Goal: Task Accomplishment & Management: Complete application form

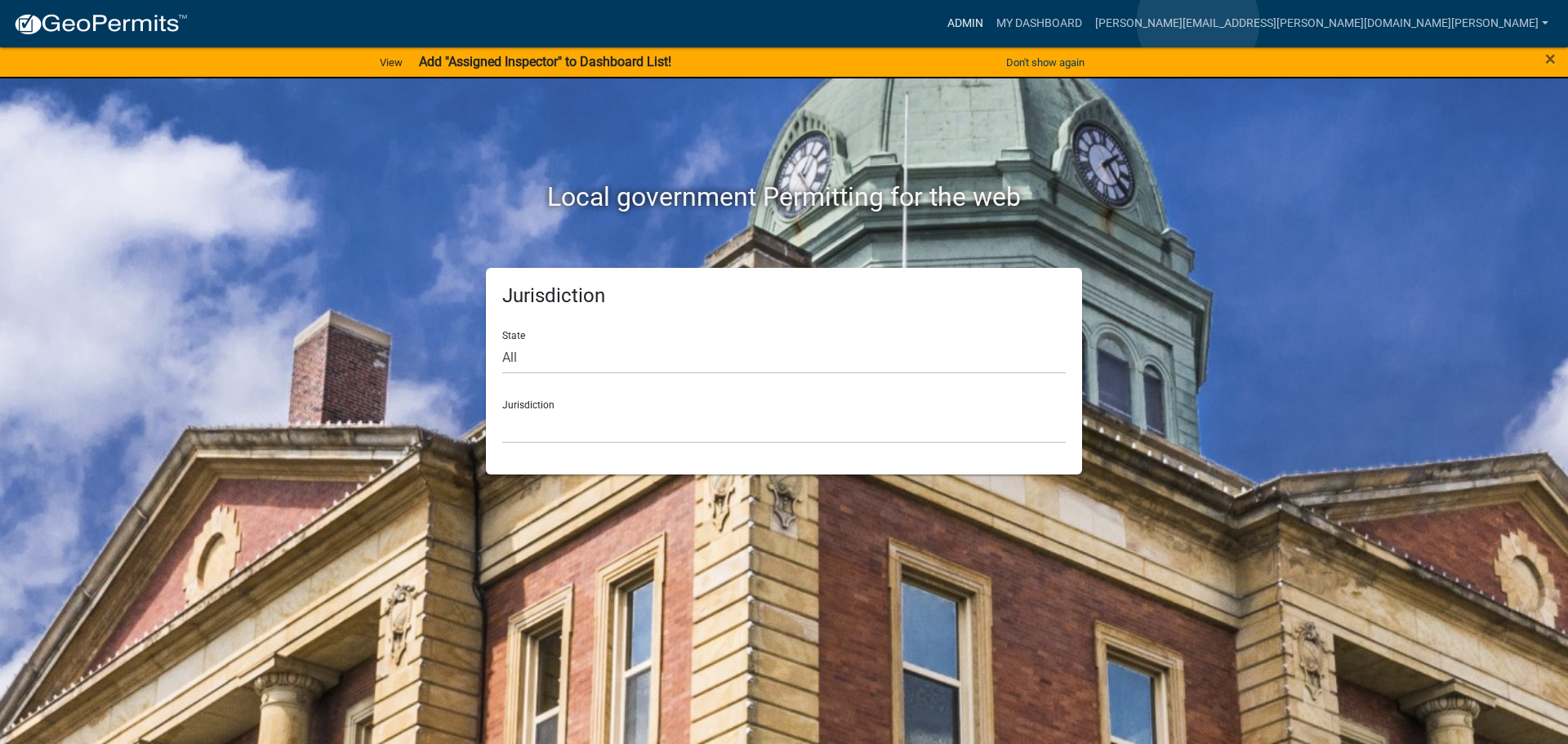
click at [990, 22] on link "Admin" at bounding box center [964, 23] width 49 height 31
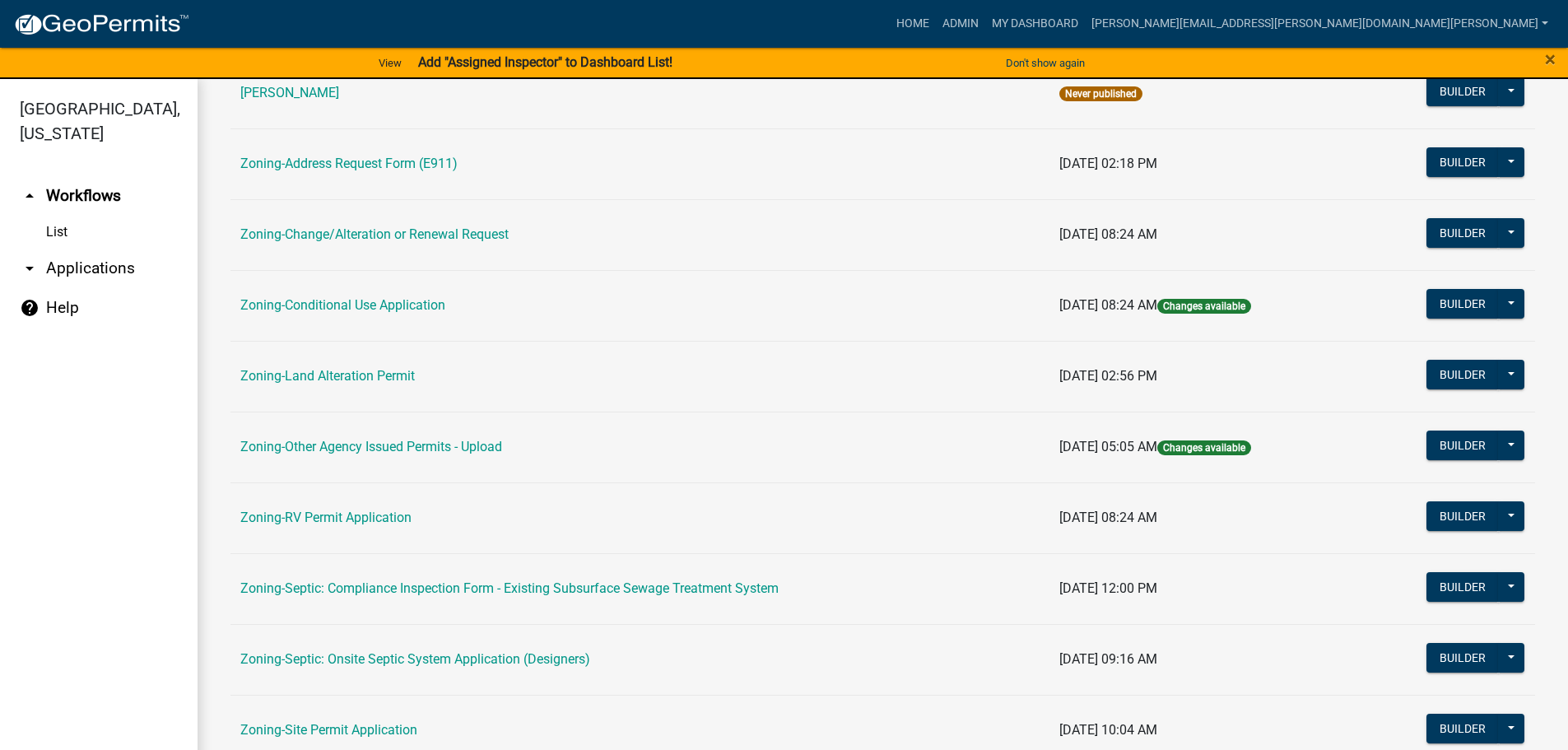
scroll to position [512, 0]
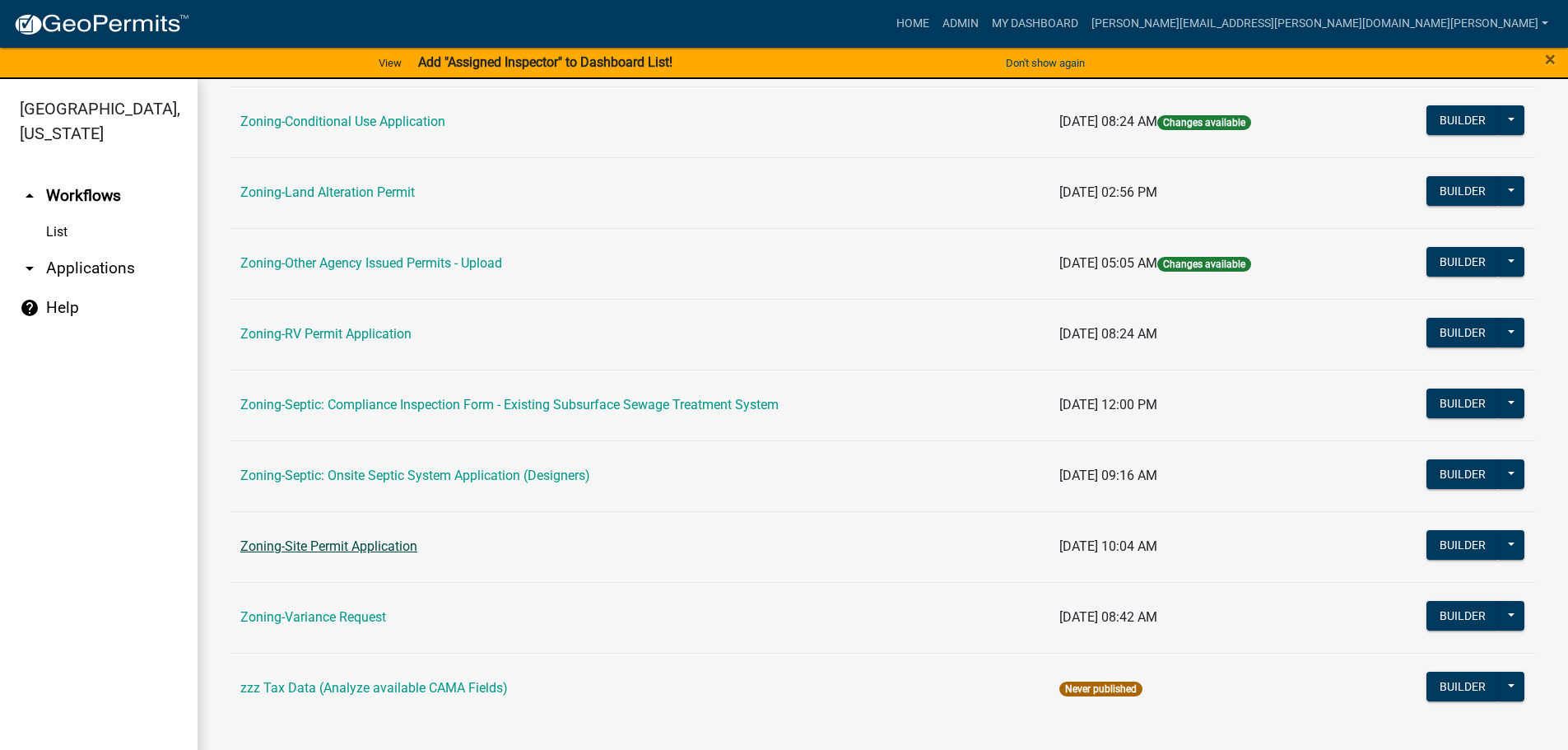
click at [309, 543] on link "Zoning-Site Permit Application" at bounding box center [329, 546] width 177 height 16
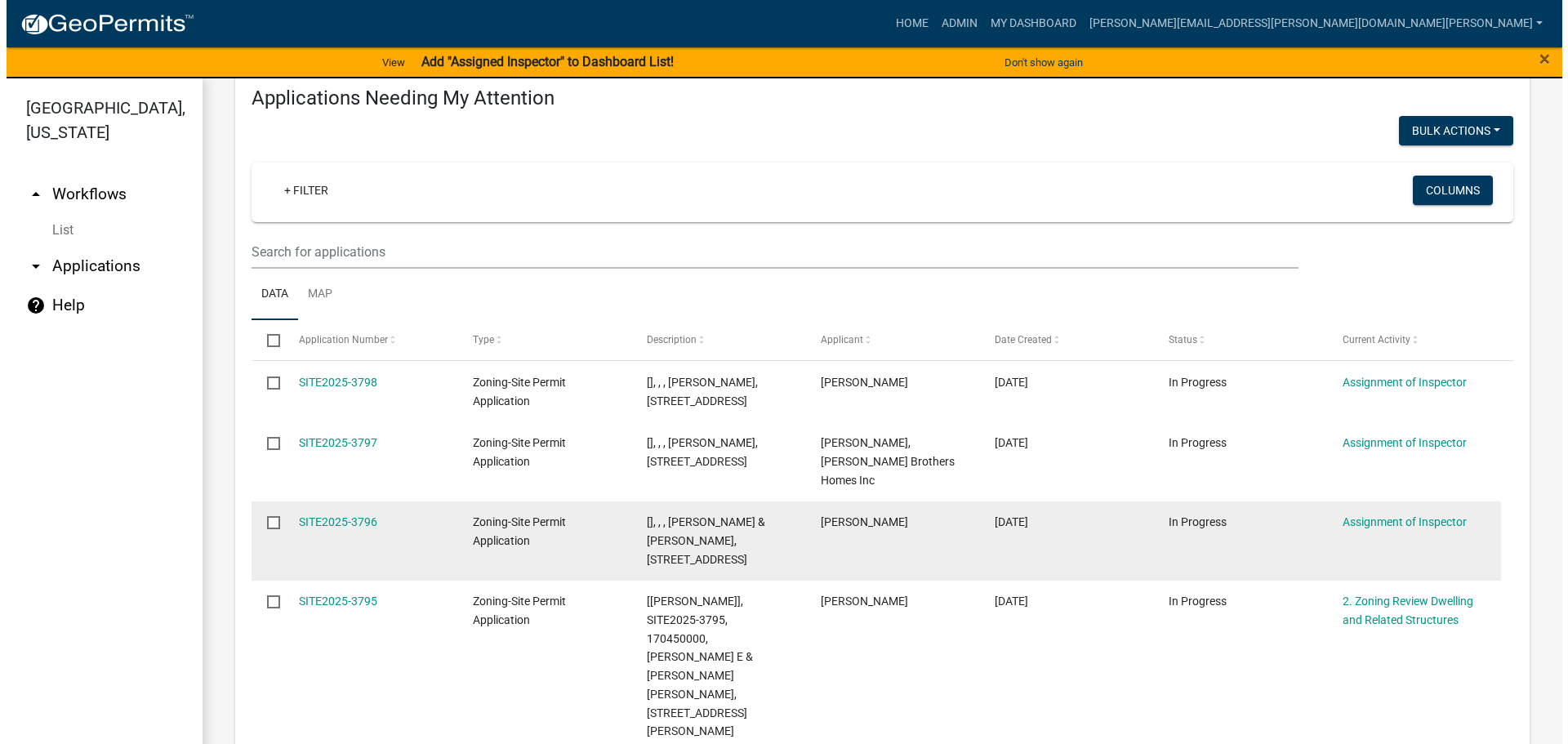
scroll to position [244, 0]
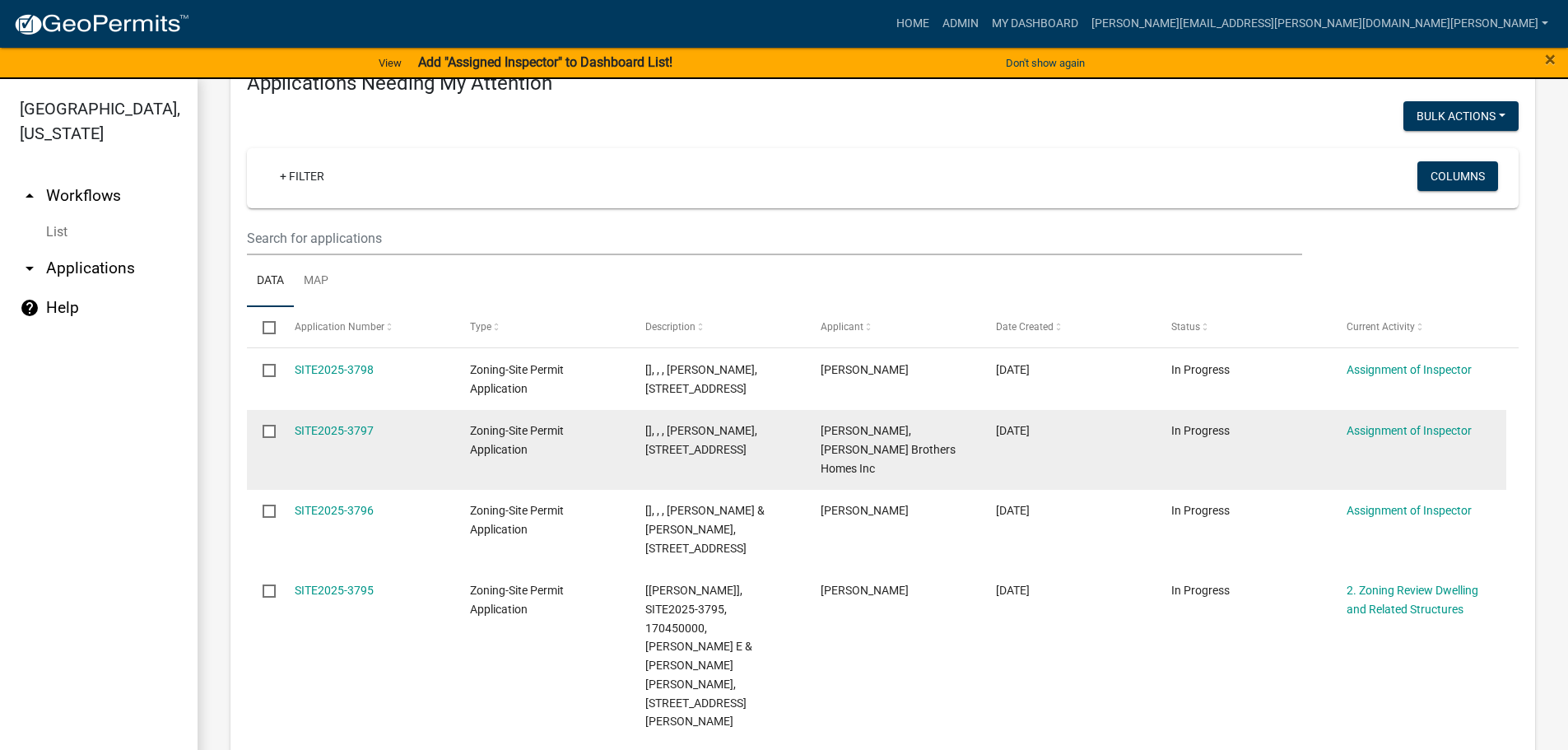
click at [348, 440] on div "SITE2025-3797" at bounding box center [367, 431] width 144 height 19
click at [328, 437] on link "SITE2025-3797" at bounding box center [334, 431] width 79 height 14
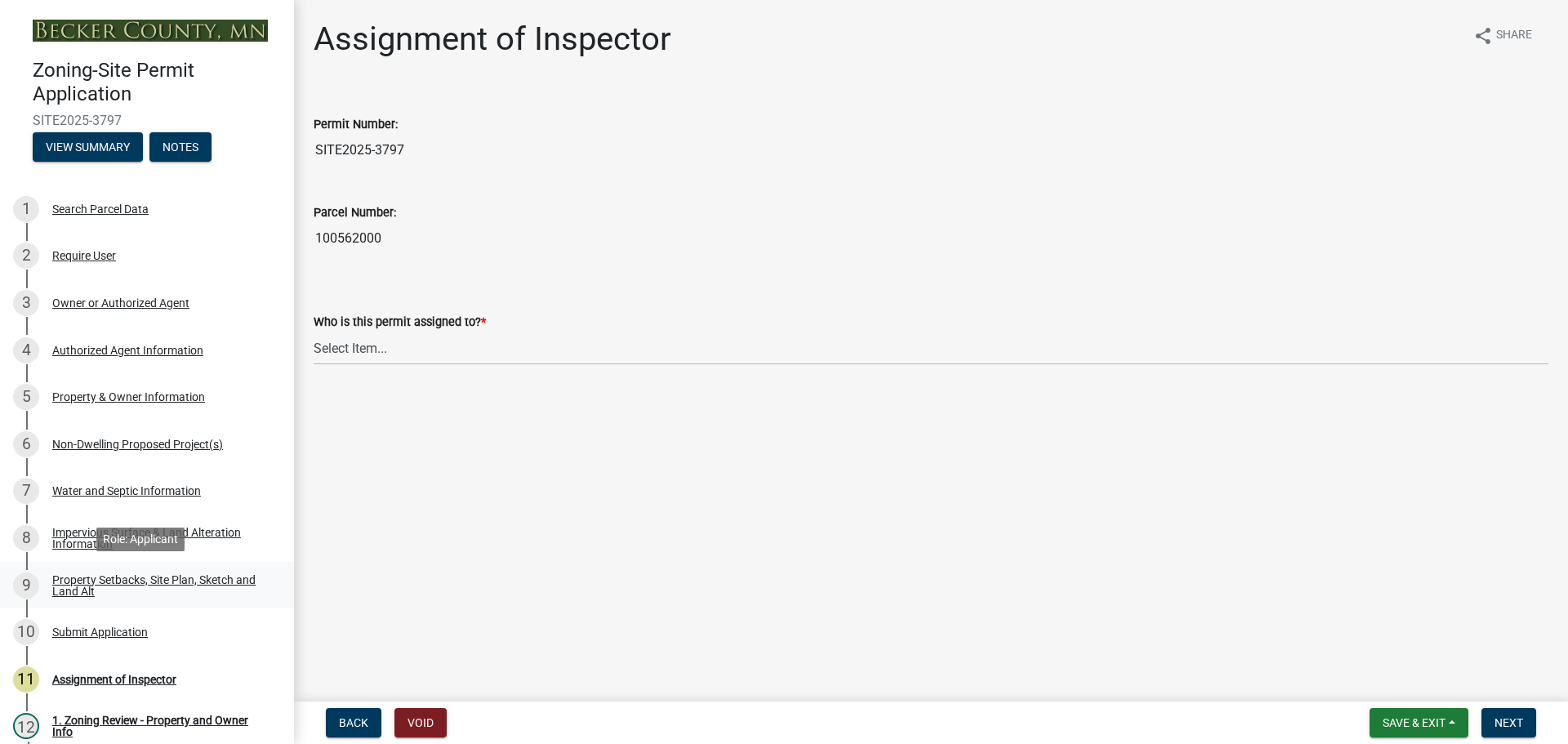
click at [145, 577] on div "Property Setbacks, Site Plan, Sketch and Land Alt" at bounding box center [160, 585] width 216 height 23
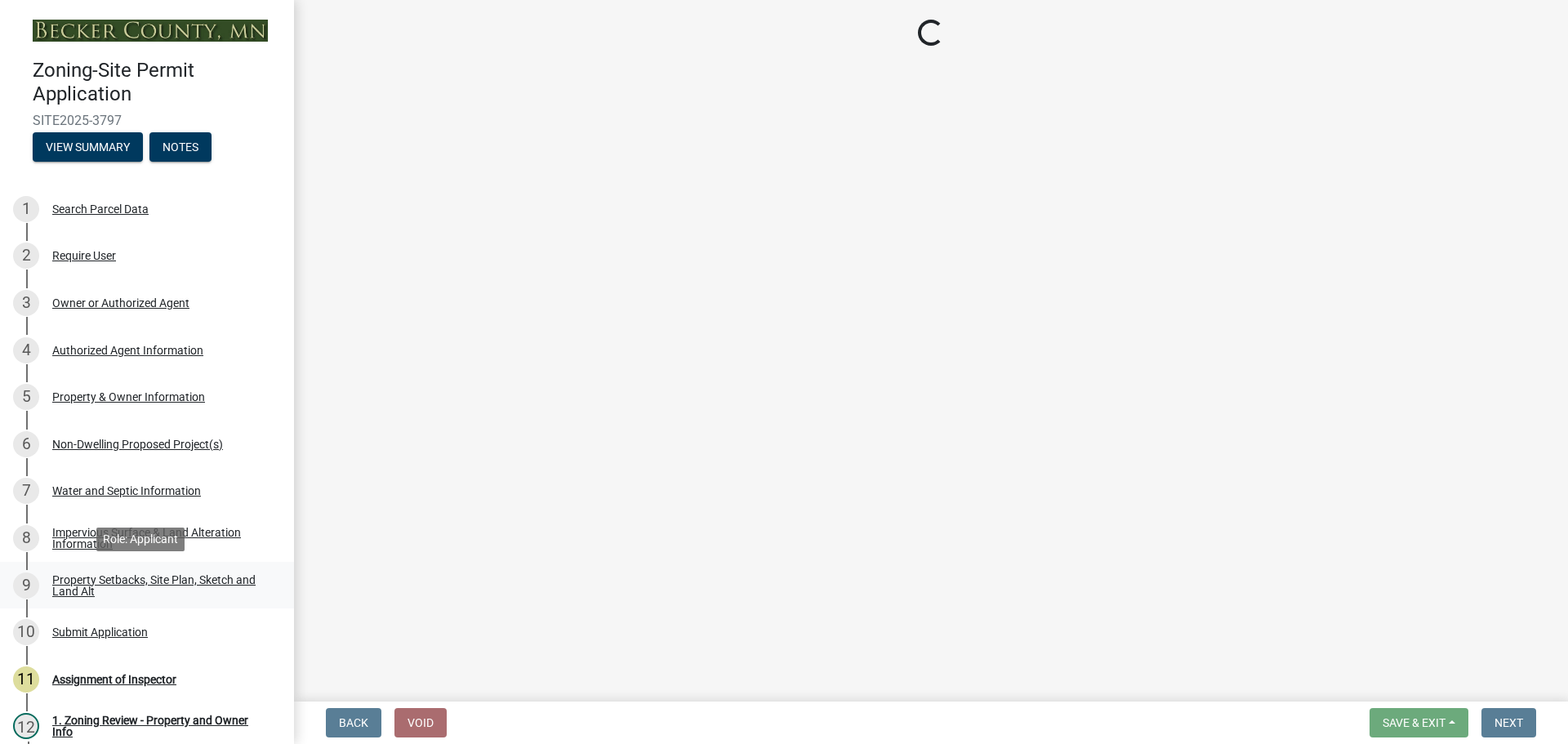
select select "7b13c63f-e699-4112-b373-98fbd28ec536"
select select "b827d36a-50e8-40dd-aeaa-a80d5c176b31"
select select "b56a4575-9846-47cf-8067-c59a4853da22"
select select "12f785fb-c378-4b18-841c-21c73dc99083"
select select "e8ab2dc3-aa3f-46f3-9b4a-37eb25ad84af"
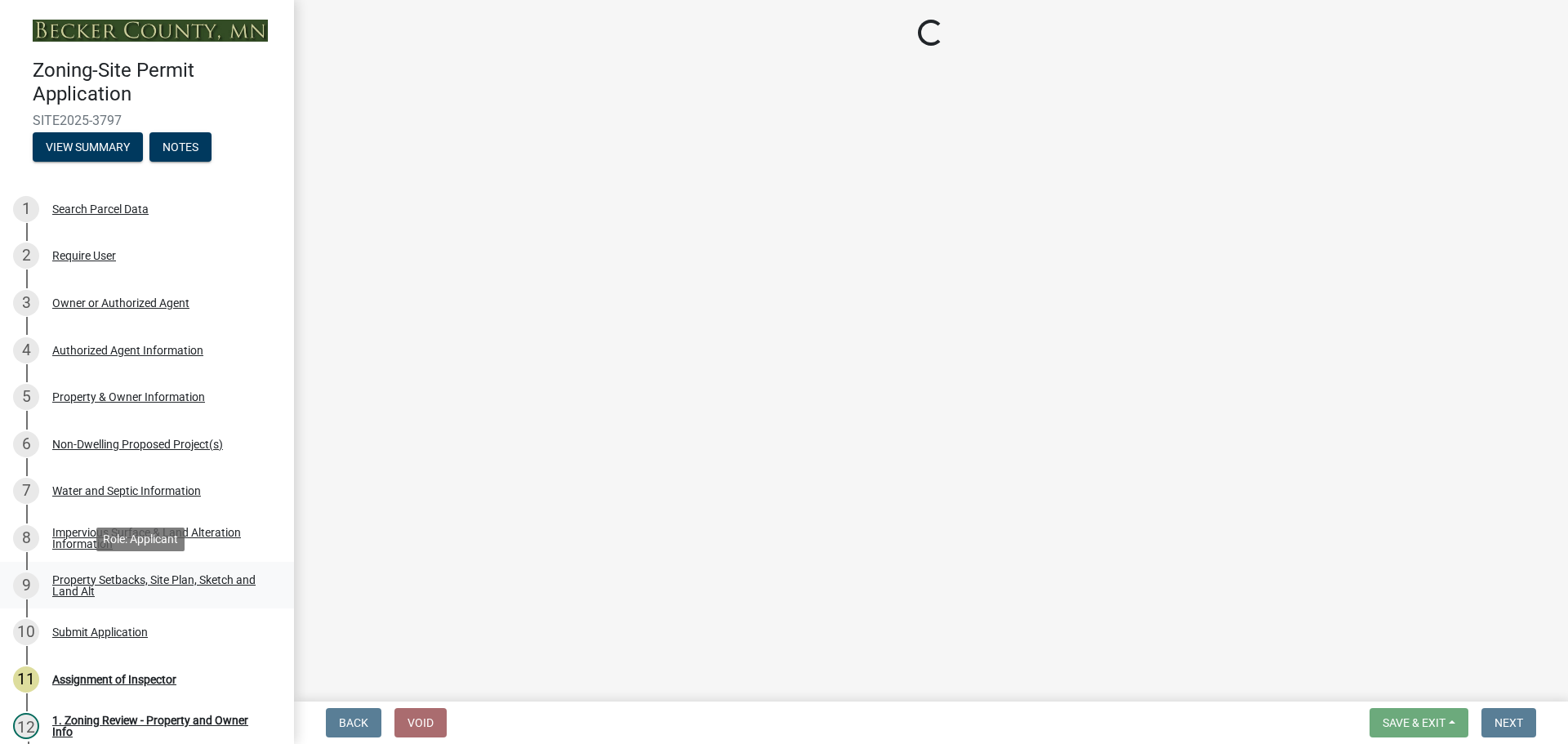
select select "27b2a8b4-abf6-463e-8c0c-7c5d2b4fe26f"
select select "5ad4ab64-b44e-481c-9000-9e5907aa74e1"
select select "e019de12-4845-45f2-ad10-5fb76eee0e55"
select select "288143c3-cc30-40f5-bb2a-2522511345b2"
select select "d6c1d38b-8561-4345-845e-72dfbb0578a1"
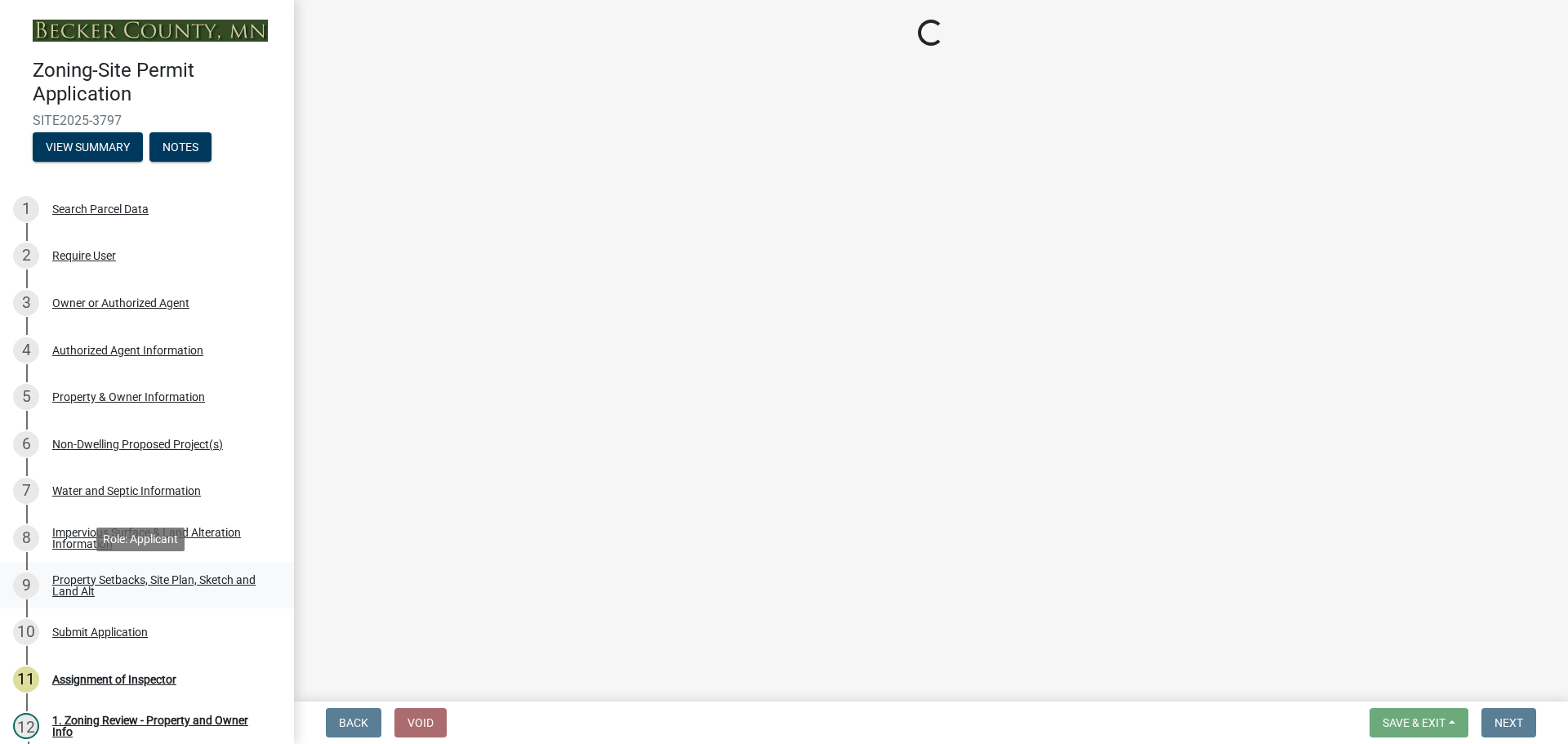
select select "4421853d-5e11-4b64-95ec-6c47066881cc"
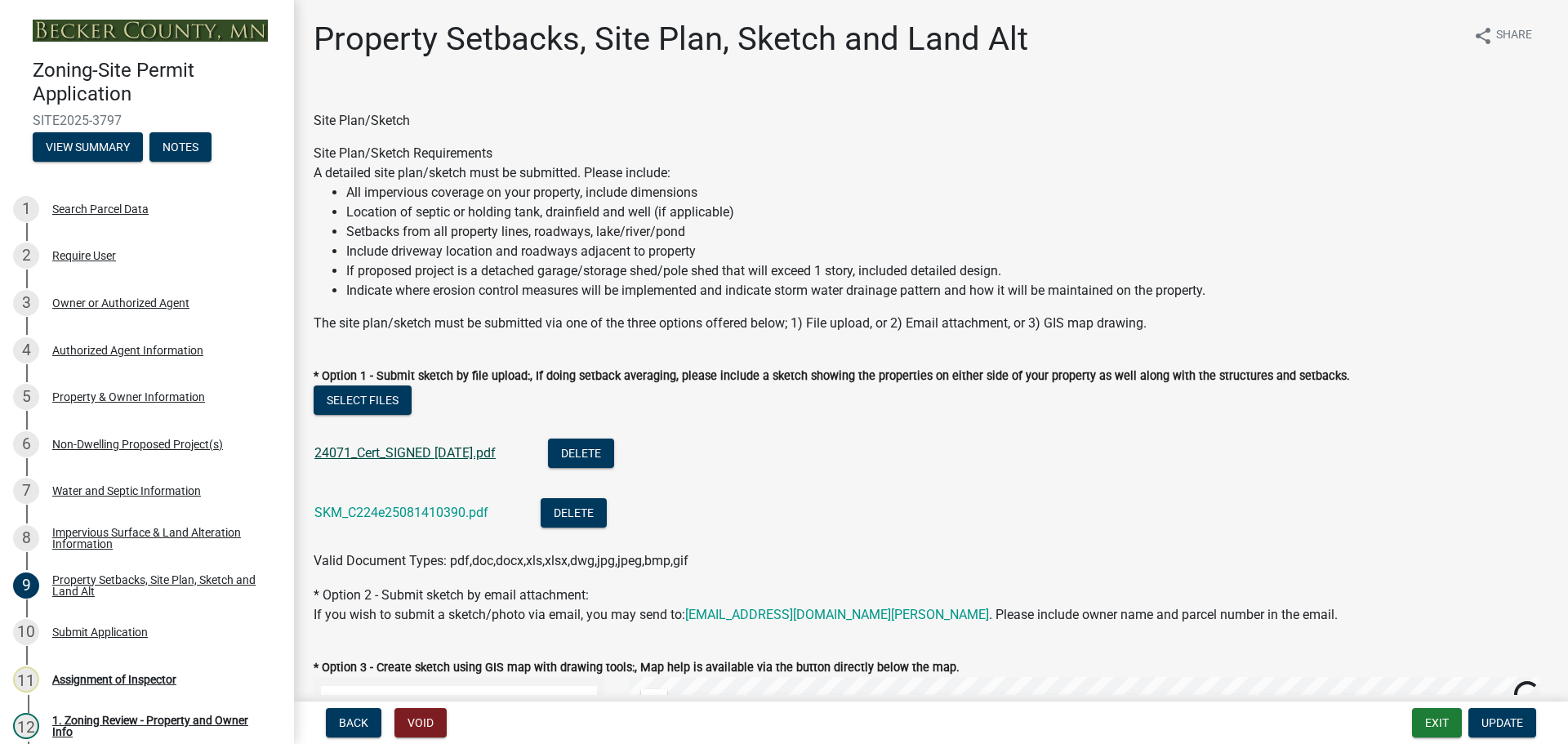
click at [424, 448] on link "24071_Cert_SIGNED 2025-08-11.pdf" at bounding box center [405, 452] width 181 height 15
click at [414, 508] on link "SKM_C224e25081410390.pdf" at bounding box center [401, 512] width 174 height 15
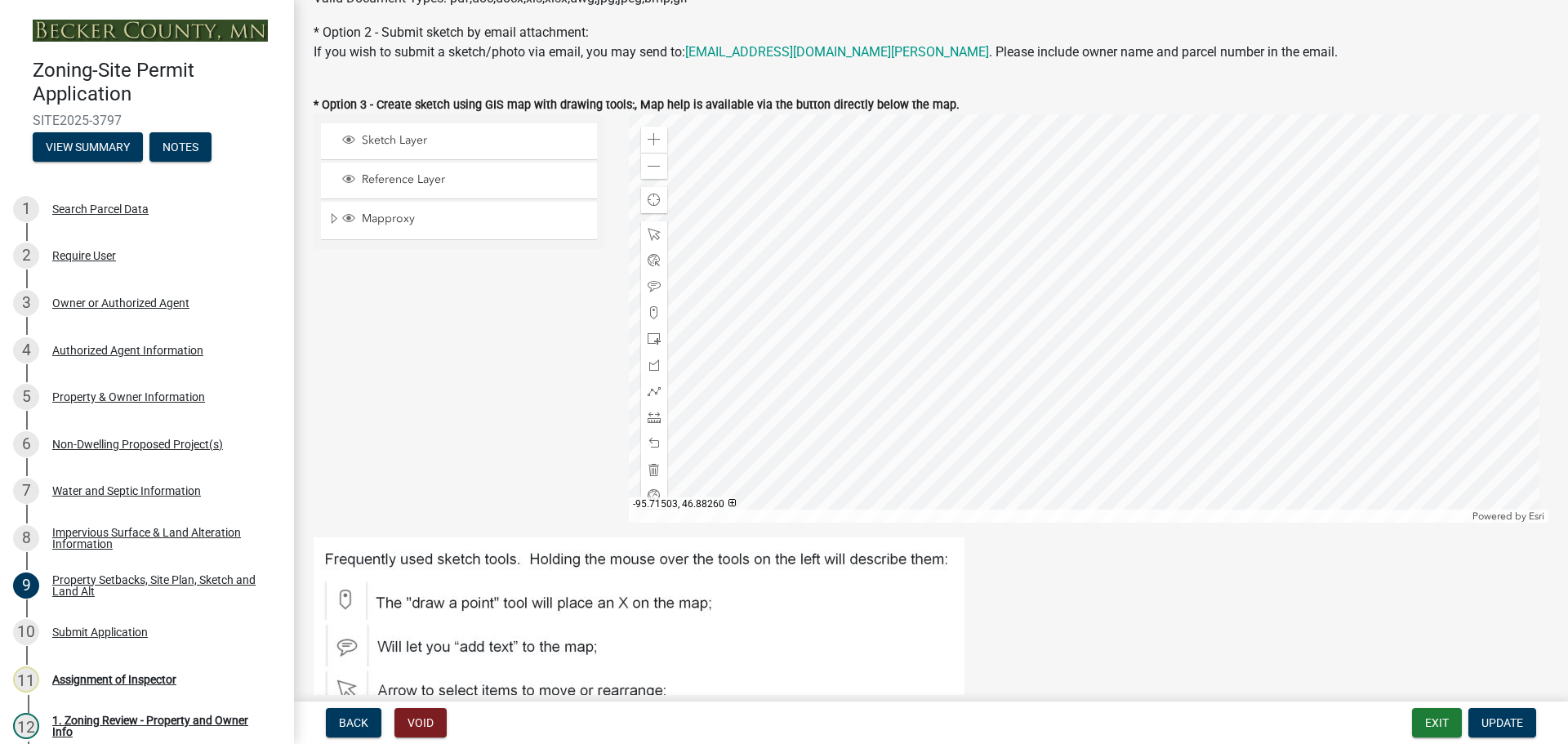
scroll to position [654, 0]
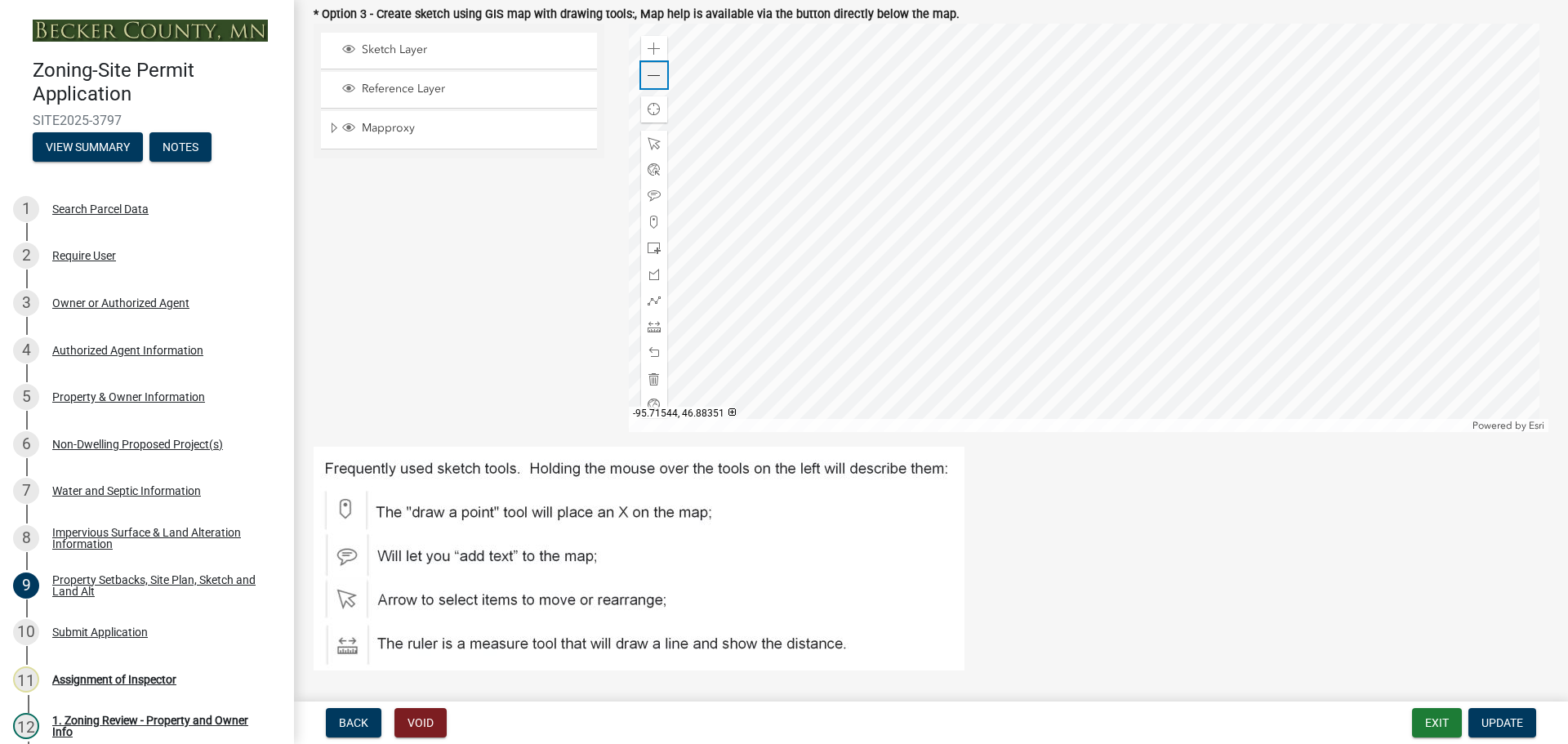
click at [649, 71] on span at bounding box center [655, 76] width 13 height 13
click at [650, 70] on span at bounding box center [655, 76] width 13 height 13
click at [649, 69] on span at bounding box center [655, 76] width 13 height 13
click at [869, 226] on div at bounding box center [1089, 228] width 920 height 408
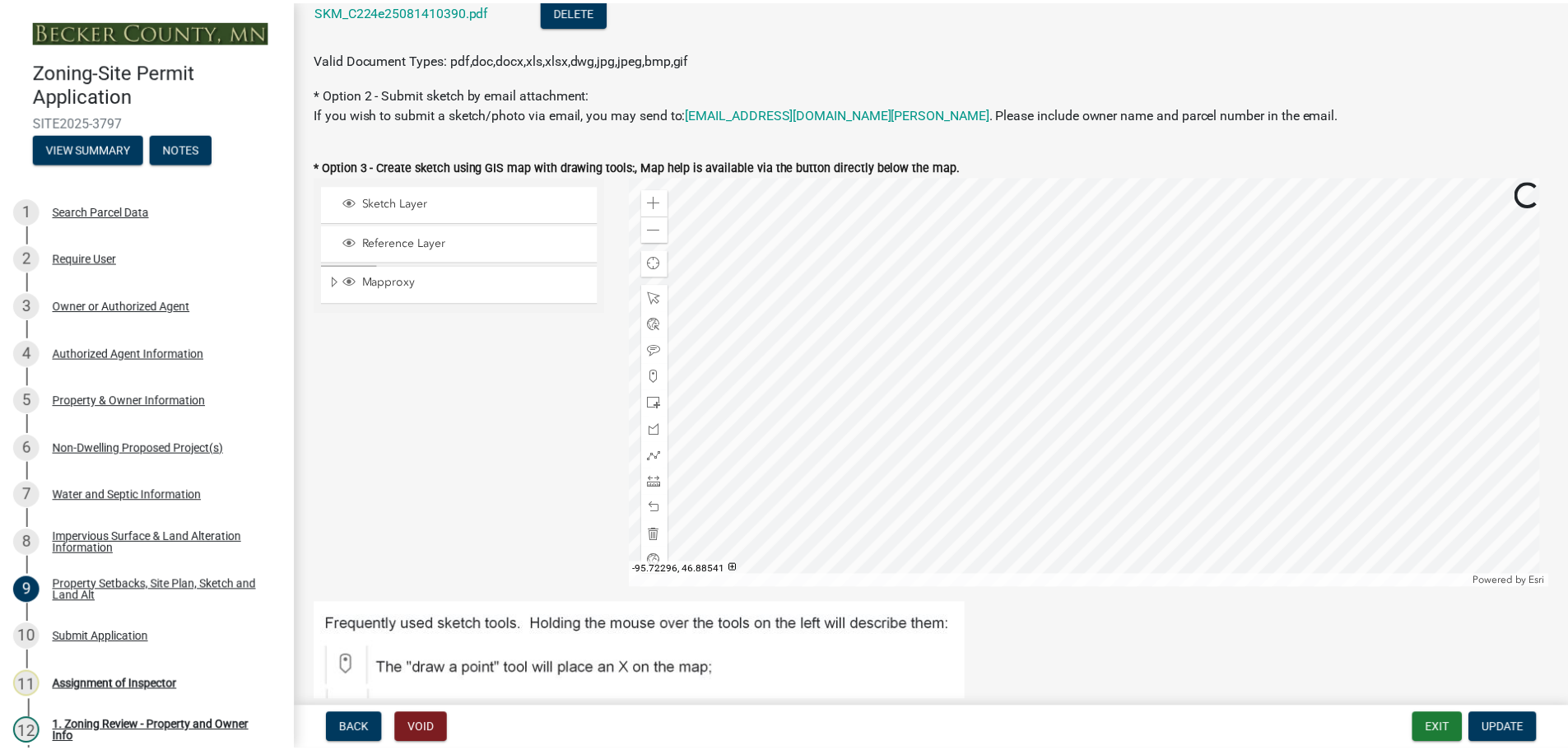
scroll to position [494, 0]
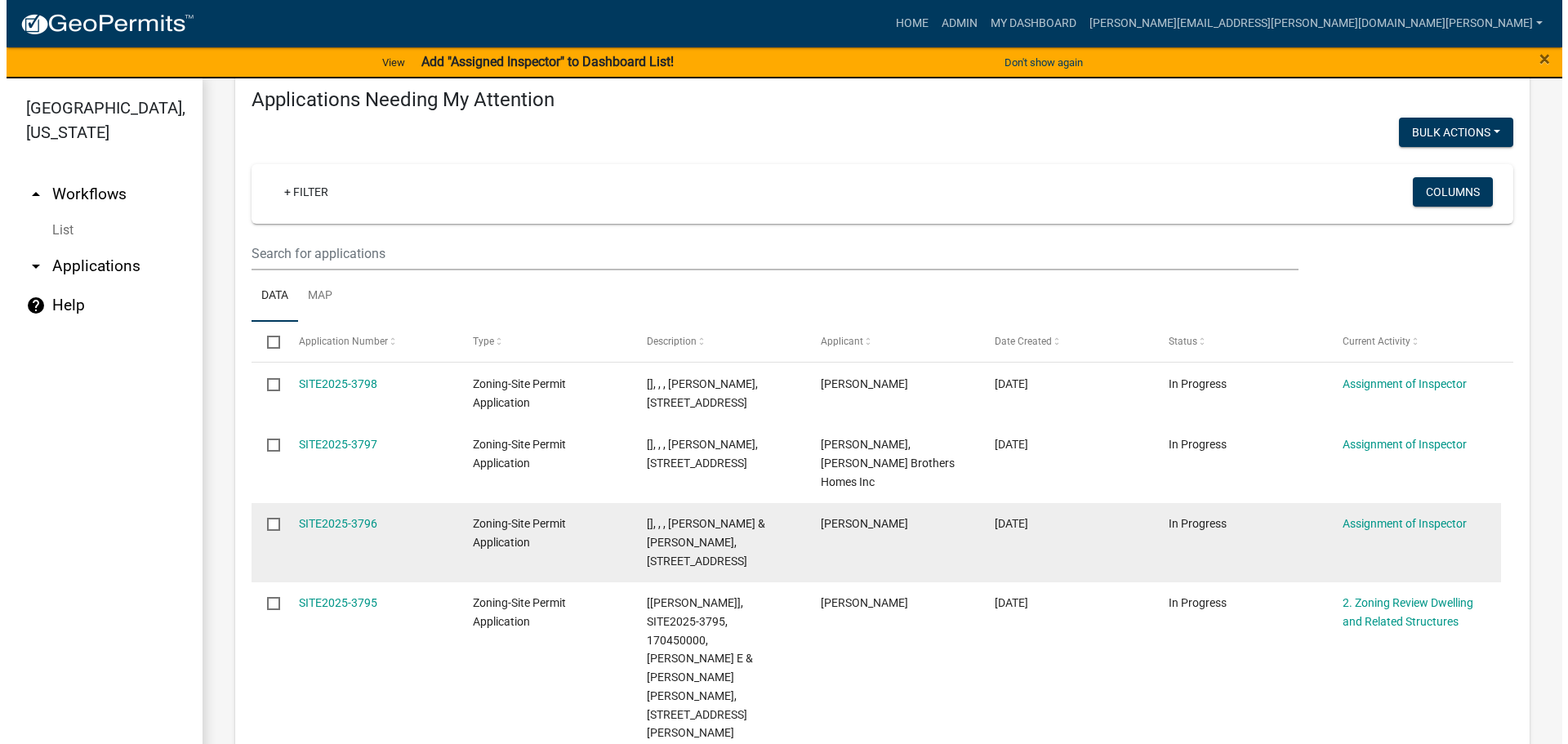
scroll to position [244, 0]
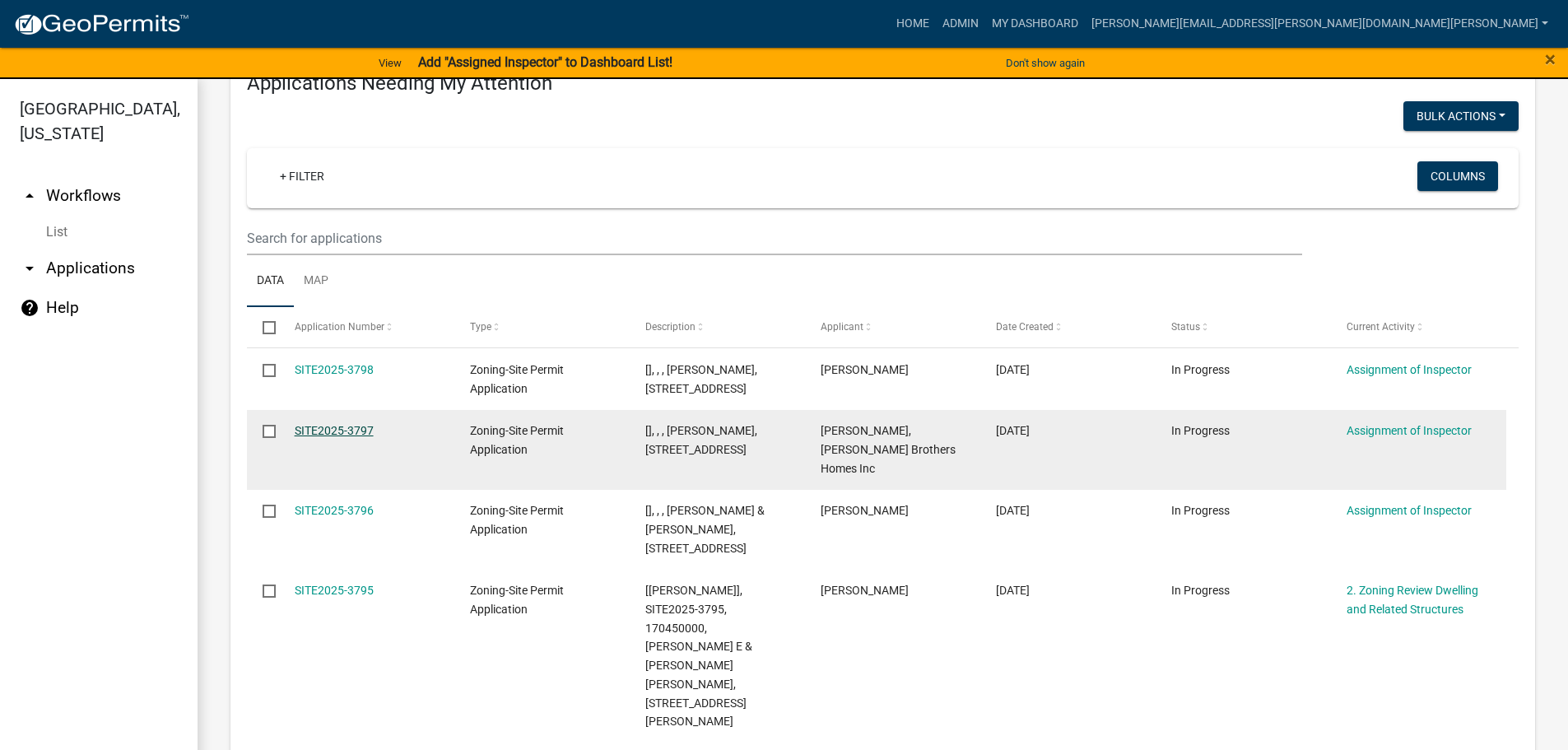
click at [344, 437] on link "SITE2025-3797" at bounding box center [334, 431] width 79 height 14
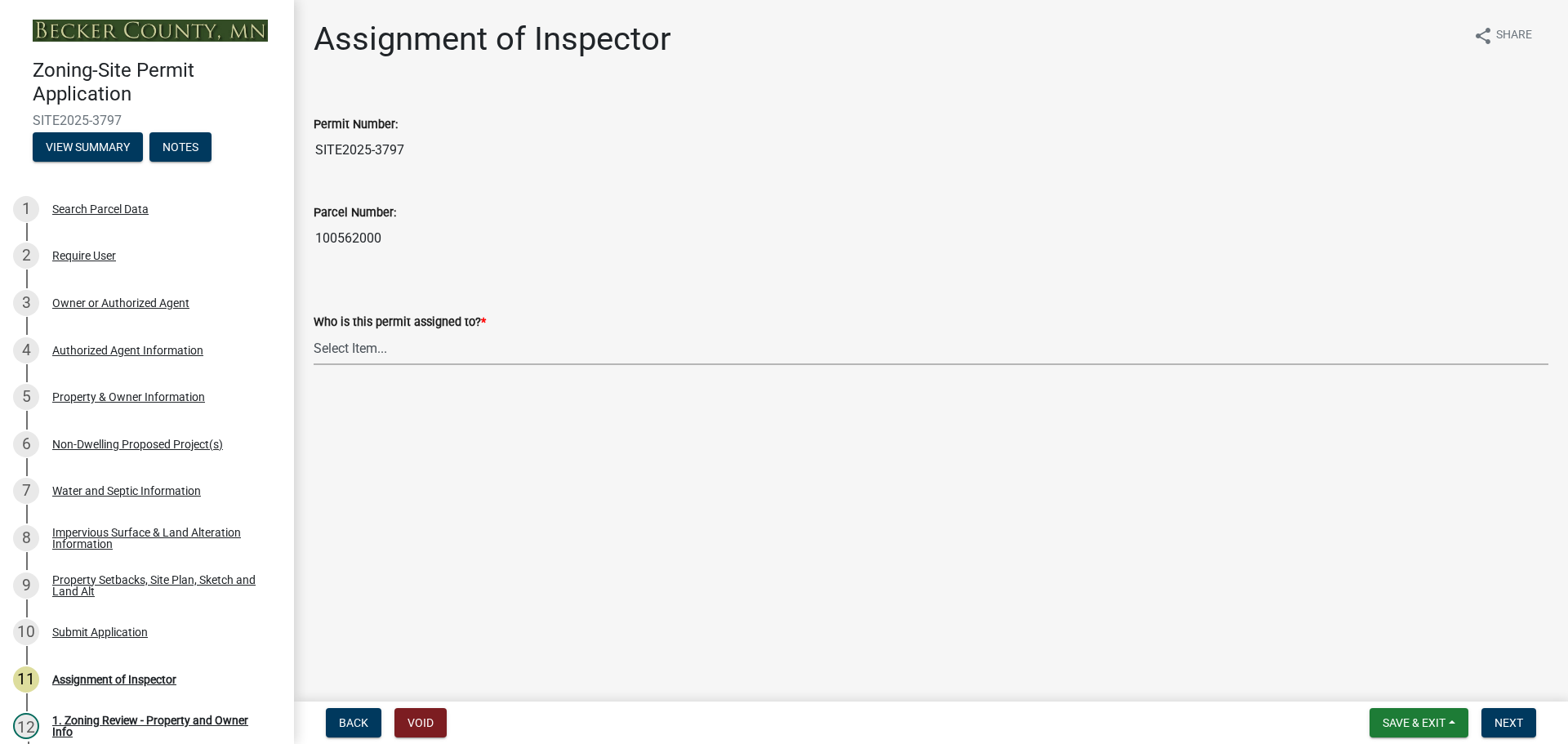
click at [356, 351] on select "Select Item... [PERSON_NAME] [PERSON_NAME] [PERSON_NAME] [PERSON_NAME] [PERSON_…" at bounding box center [931, 347] width 1235 height 34
click at [314, 331] on select "Select Item... [PERSON_NAME] [PERSON_NAME] [PERSON_NAME] [PERSON_NAME] [PERSON_…" at bounding box center [931, 347] width 1235 height 34
select select "ebd8400e-d8d5-49f8-911f-e671eb76408a"
click at [1499, 712] on button "Next" at bounding box center [1508, 722] width 55 height 30
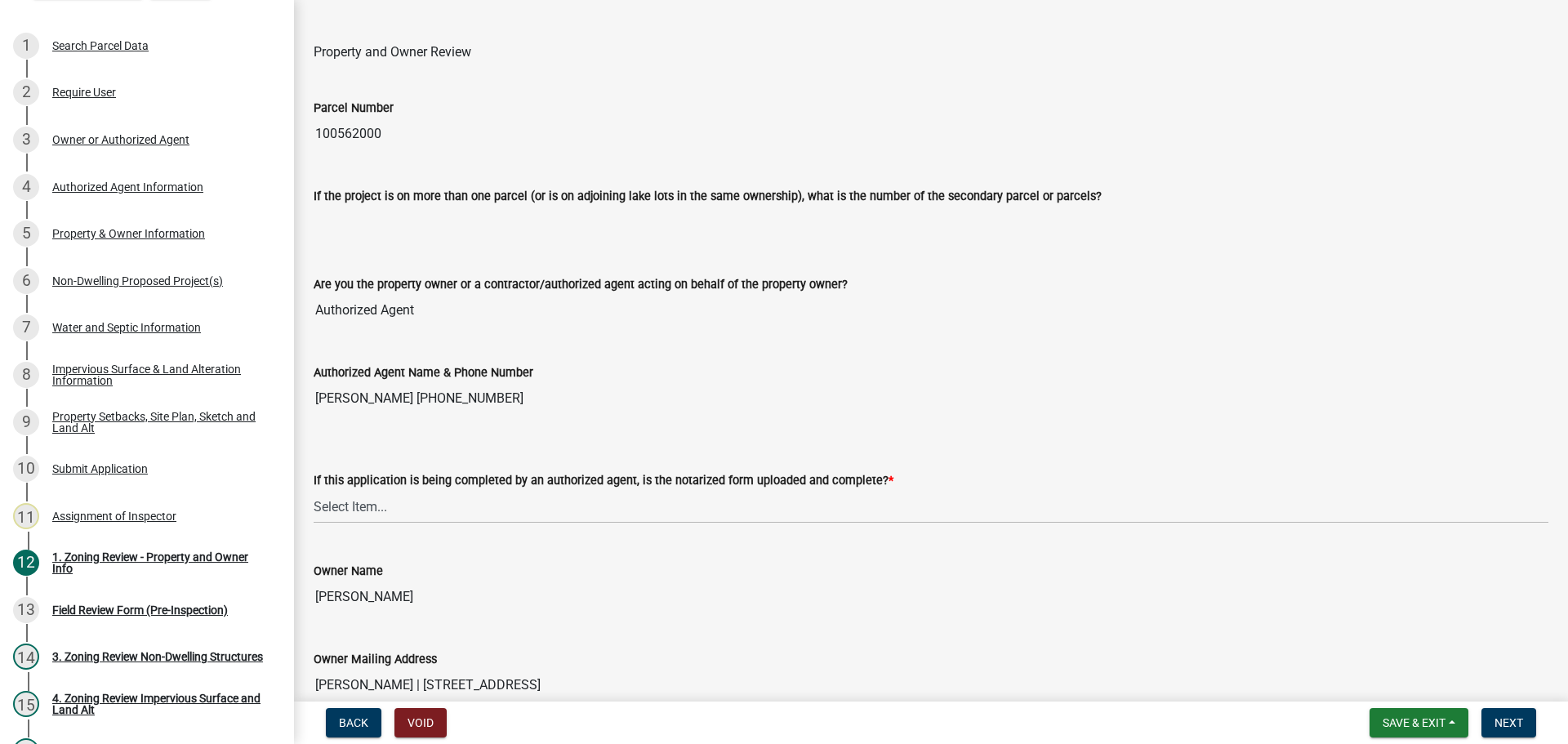
scroll to position [490, 0]
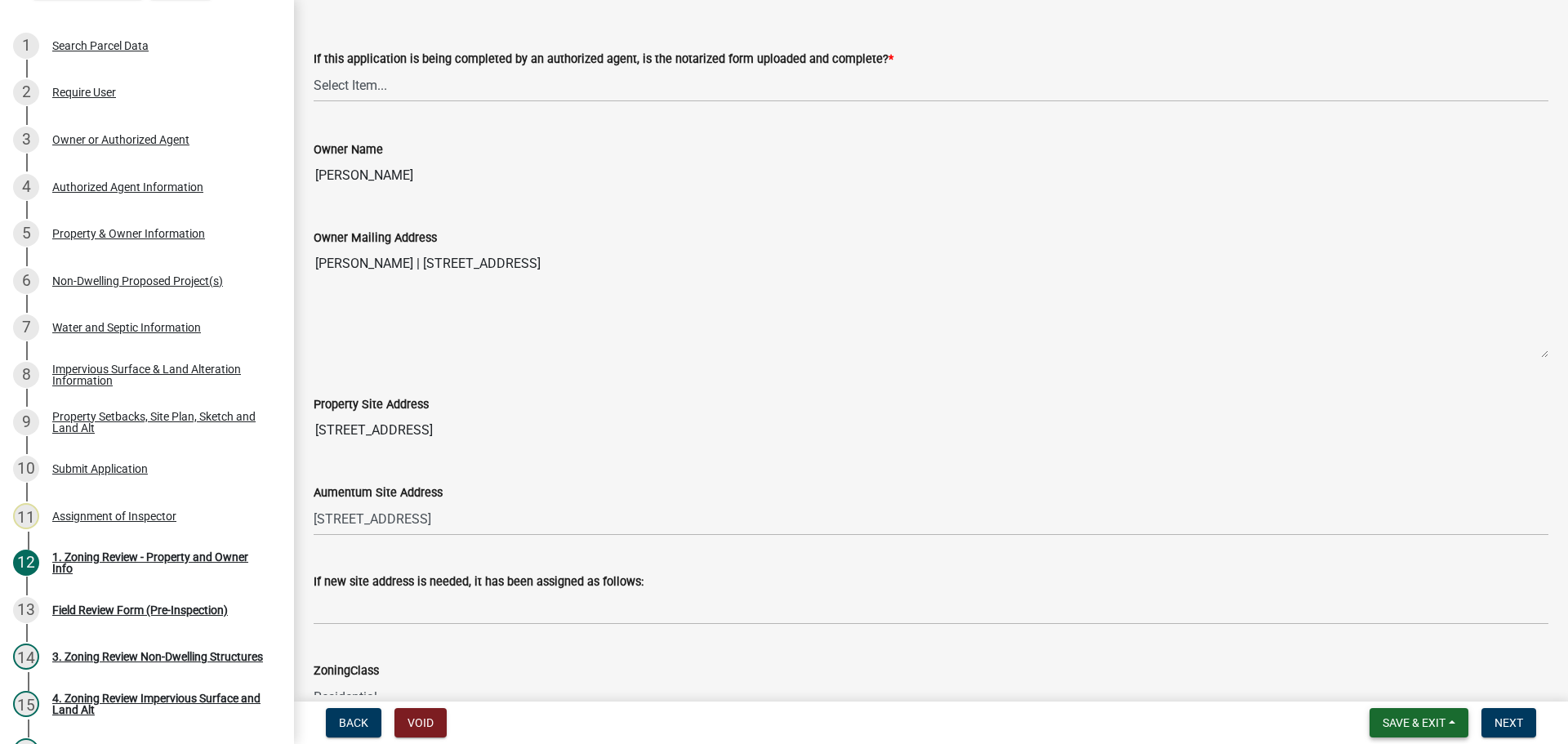
click at [1403, 713] on button "Save & Exit" at bounding box center [1419, 722] width 99 height 30
click at [1403, 680] on button "Save & Exit" at bounding box center [1403, 680] width 131 height 39
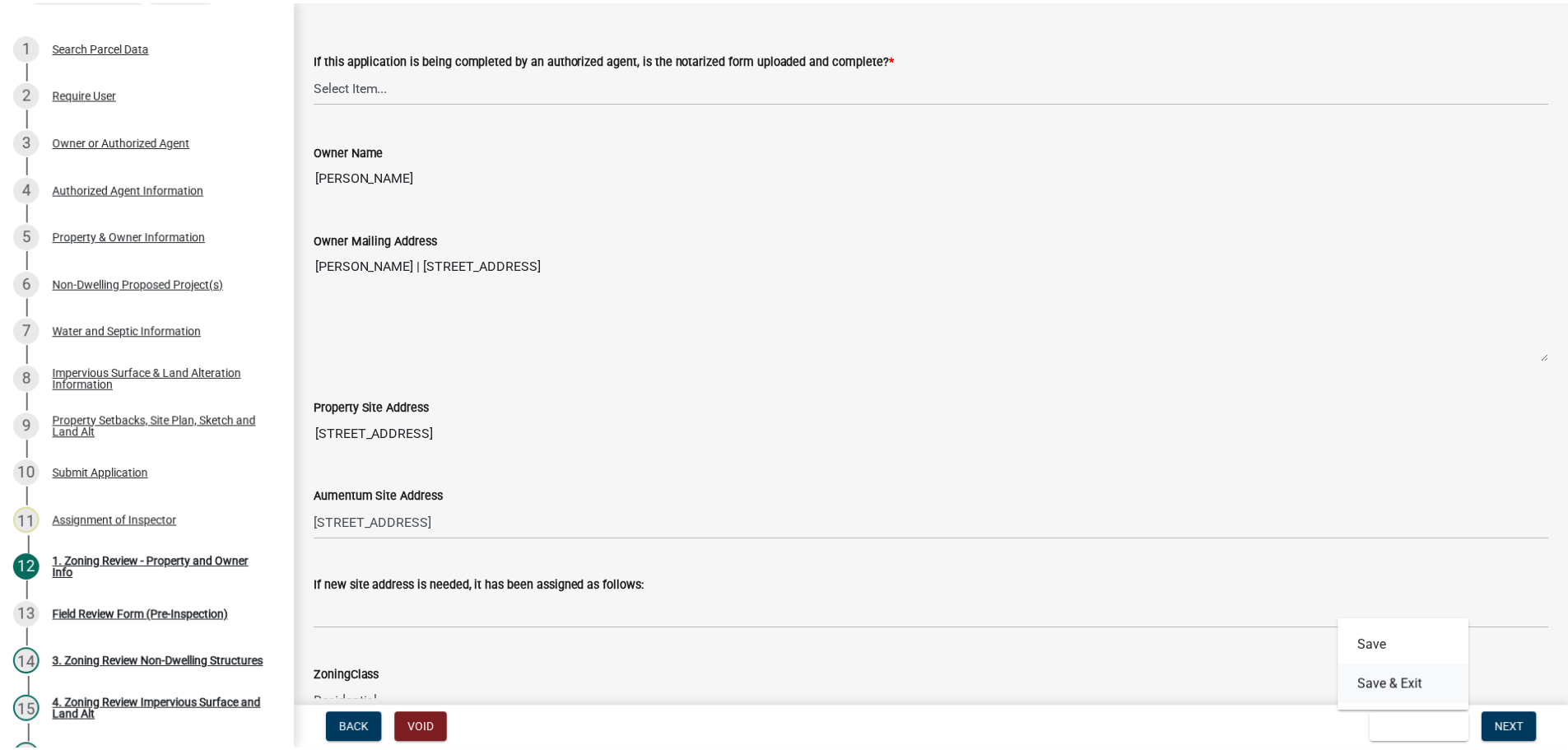
scroll to position [0, 0]
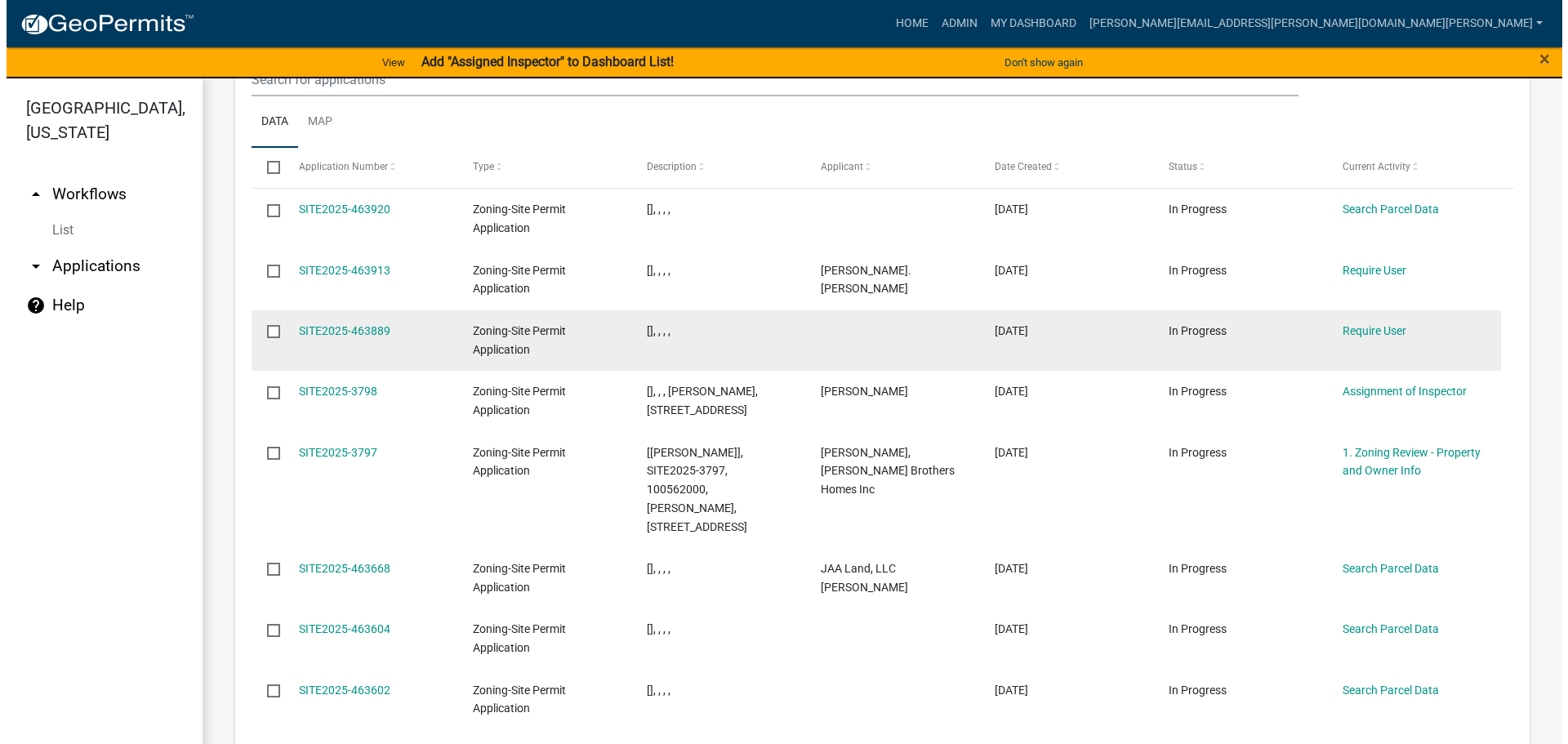
scroll to position [2042, 0]
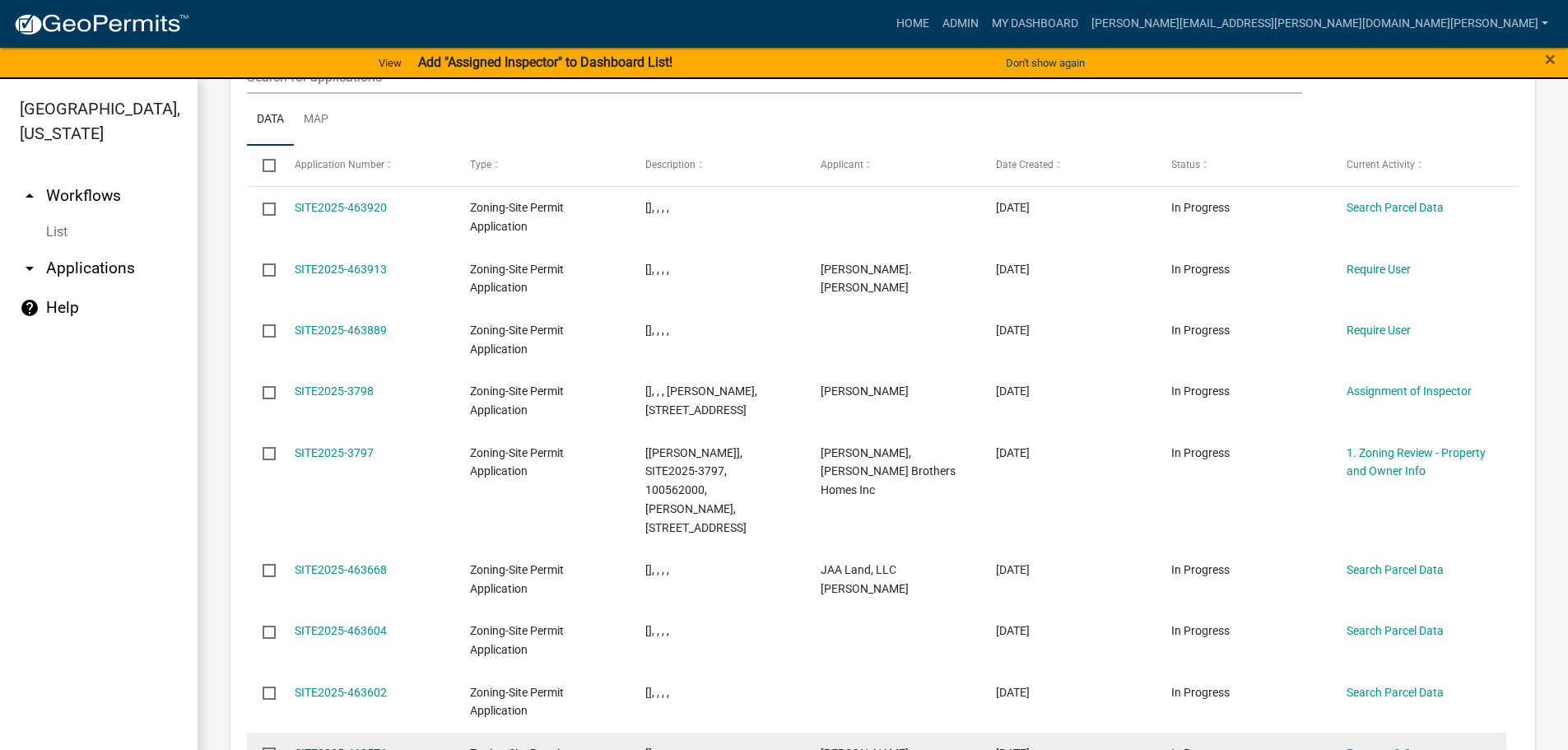
click at [353, 746] on link "SITE2025-463576" at bounding box center [341, 753] width 92 height 14
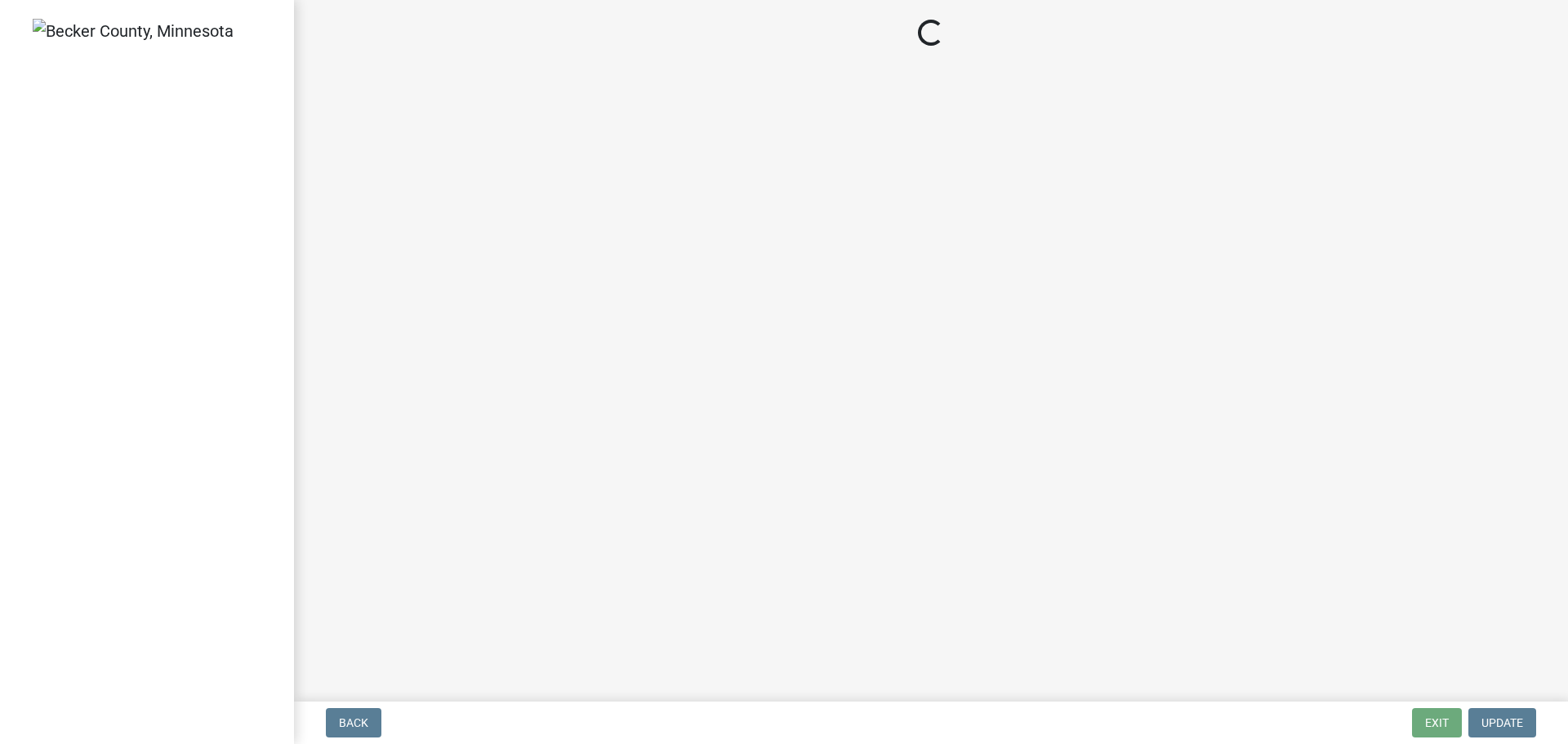
select select "9bce286e-d536-49ff-bab3-4b7d67f0814c"
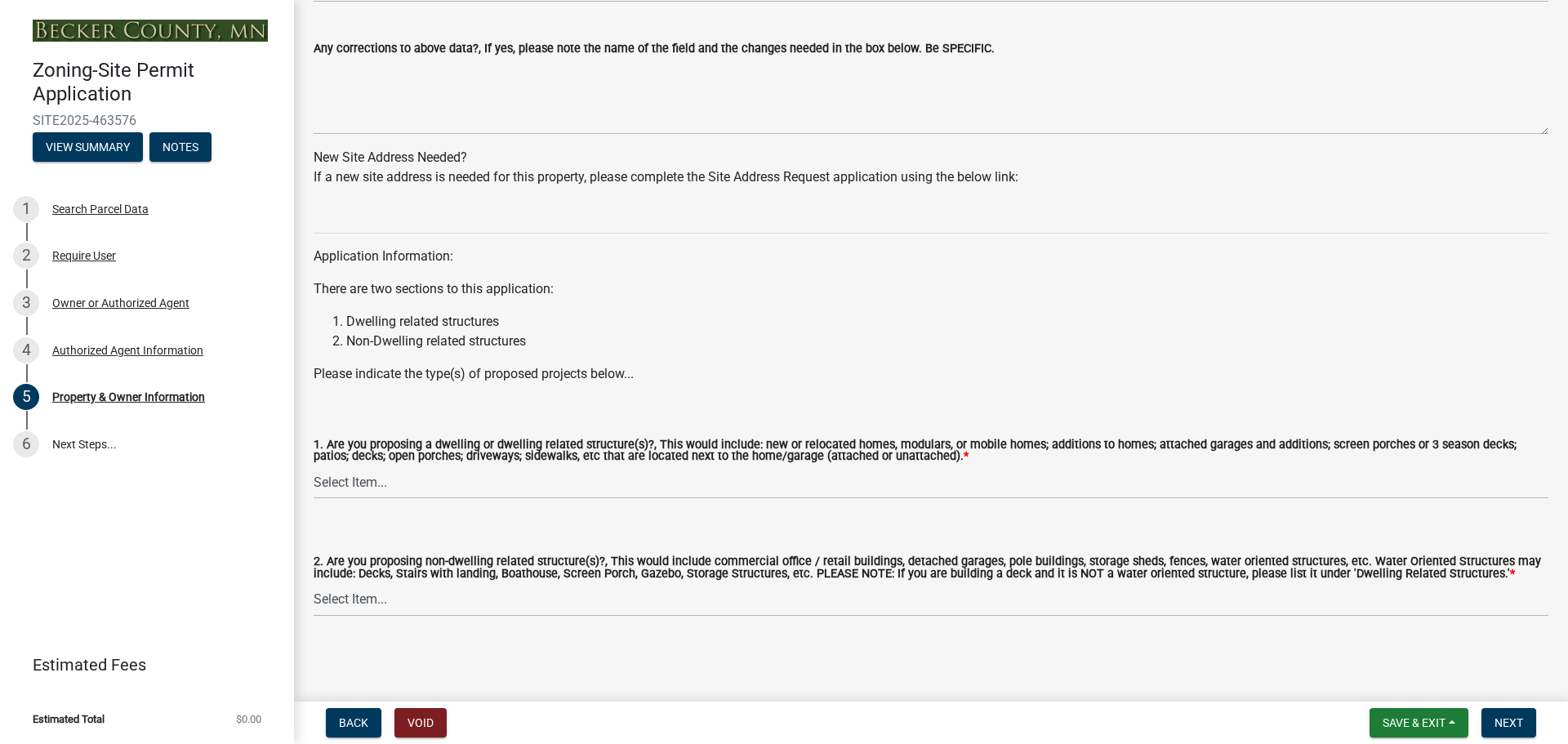
scroll to position [1462, 0]
click at [83, 205] on div "Search Parcel Data" at bounding box center [100, 209] width 96 height 12
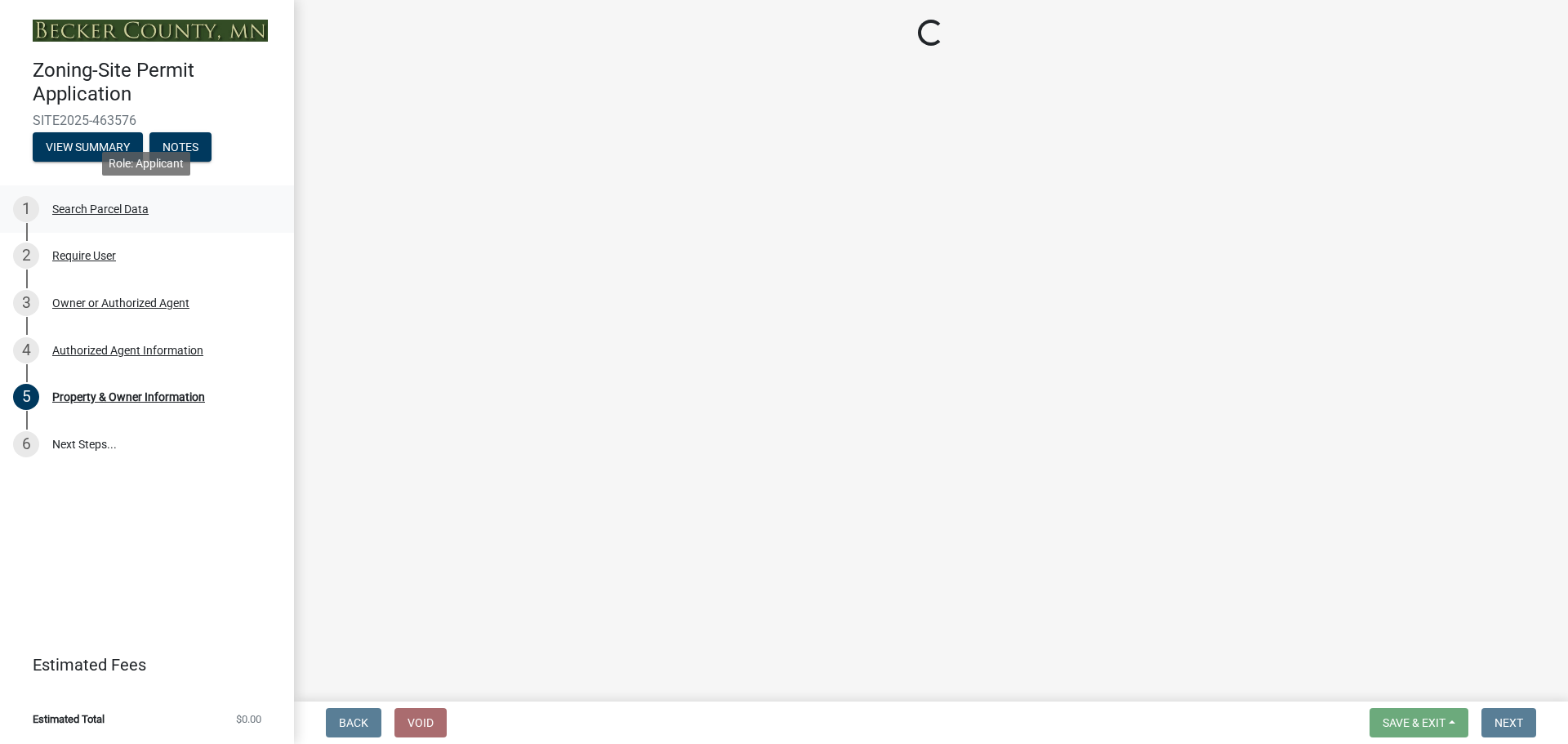
scroll to position [0, 0]
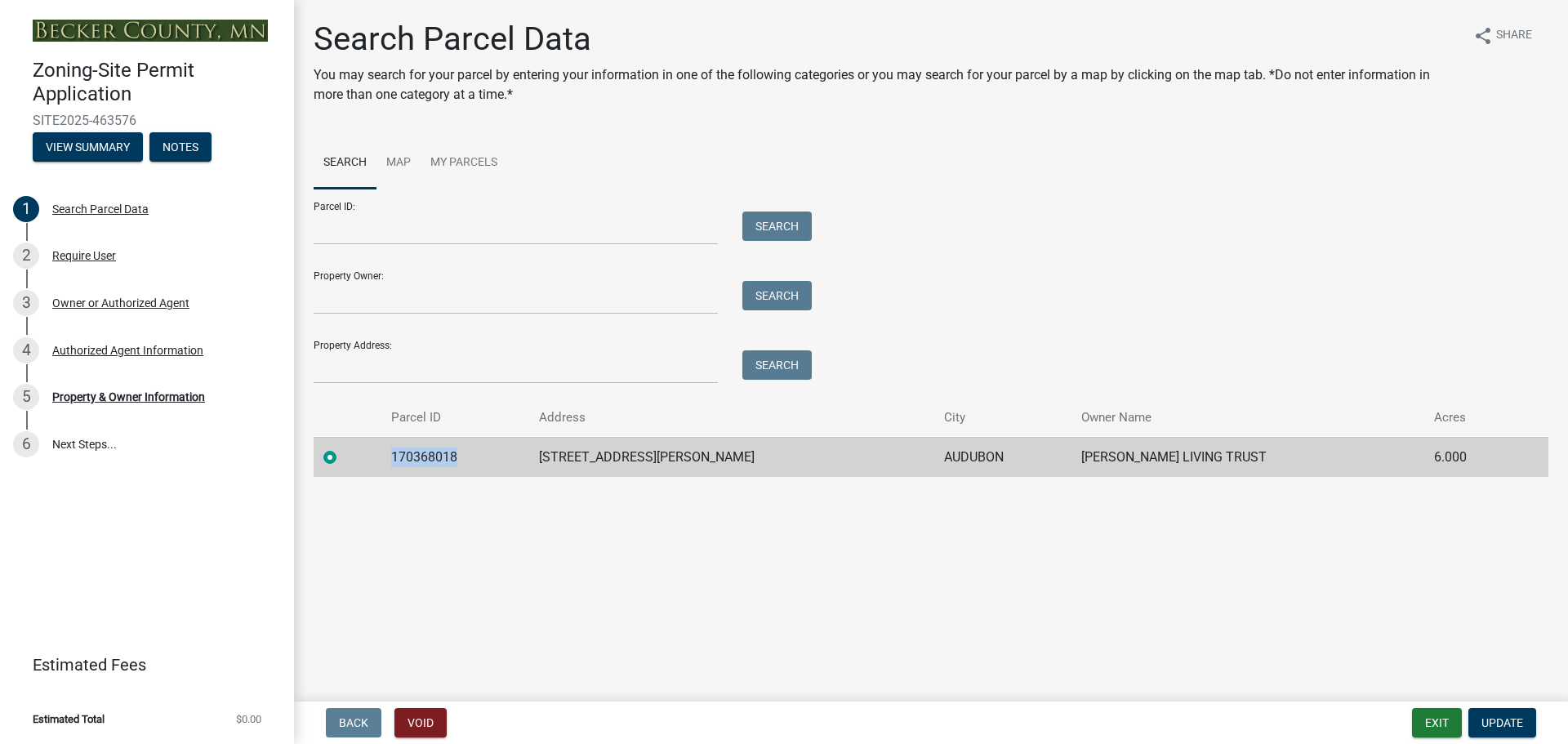
drag, startPoint x: 467, startPoint y: 454, endPoint x: 401, endPoint y: 459, distance: 66.2
click at [401, 459] on td "170368018" at bounding box center [455, 457] width 148 height 40
copy td "170368018"
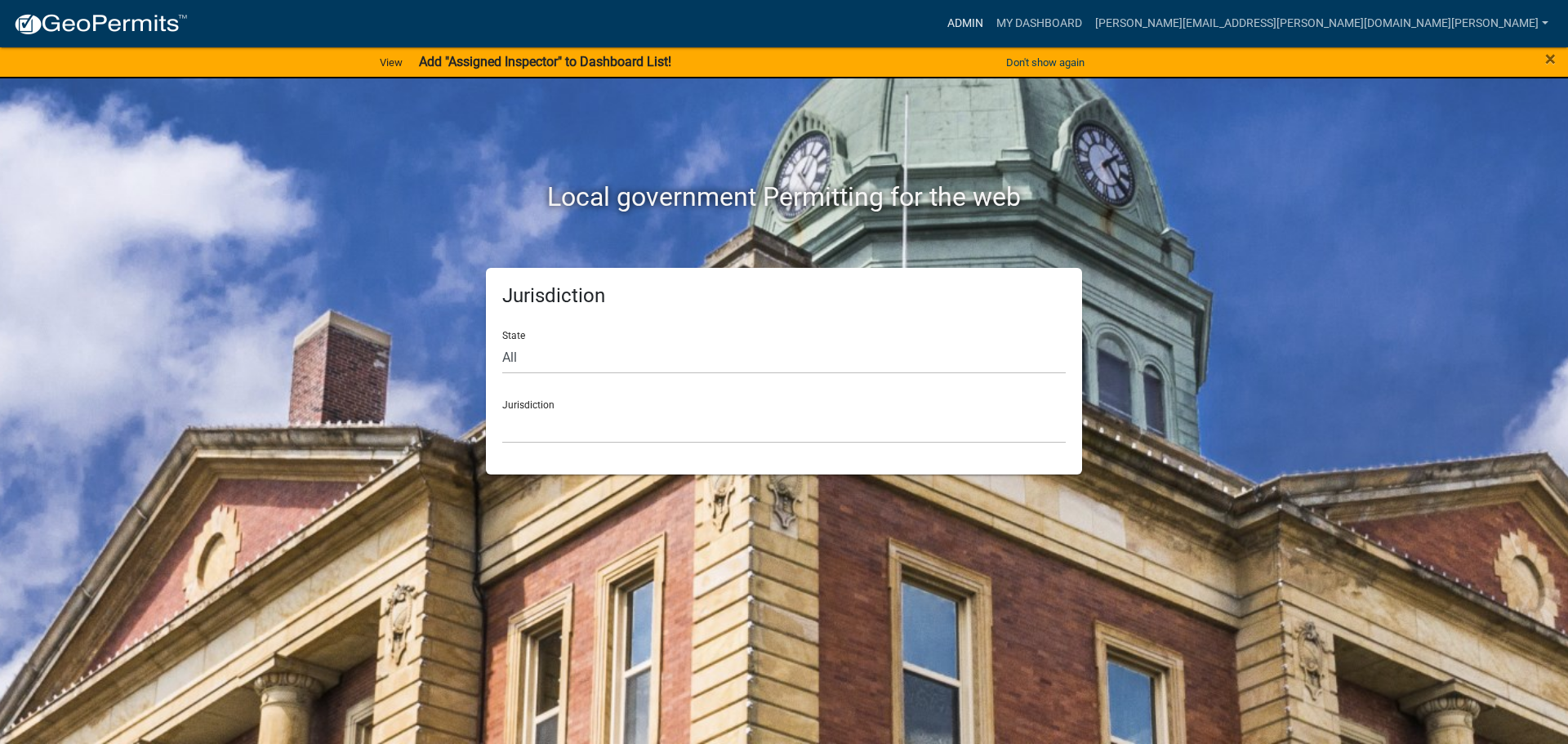
click at [990, 15] on link "Admin" at bounding box center [964, 23] width 49 height 31
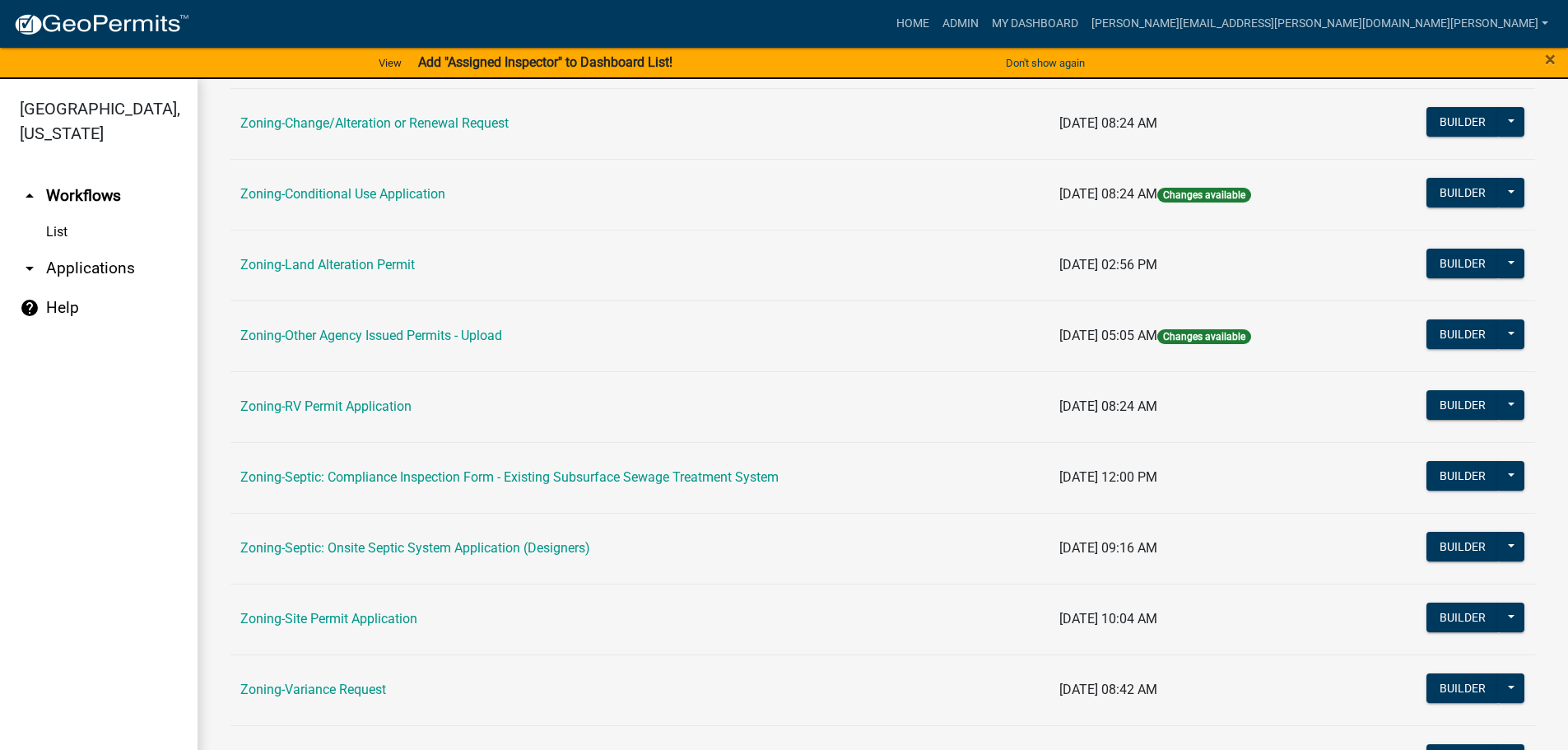
scroll to position [411, 0]
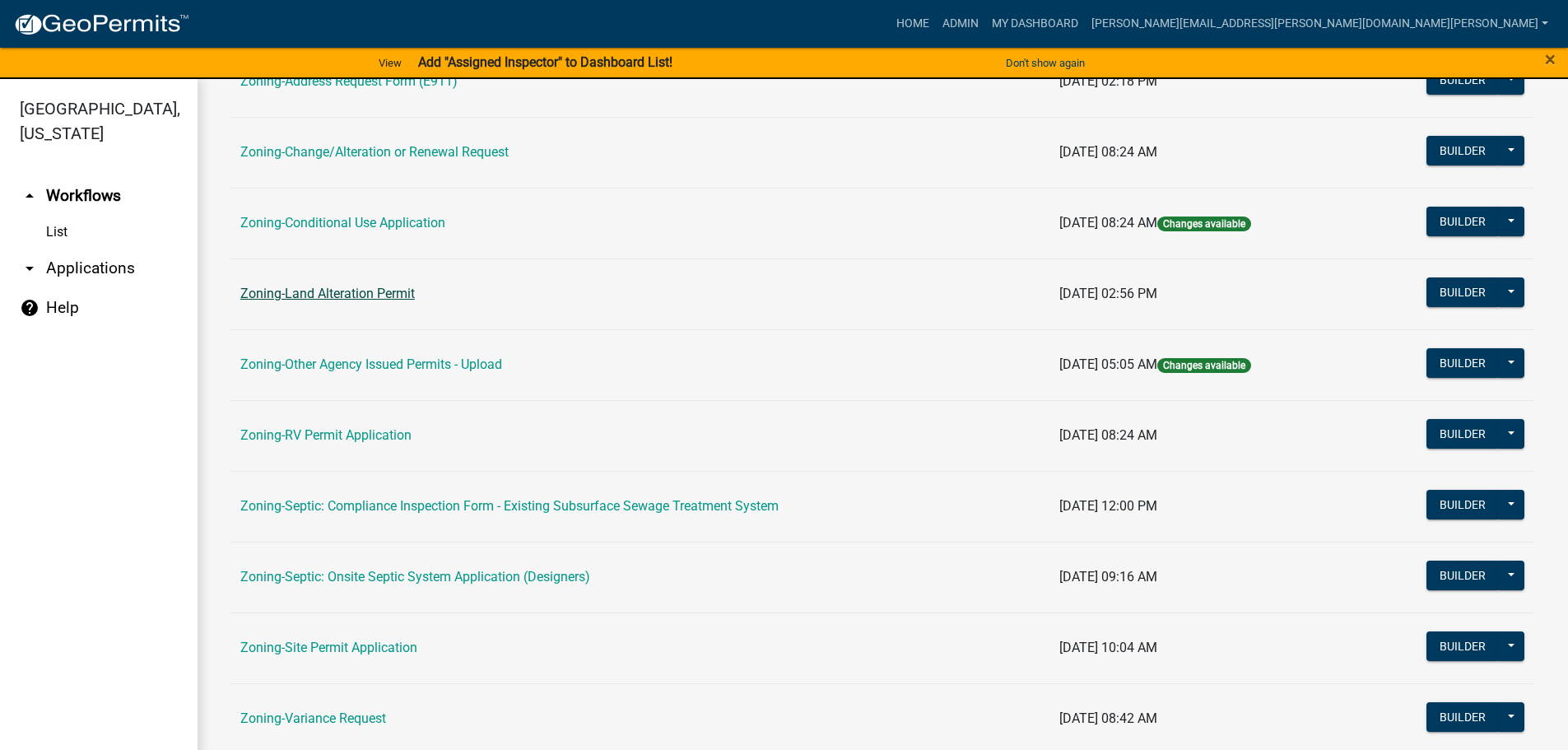
click at [332, 291] on link "Zoning-Land Alteration Permit" at bounding box center [328, 293] width 175 height 16
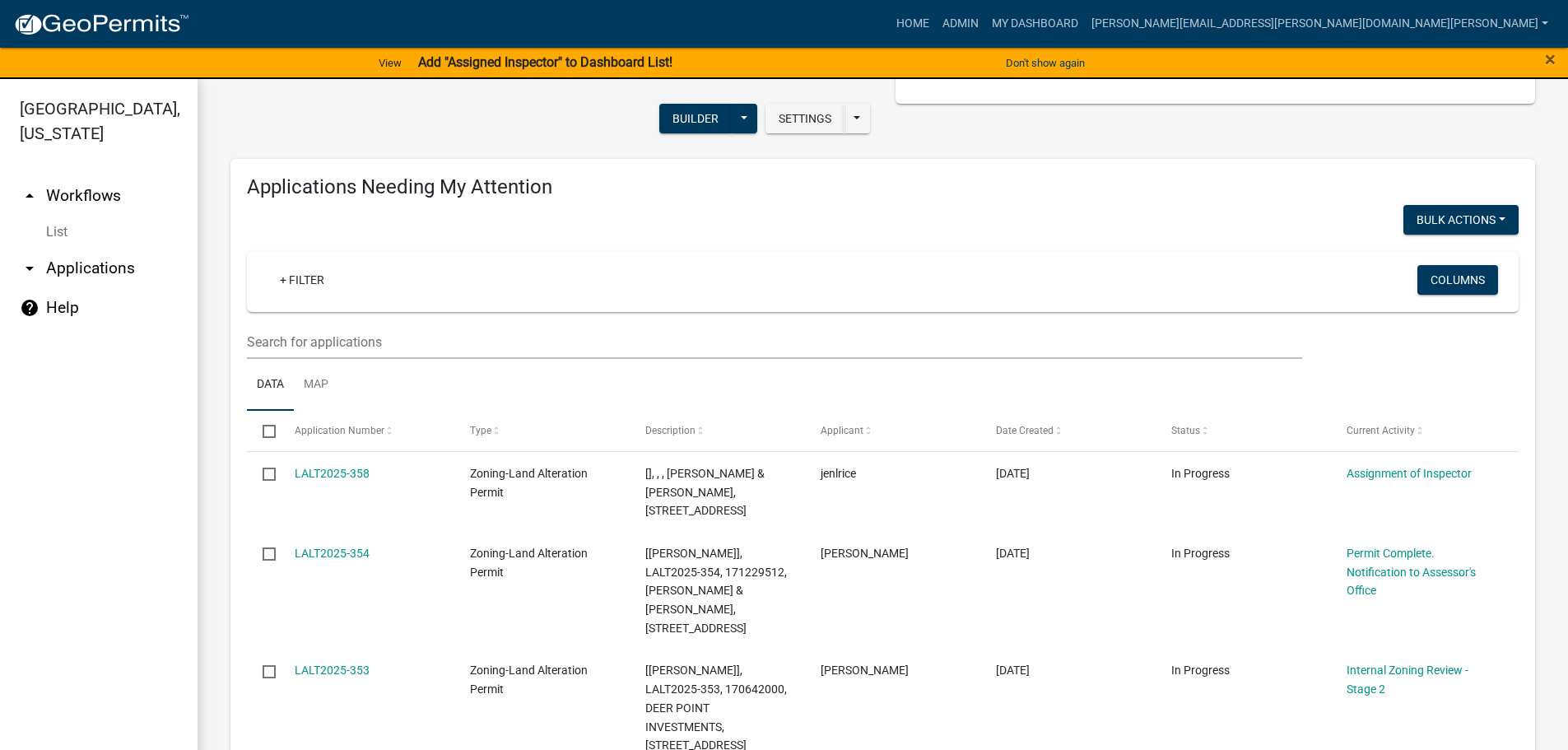
scroll to position [165, 0]
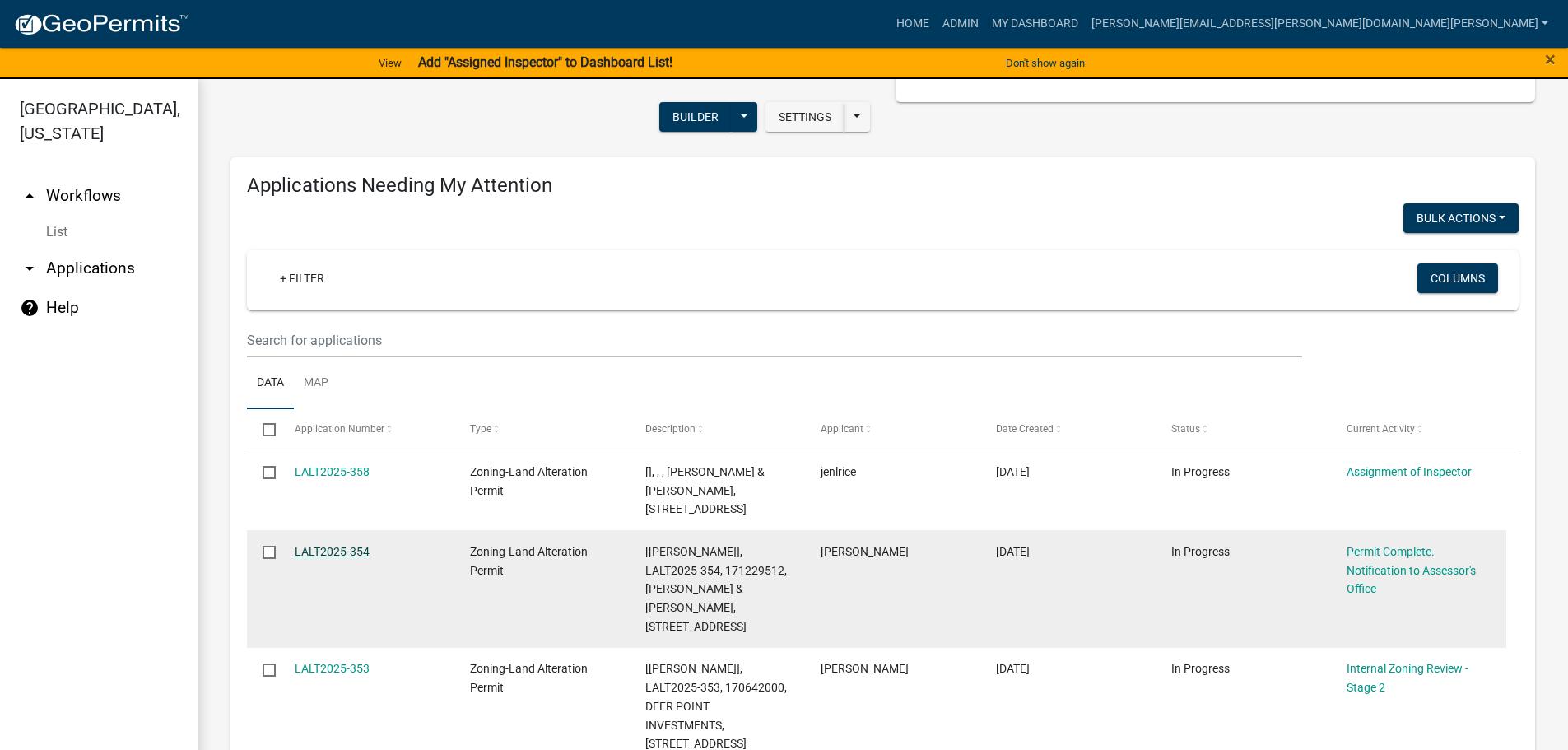
click at [348, 545] on link "LALT2025-354" at bounding box center [332, 552] width 75 height 14
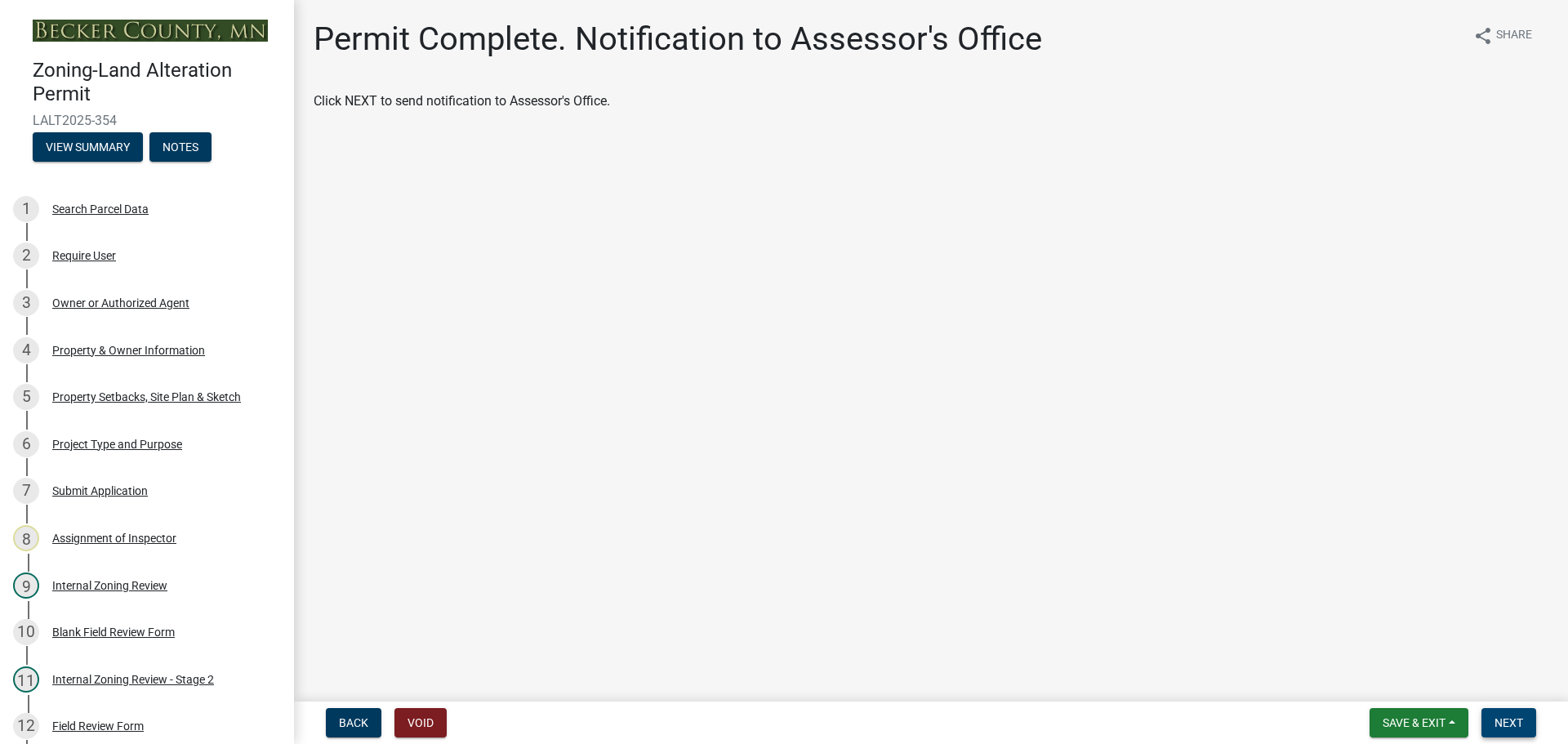
click at [1498, 711] on button "Next" at bounding box center [1508, 722] width 55 height 30
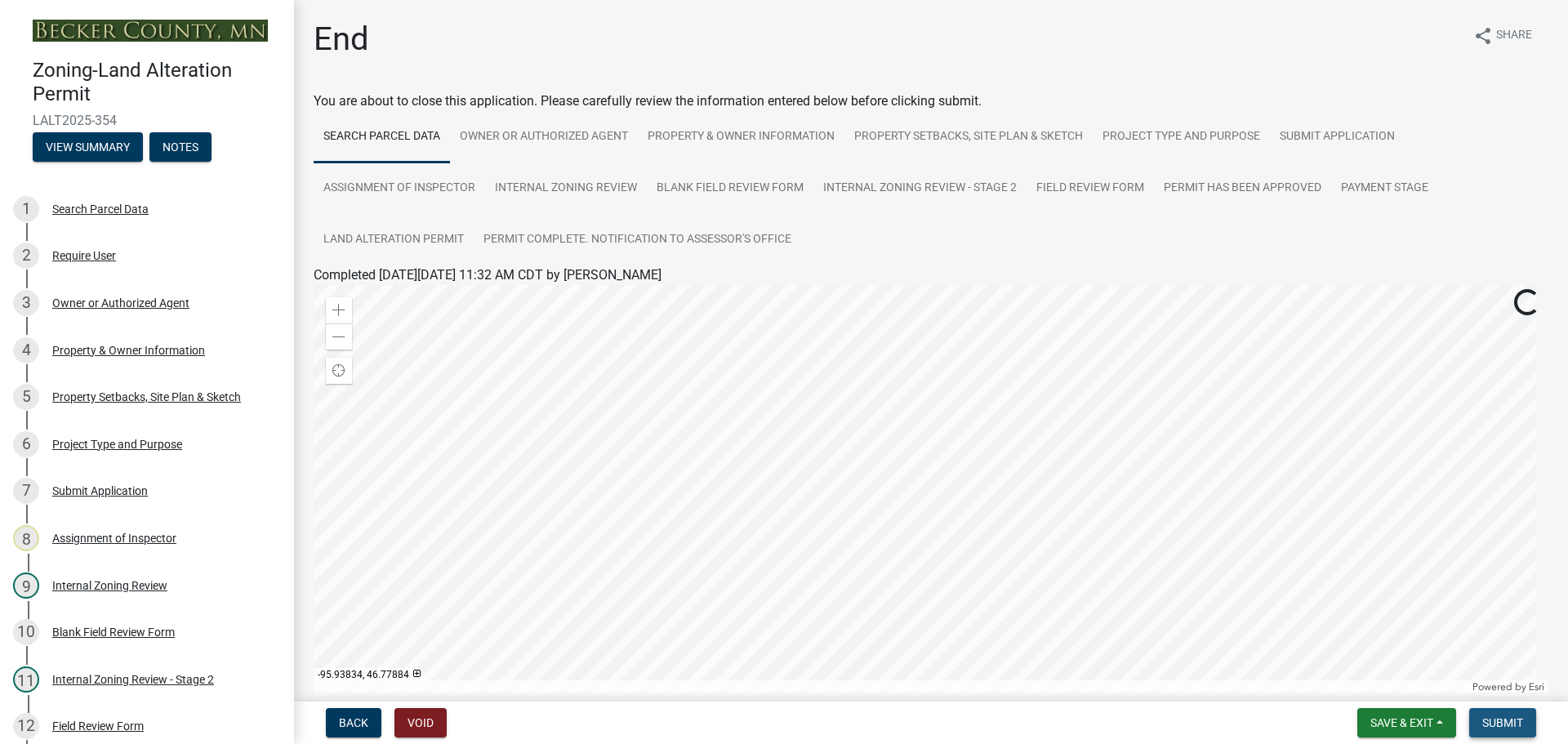
click at [1493, 719] on span "Submit" at bounding box center [1503, 723] width 40 height 13
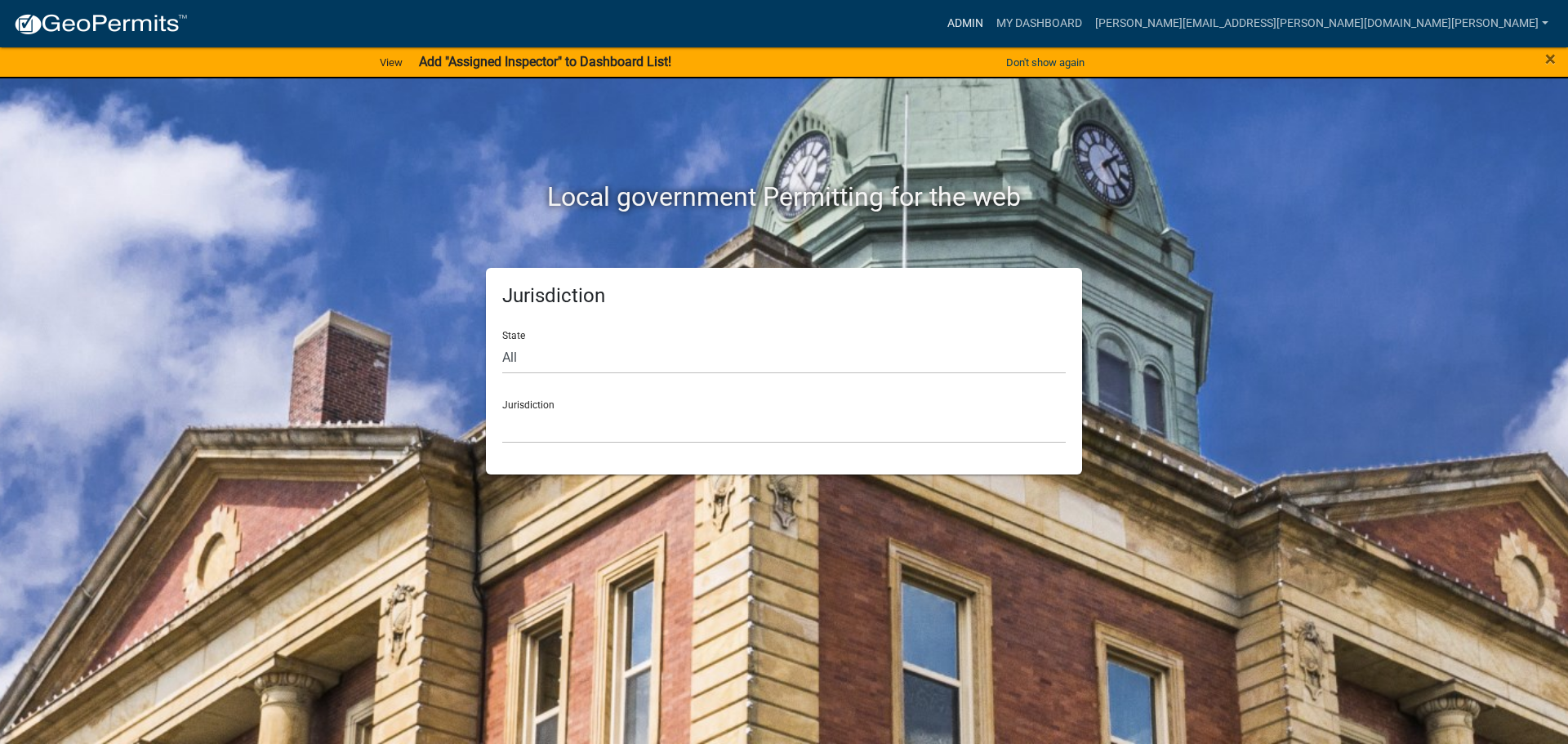
click at [990, 15] on link "Admin" at bounding box center [964, 23] width 49 height 31
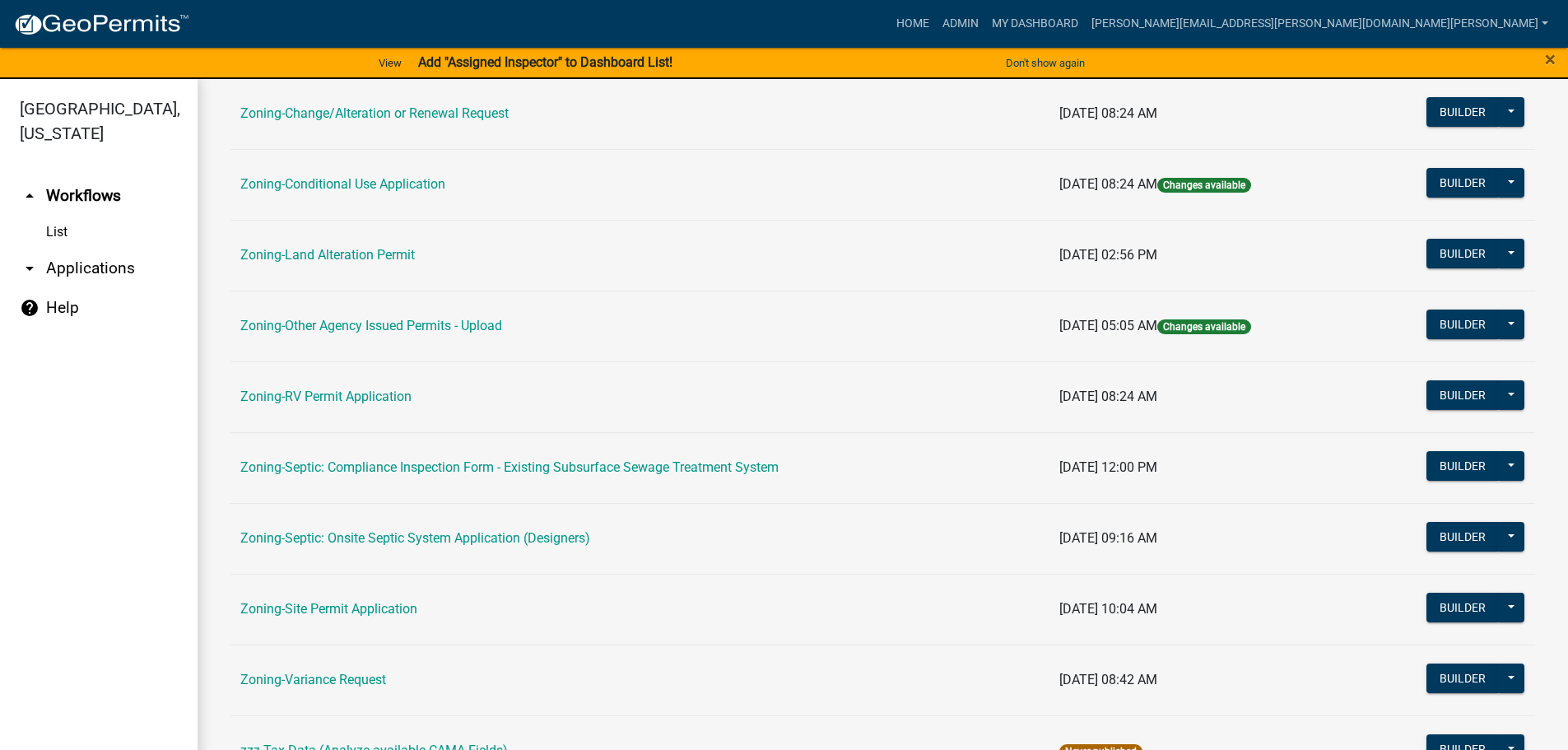
scroll to position [494, 0]
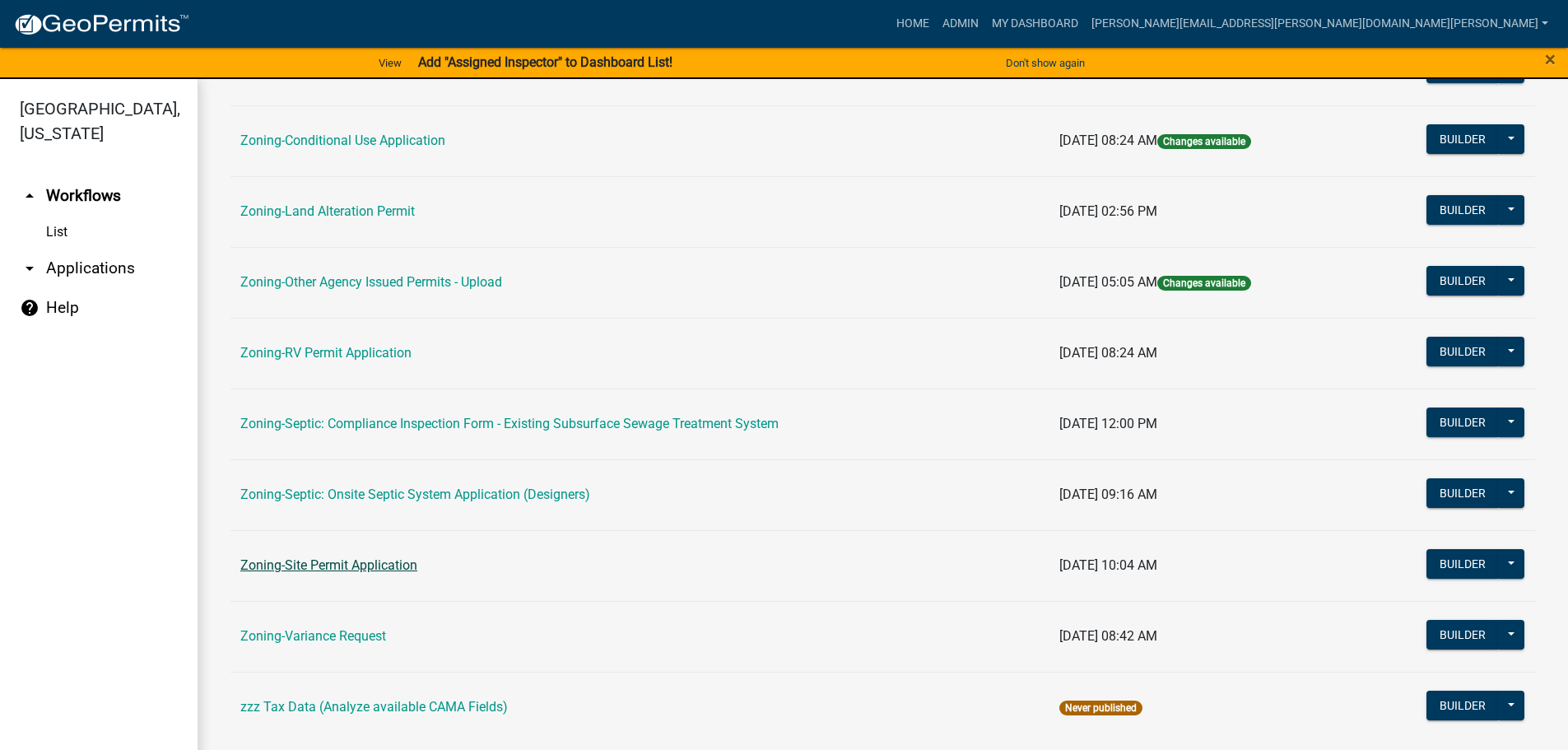
click at [335, 560] on link "Zoning-Site Permit Application" at bounding box center [329, 565] width 177 height 16
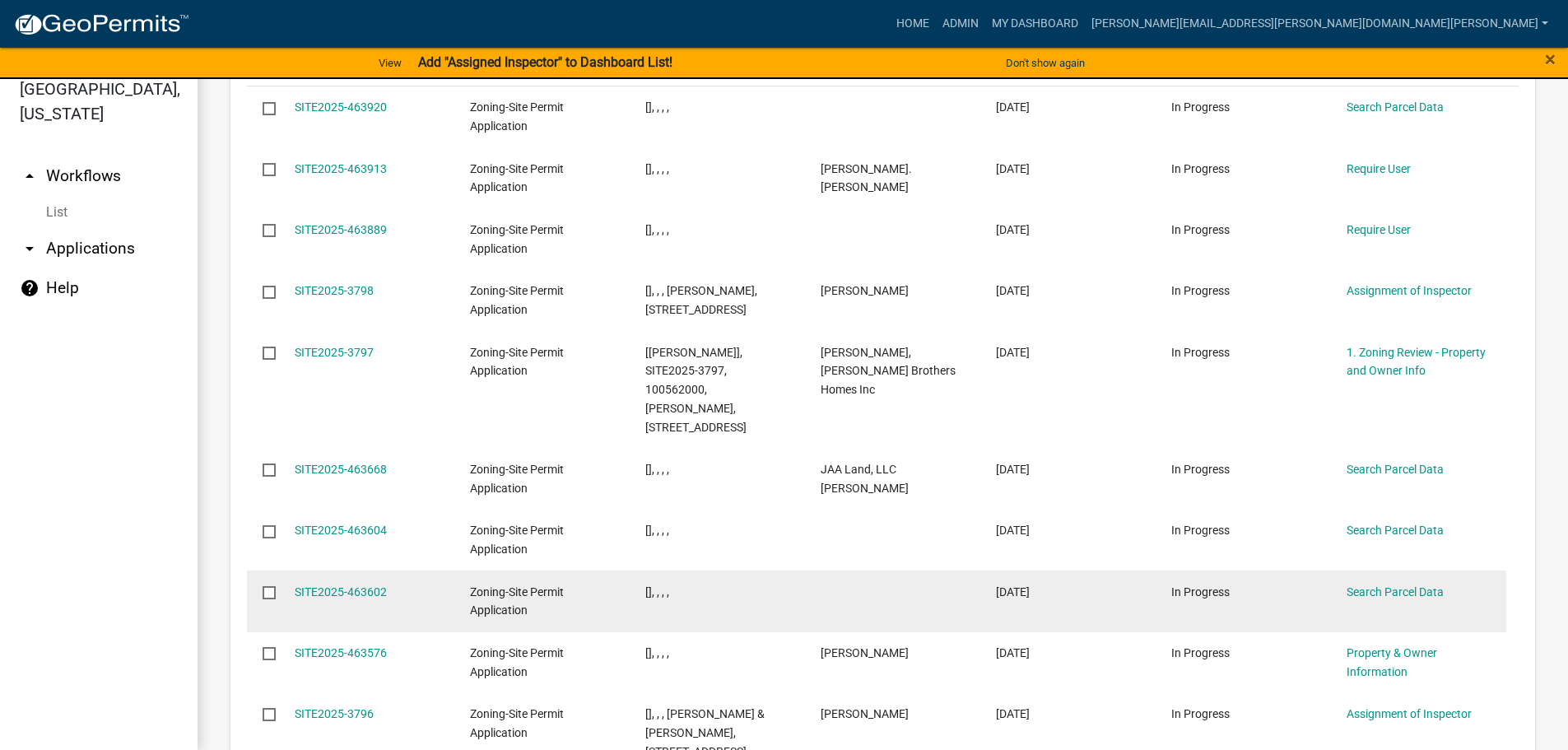
scroll to position [2141, 0]
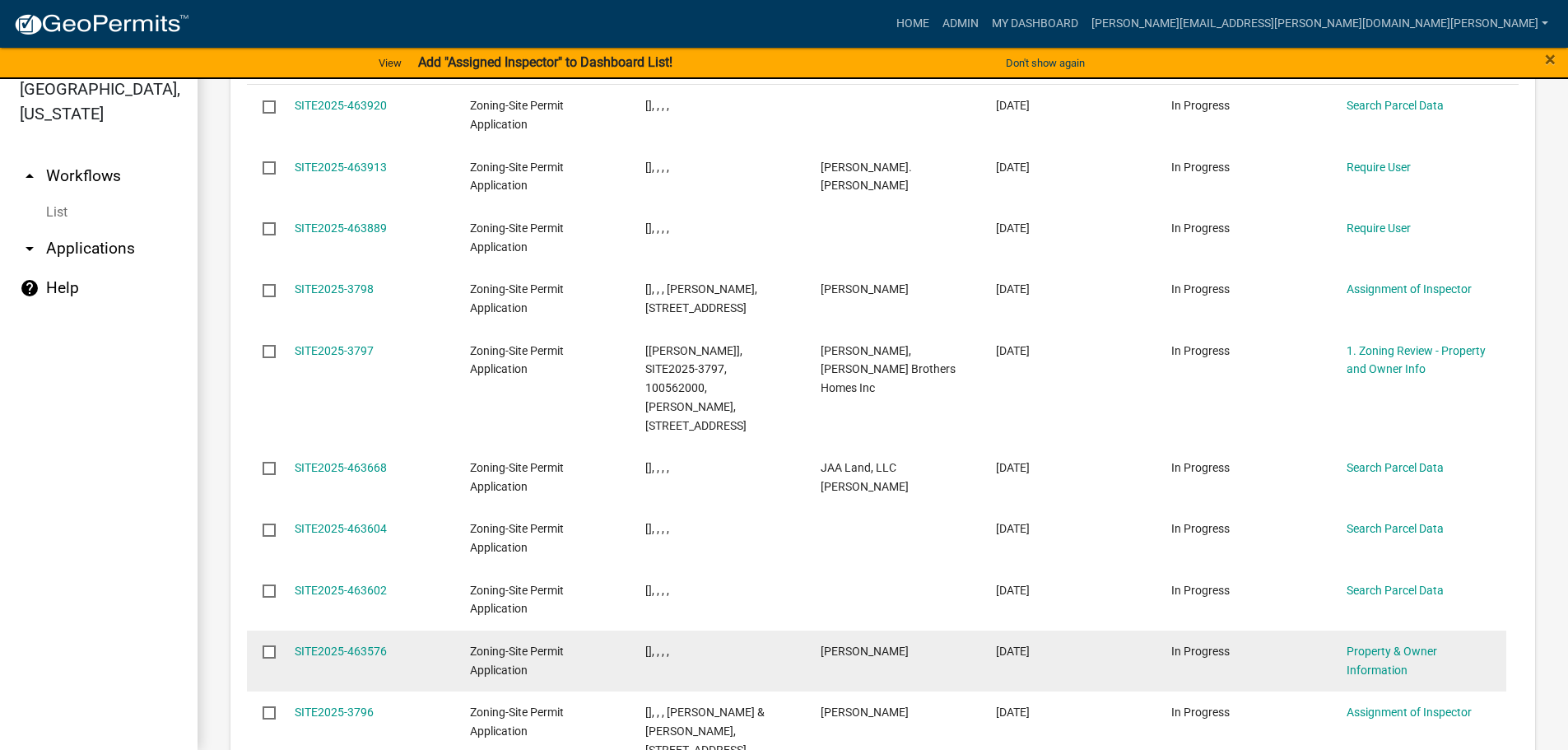
click at [355, 642] on div "SITE2025-463576" at bounding box center [367, 652] width 144 height 19
click at [354, 644] on link "SITE2025-463576" at bounding box center [341, 651] width 92 height 14
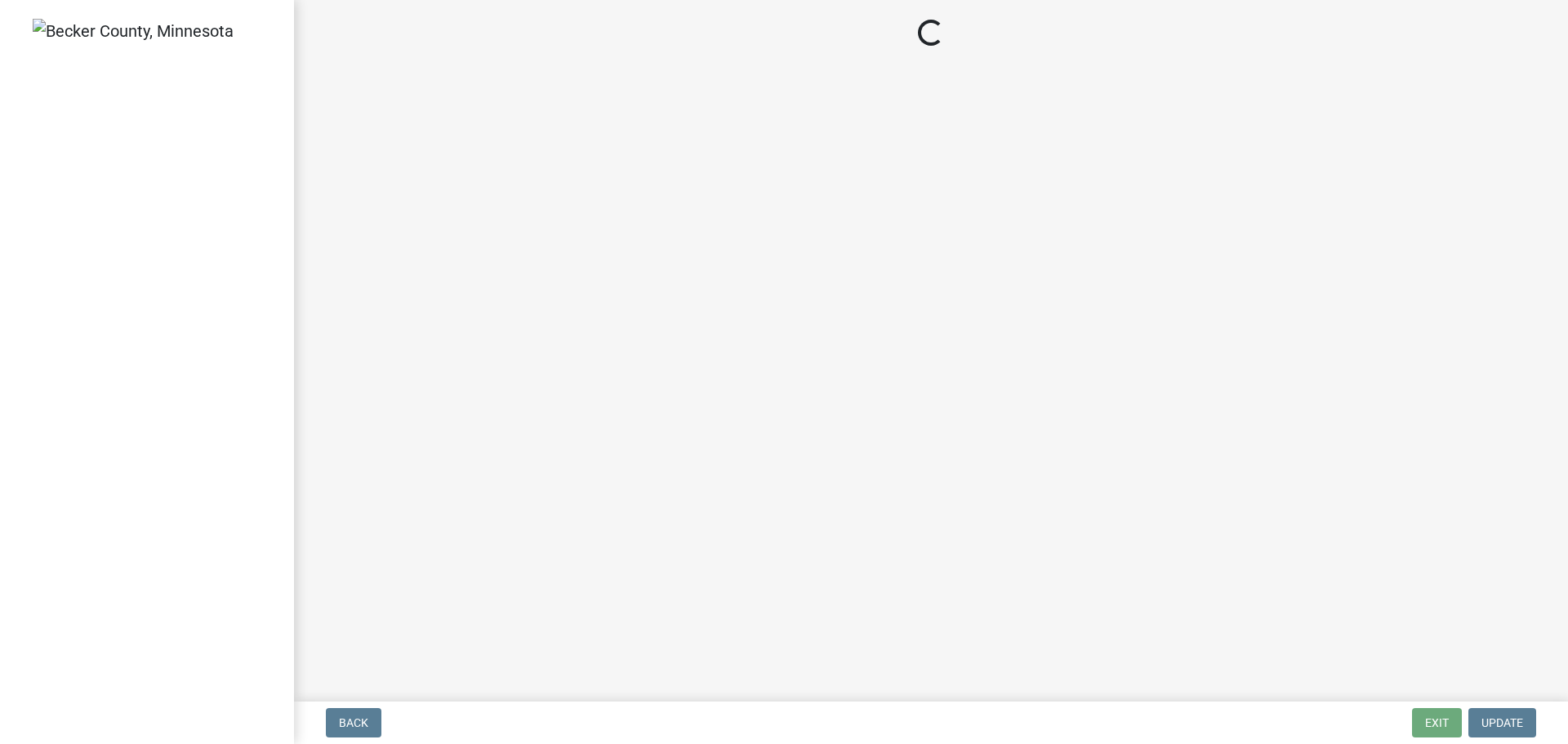
select select "9bce286e-d536-49ff-bab3-4b7d67f0814c"
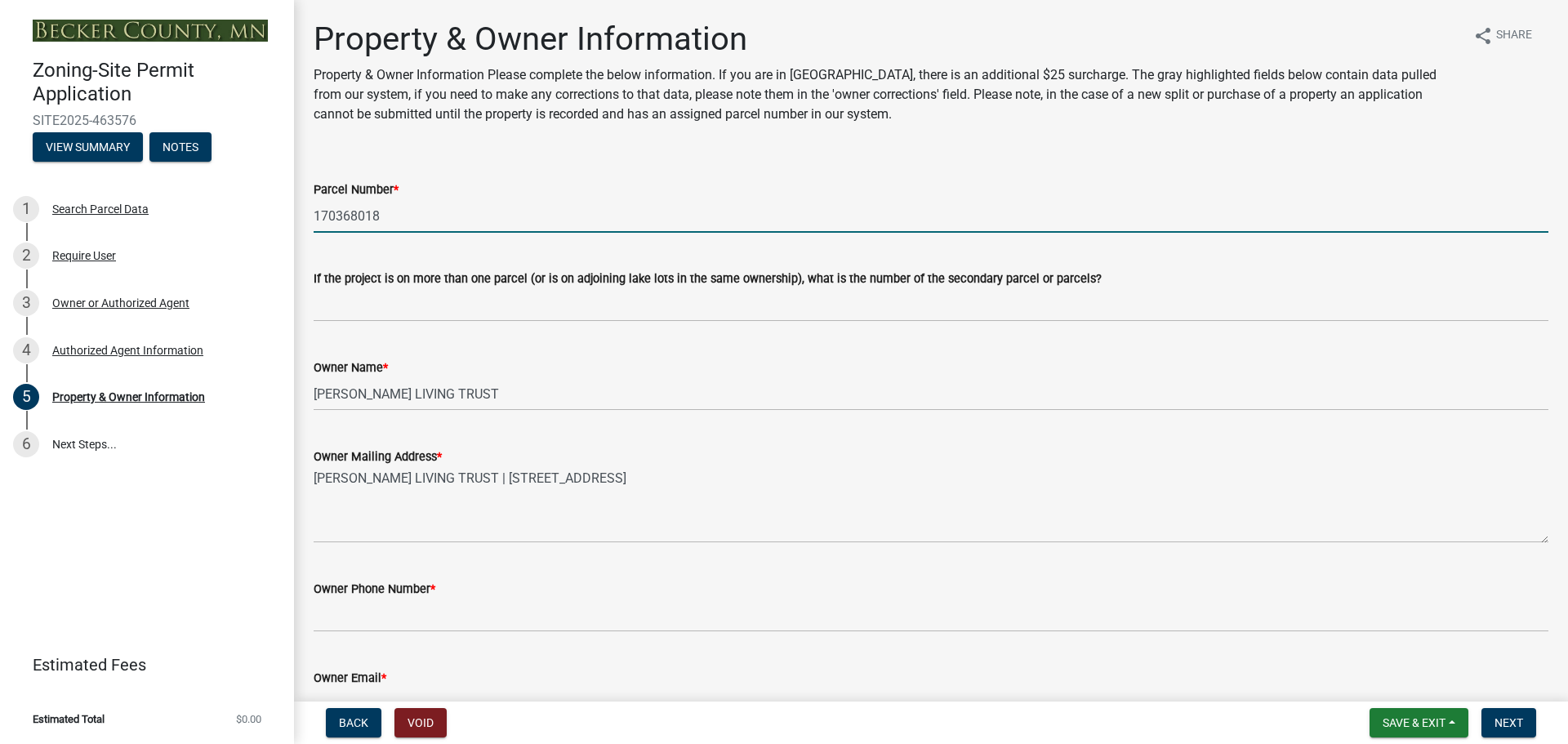
drag, startPoint x: 379, startPoint y: 214, endPoint x: 306, endPoint y: 216, distance: 73.0
click at [306, 216] on div "Parcel Number * 170368018" at bounding box center [931, 194] width 1259 height 76
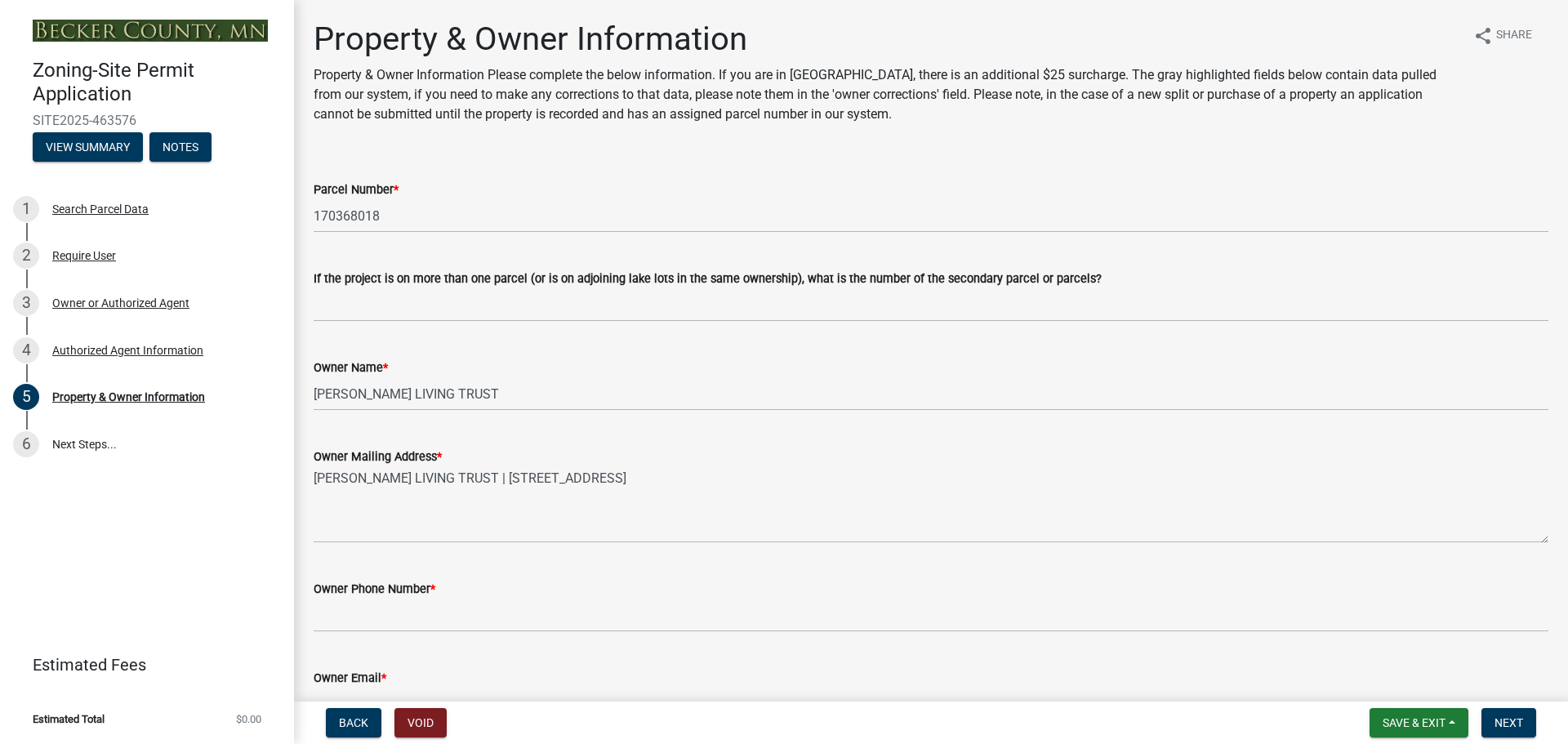
drag, startPoint x: 306, startPoint y: 216, endPoint x: 458, endPoint y: 174, distance: 157.7
click at [458, 174] on div "Parcel Number * 170368018" at bounding box center [931, 194] width 1235 height 76
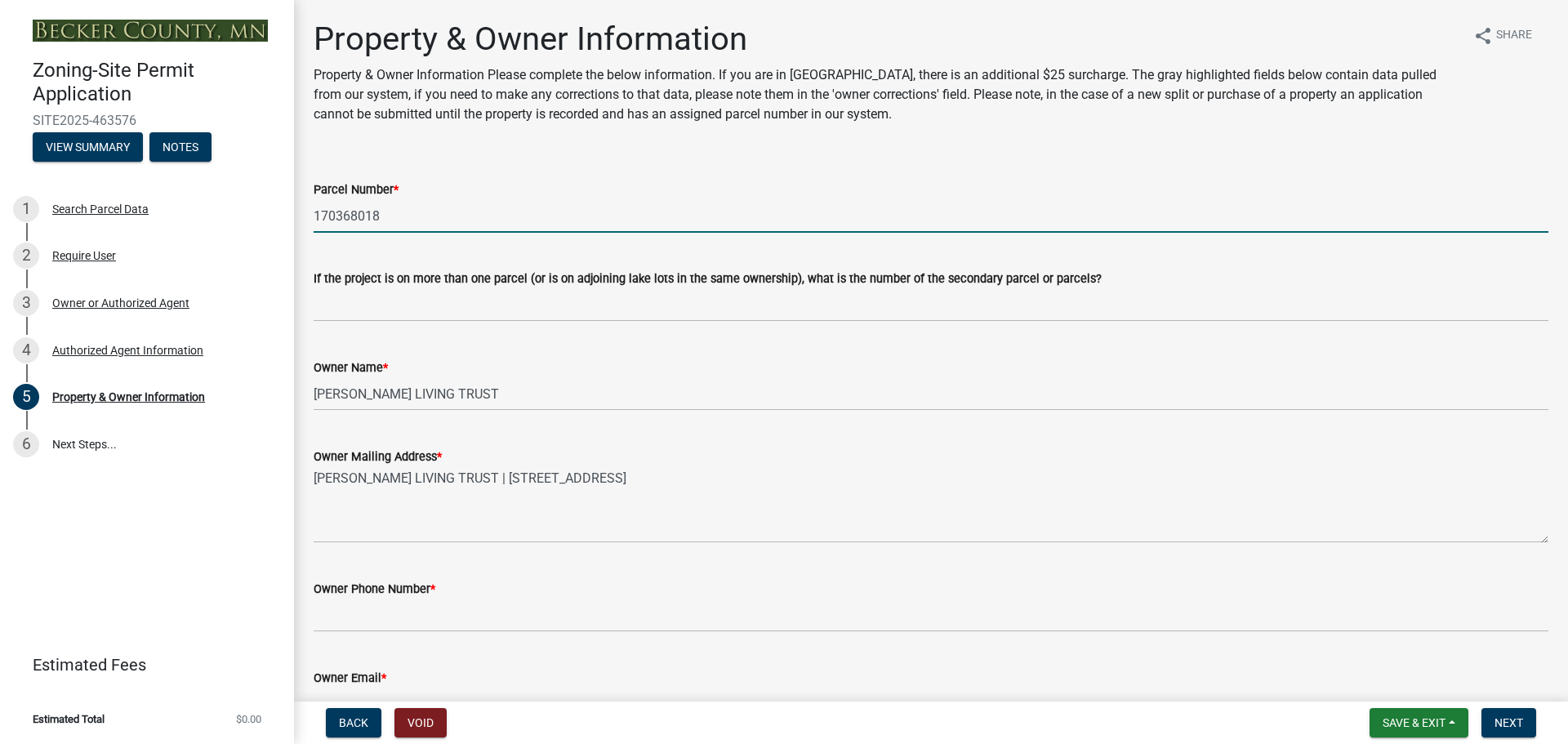
drag, startPoint x: 379, startPoint y: 218, endPoint x: 294, endPoint y: 218, distance: 85.0
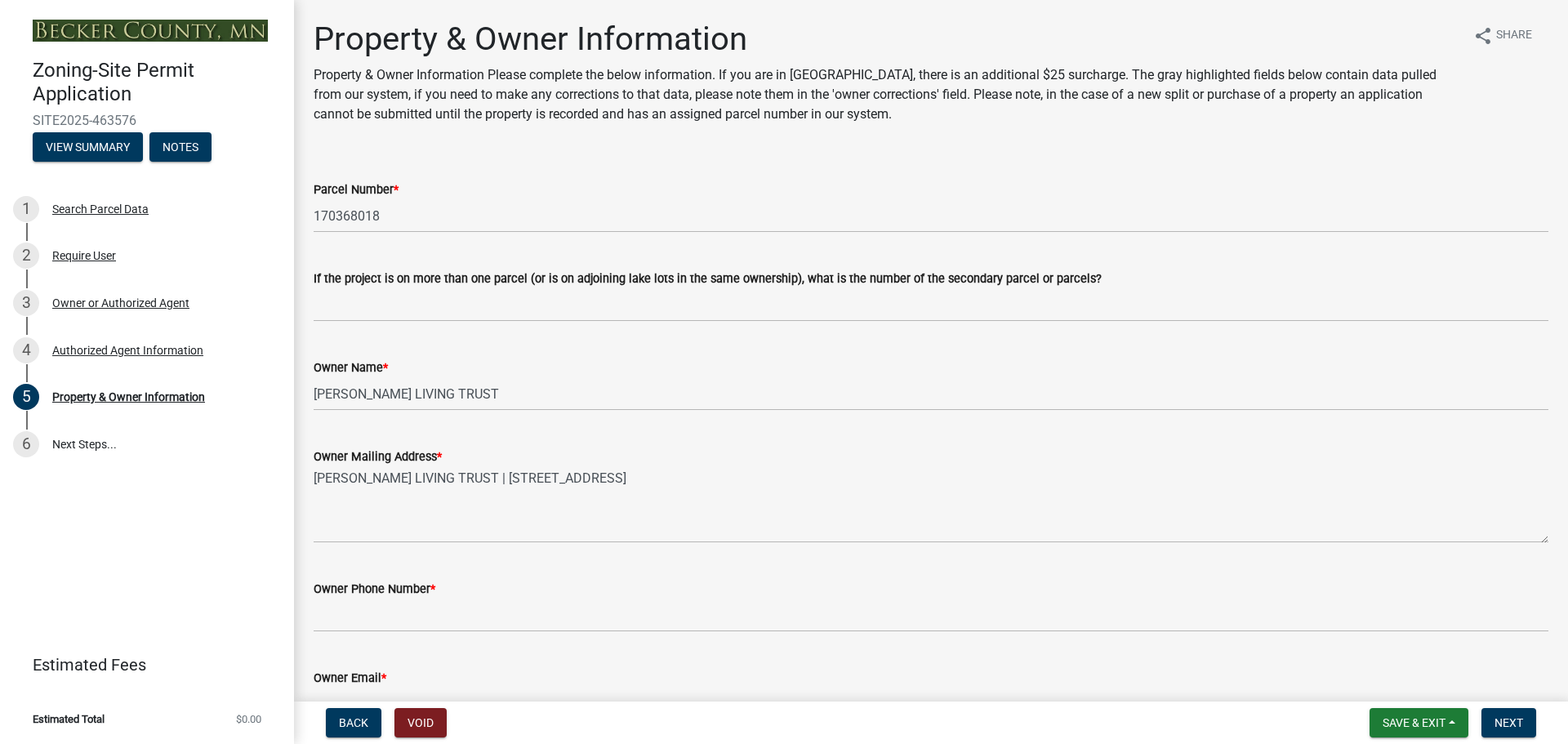
drag, startPoint x: 313, startPoint y: 215, endPoint x: 496, endPoint y: 154, distance: 192.9
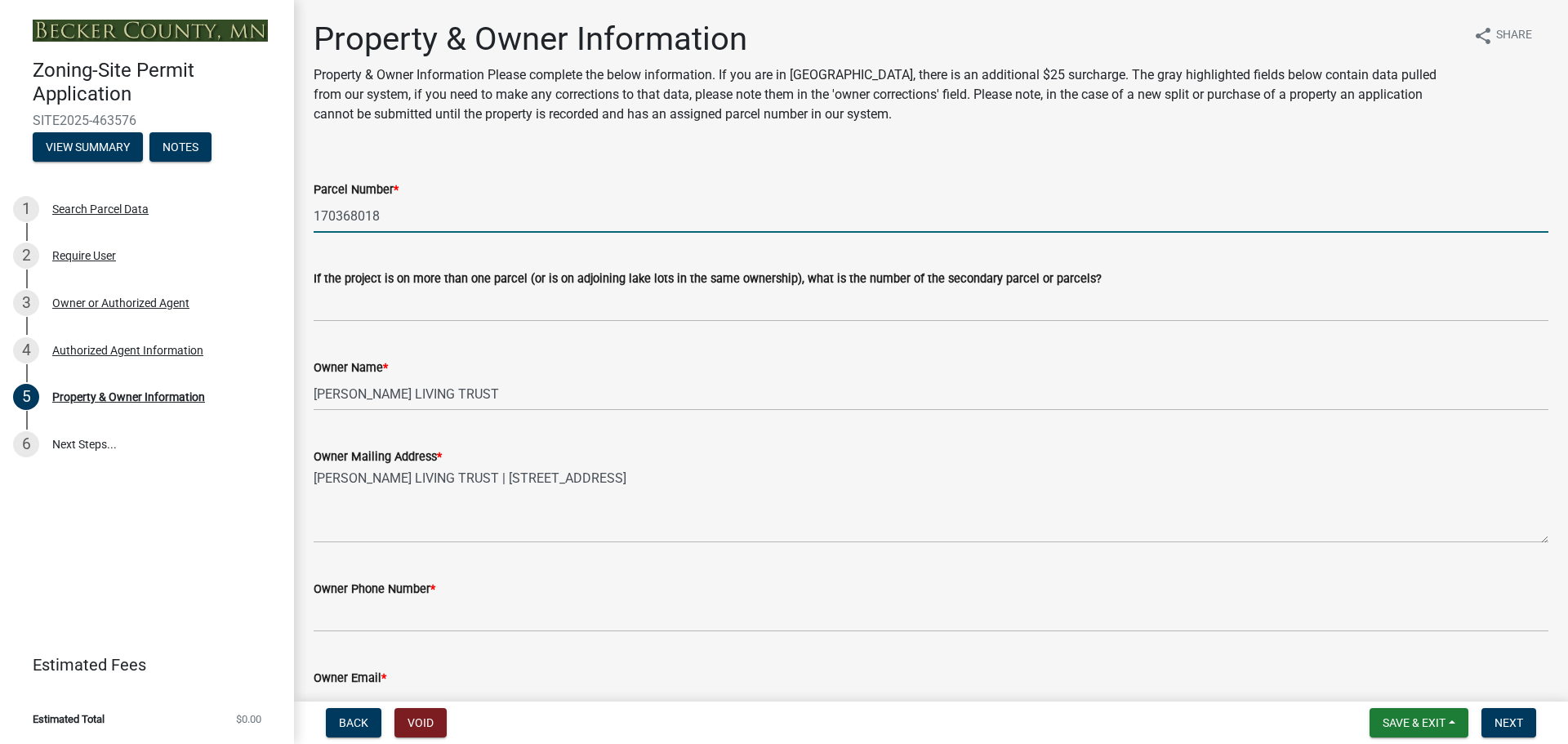
drag, startPoint x: 377, startPoint y: 216, endPoint x: 310, endPoint y: 213, distance: 67.1
click at [310, 213] on div "Parcel Number * 170368018" at bounding box center [931, 194] width 1259 height 76
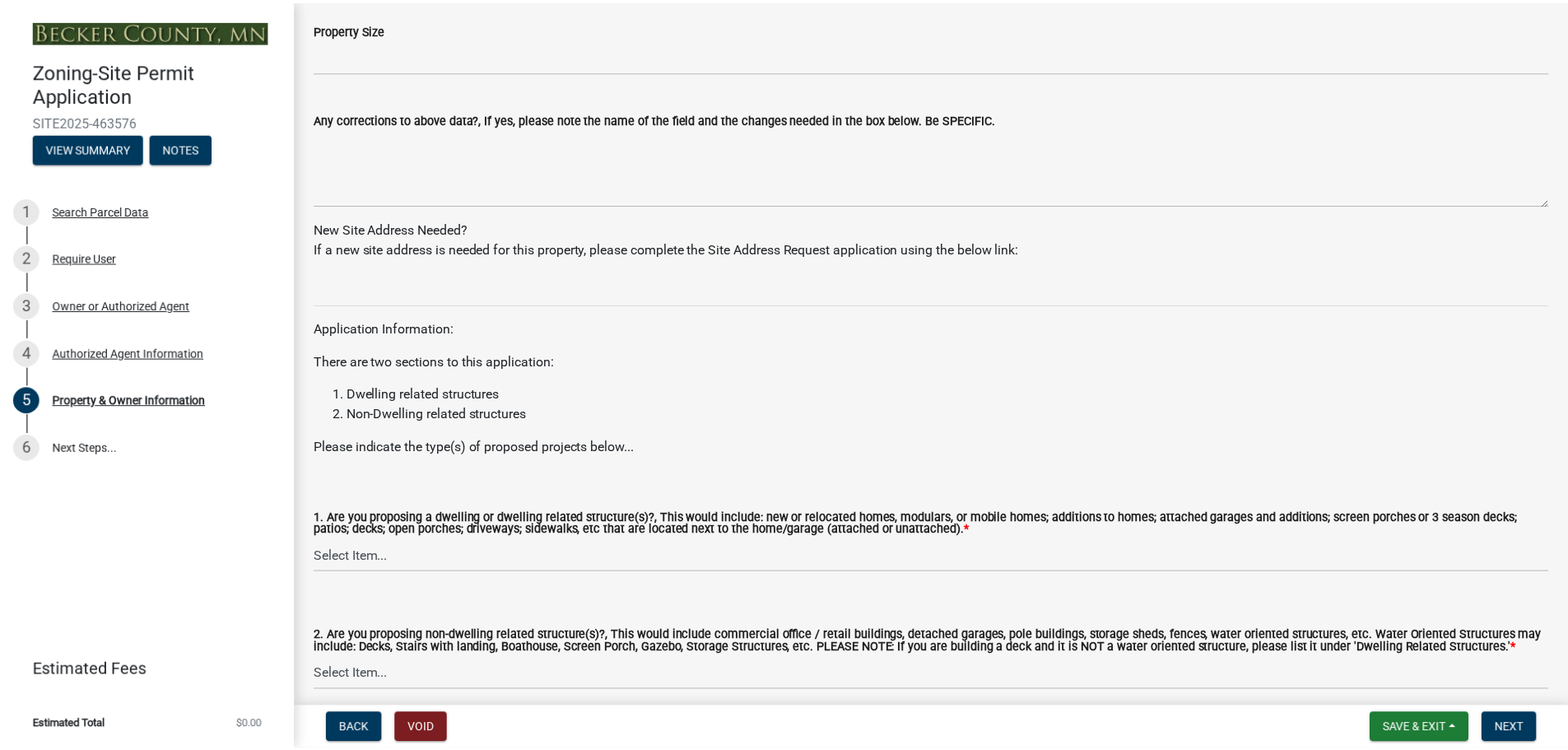
scroll to position [1474, 0]
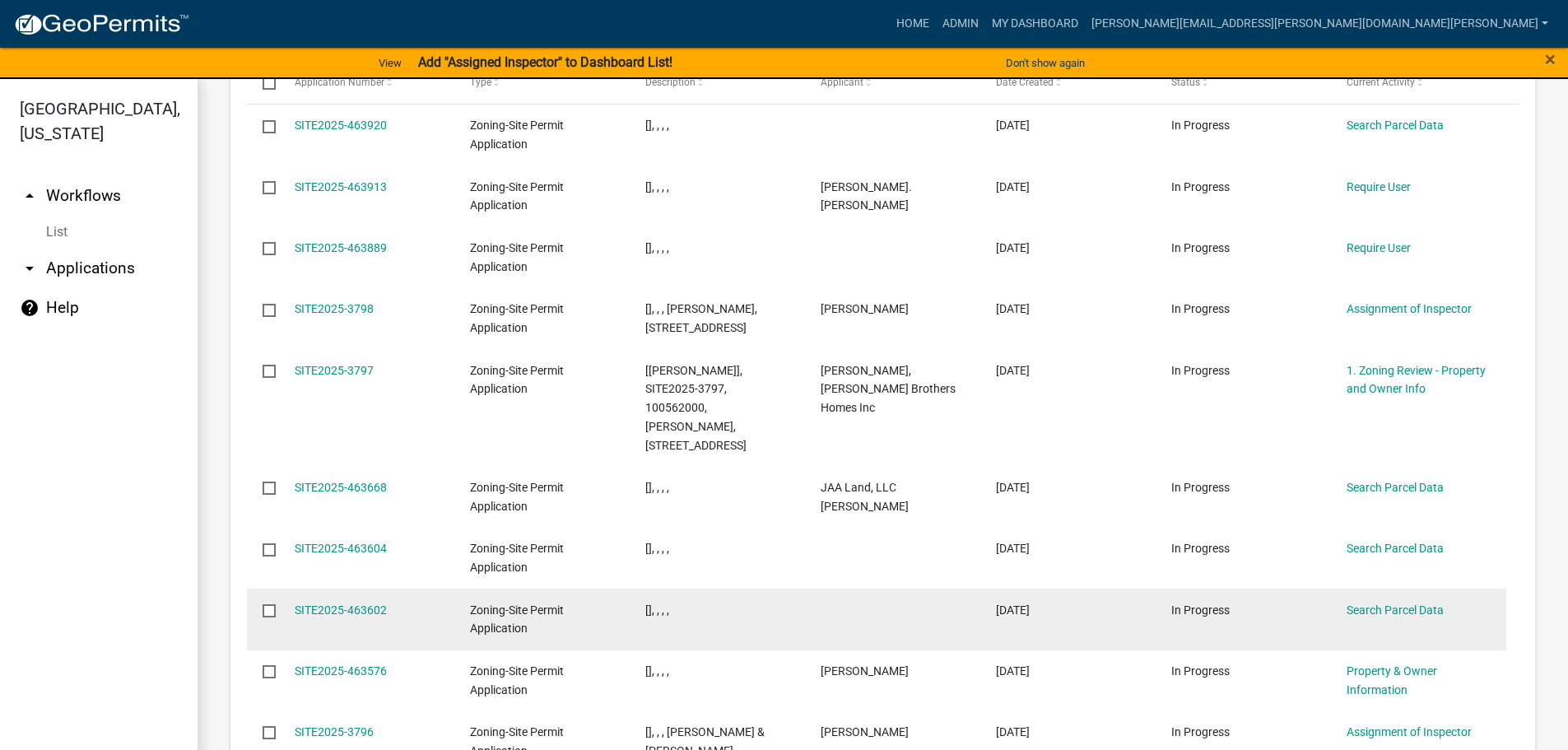
scroll to position [19, 0]
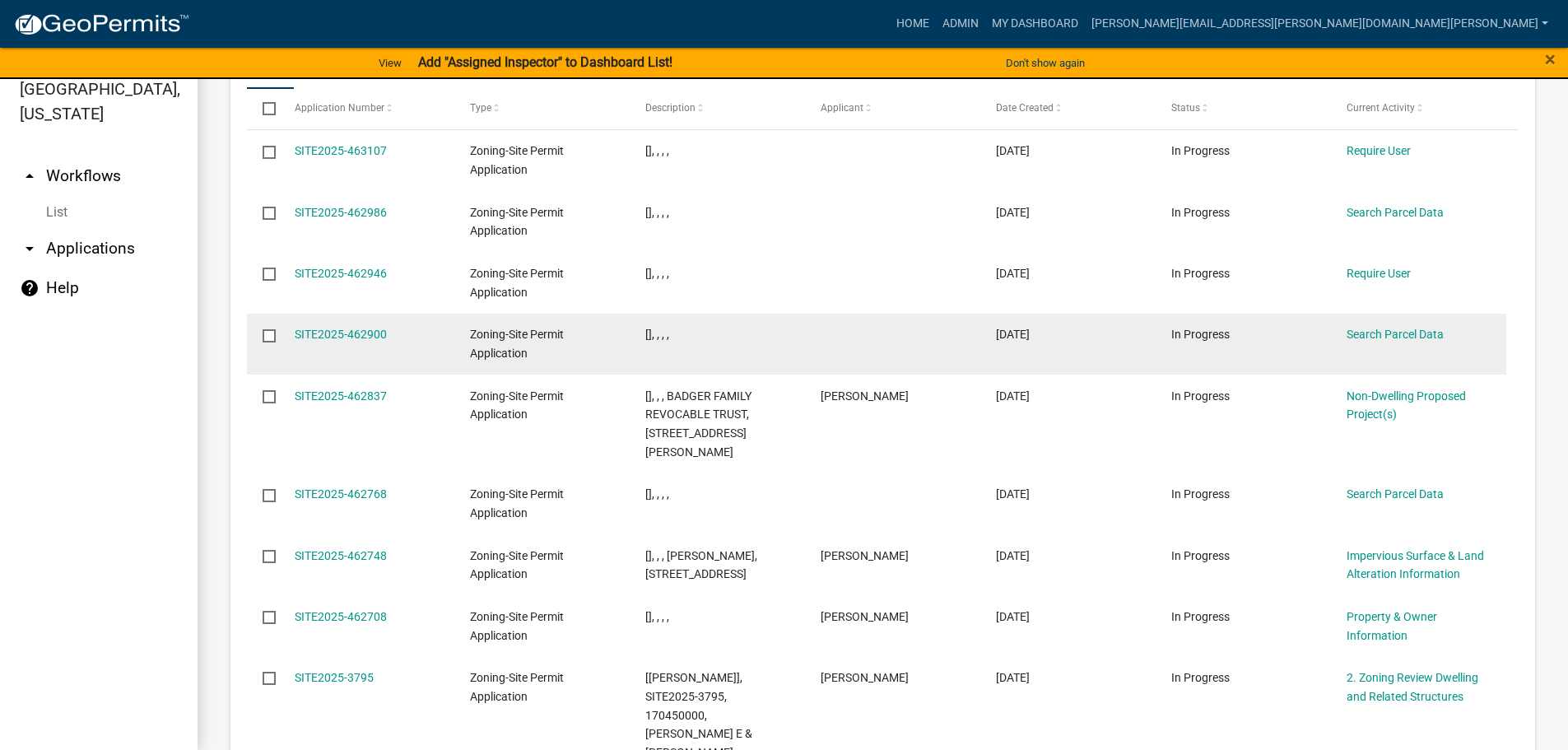
scroll to position [2124, 0]
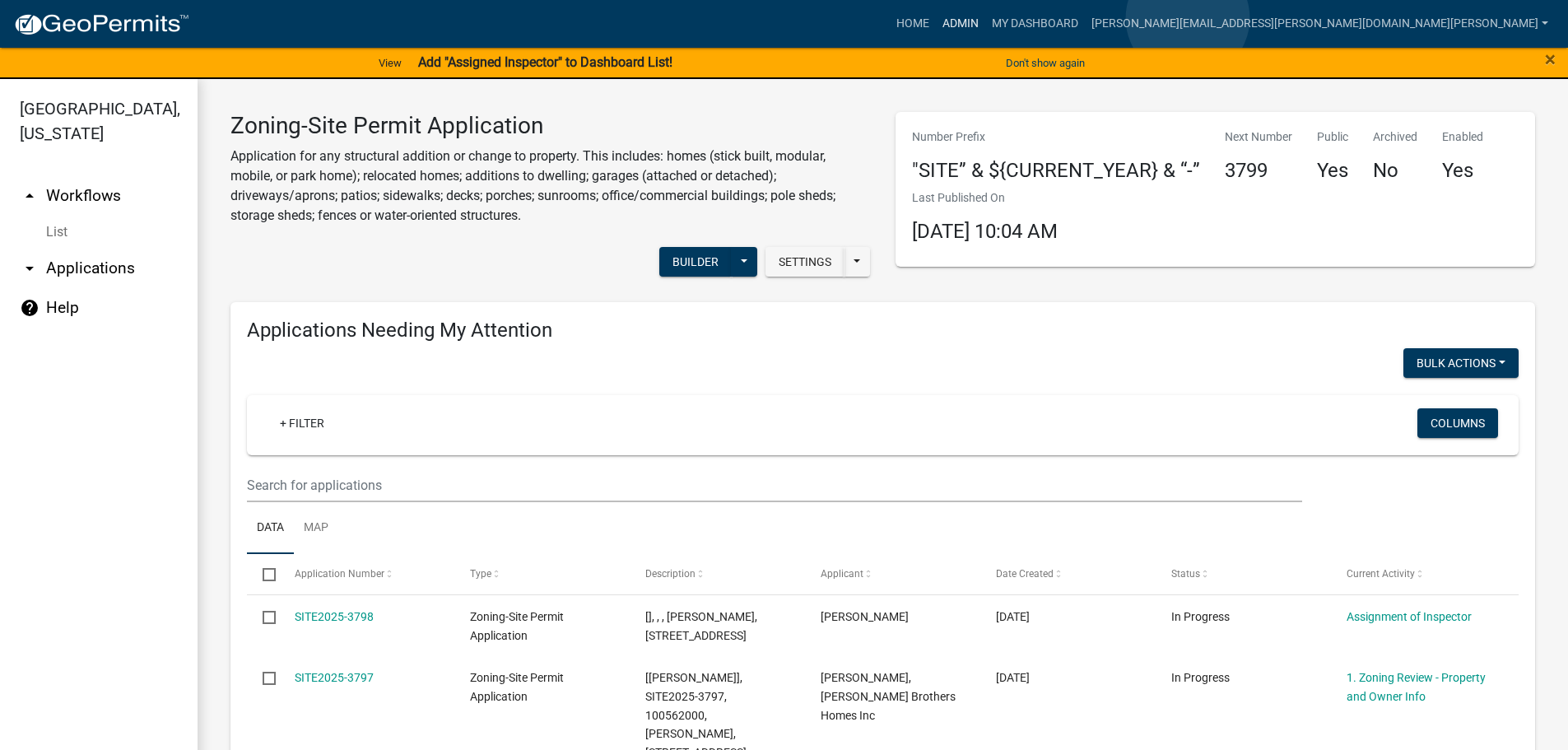
click at [985, 18] on link "Admin" at bounding box center [961, 23] width 49 height 31
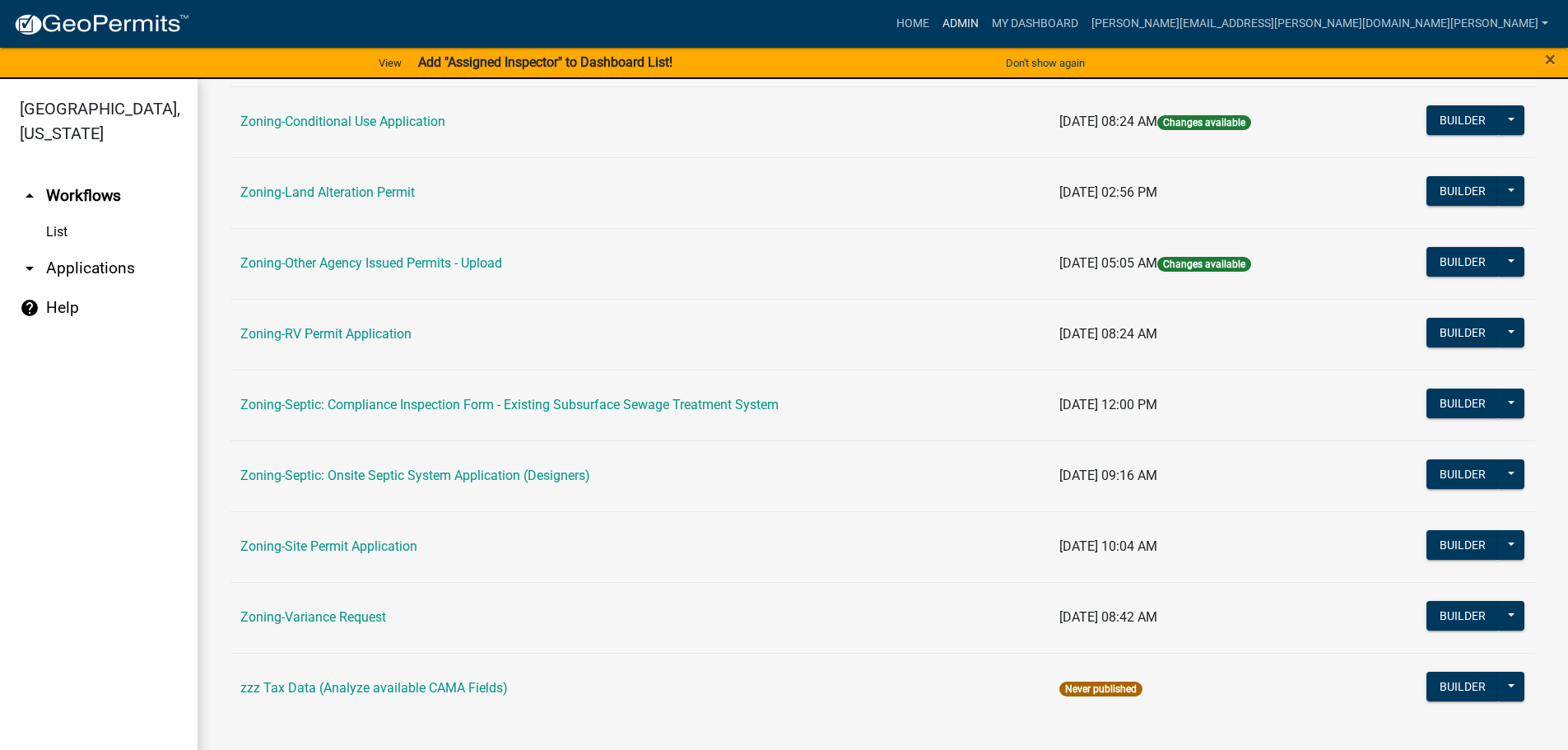
scroll to position [19, 0]
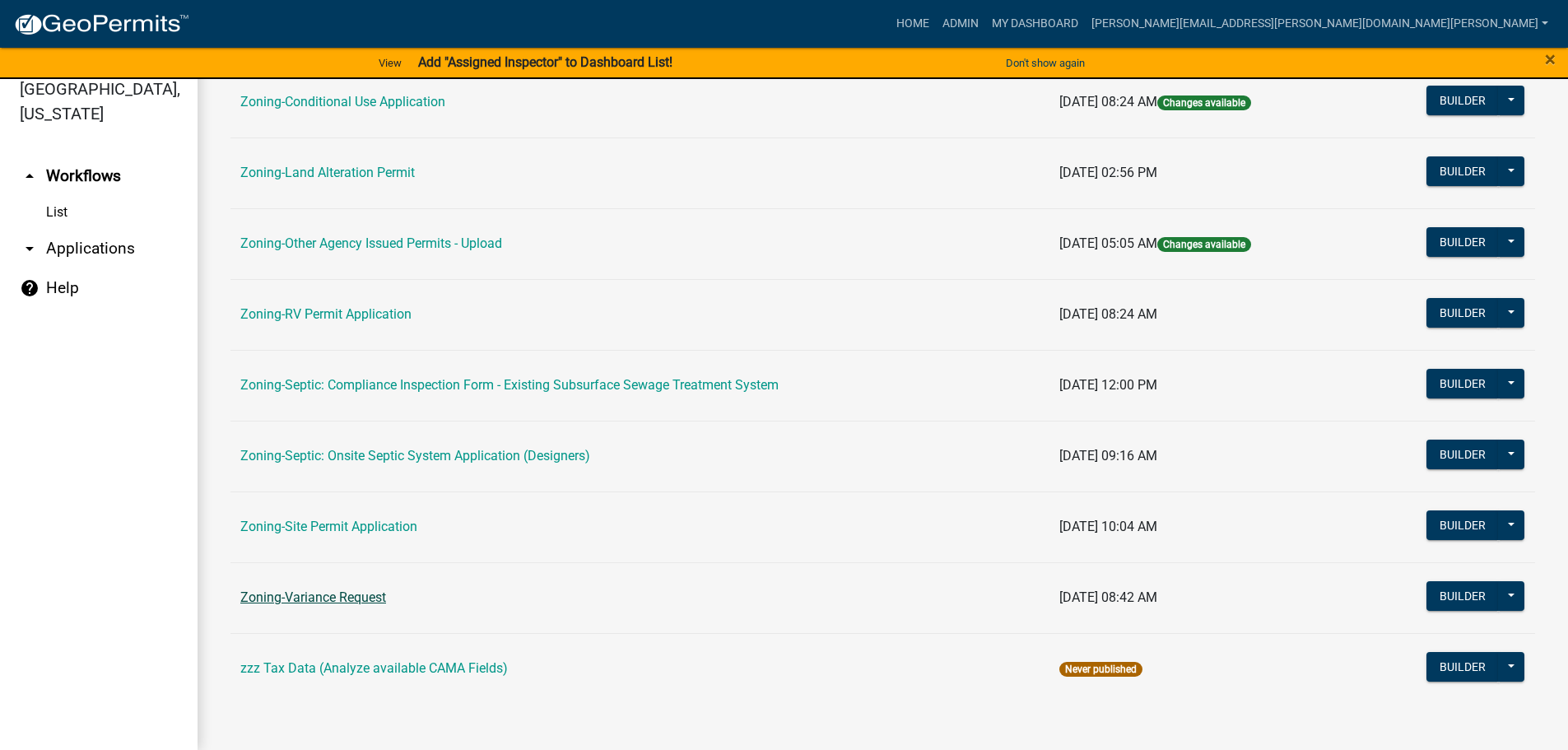
click at [334, 594] on link "Zoning-Variance Request" at bounding box center [313, 597] width 146 height 16
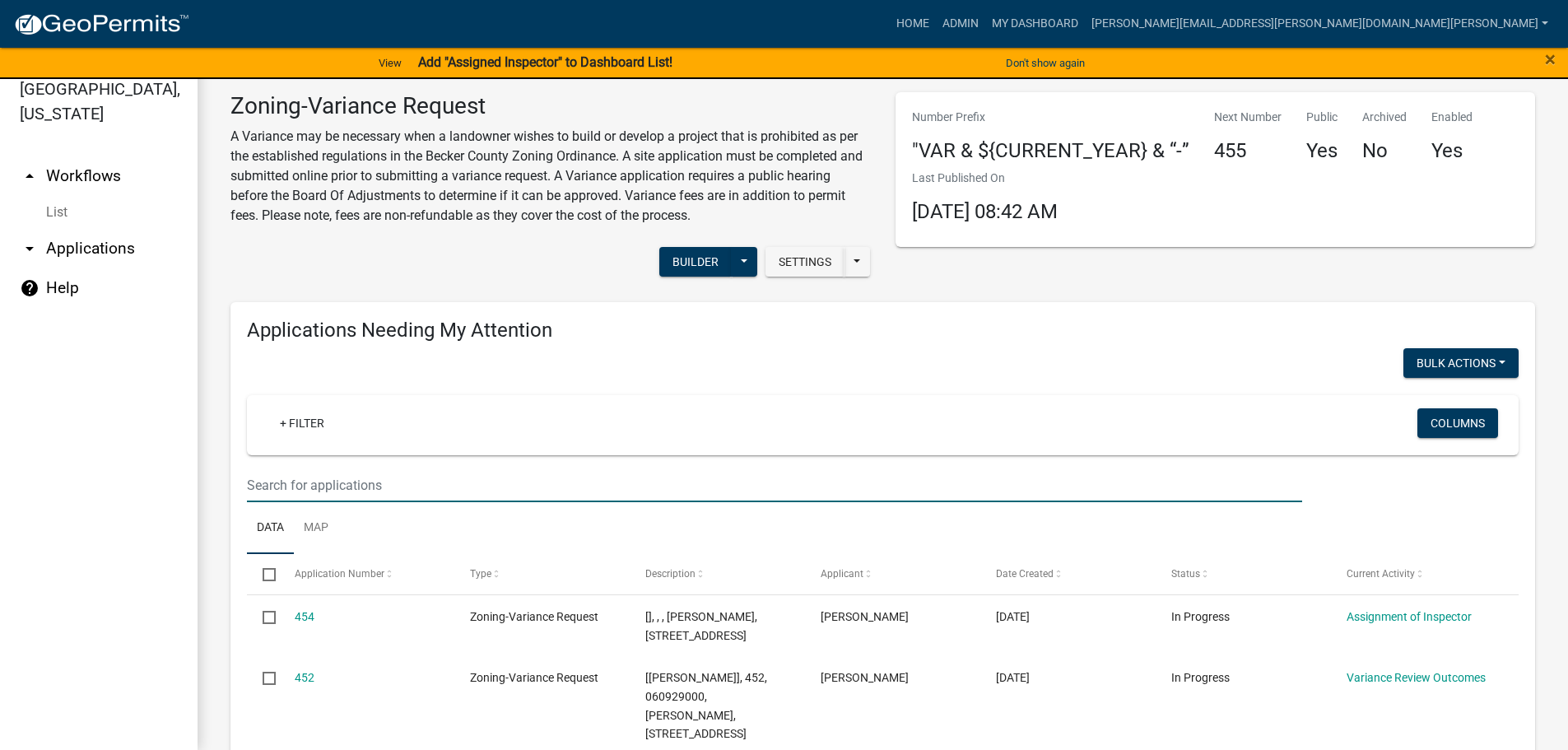
click at [347, 474] on input "text" at bounding box center [774, 485] width 1056 height 34
type input "how"
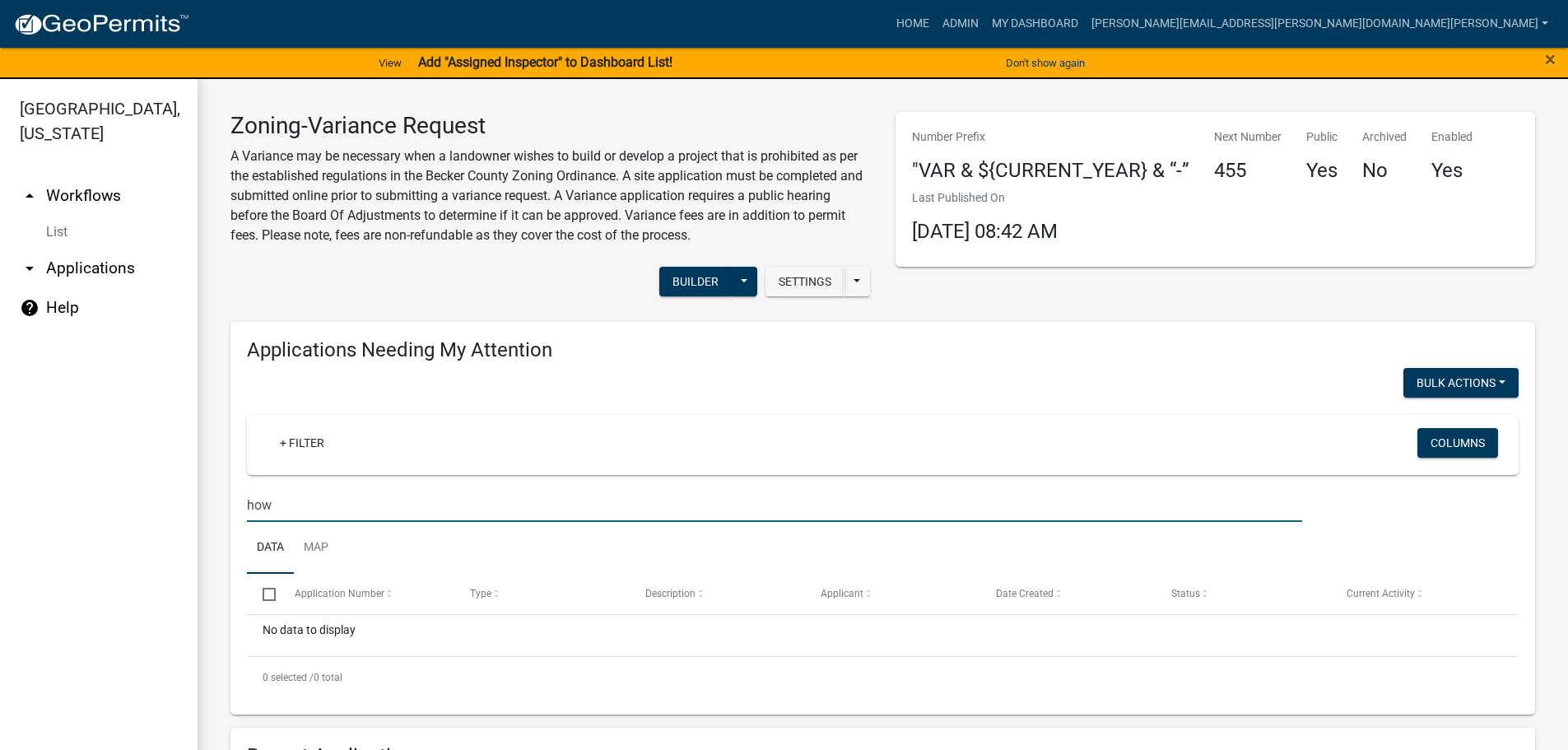
drag, startPoint x: 326, startPoint y: 507, endPoint x: 181, endPoint y: 497, distance: 145.3
click at [181, 497] on div "Becker County, Minnesota arrow_drop_up Workflows List arrow_drop_down Applicati…" at bounding box center [784, 424] width 1568 height 691
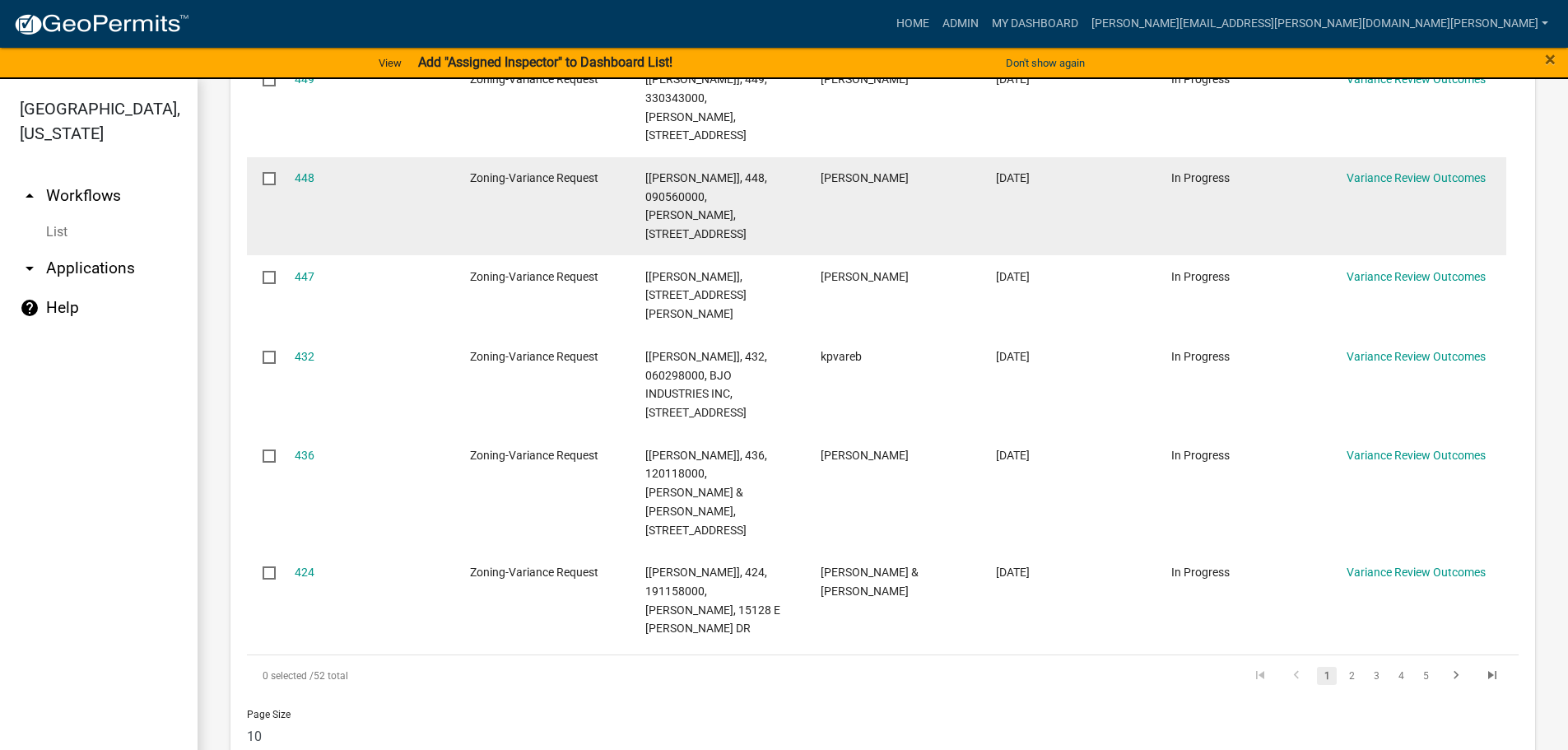
scroll to position [905, 0]
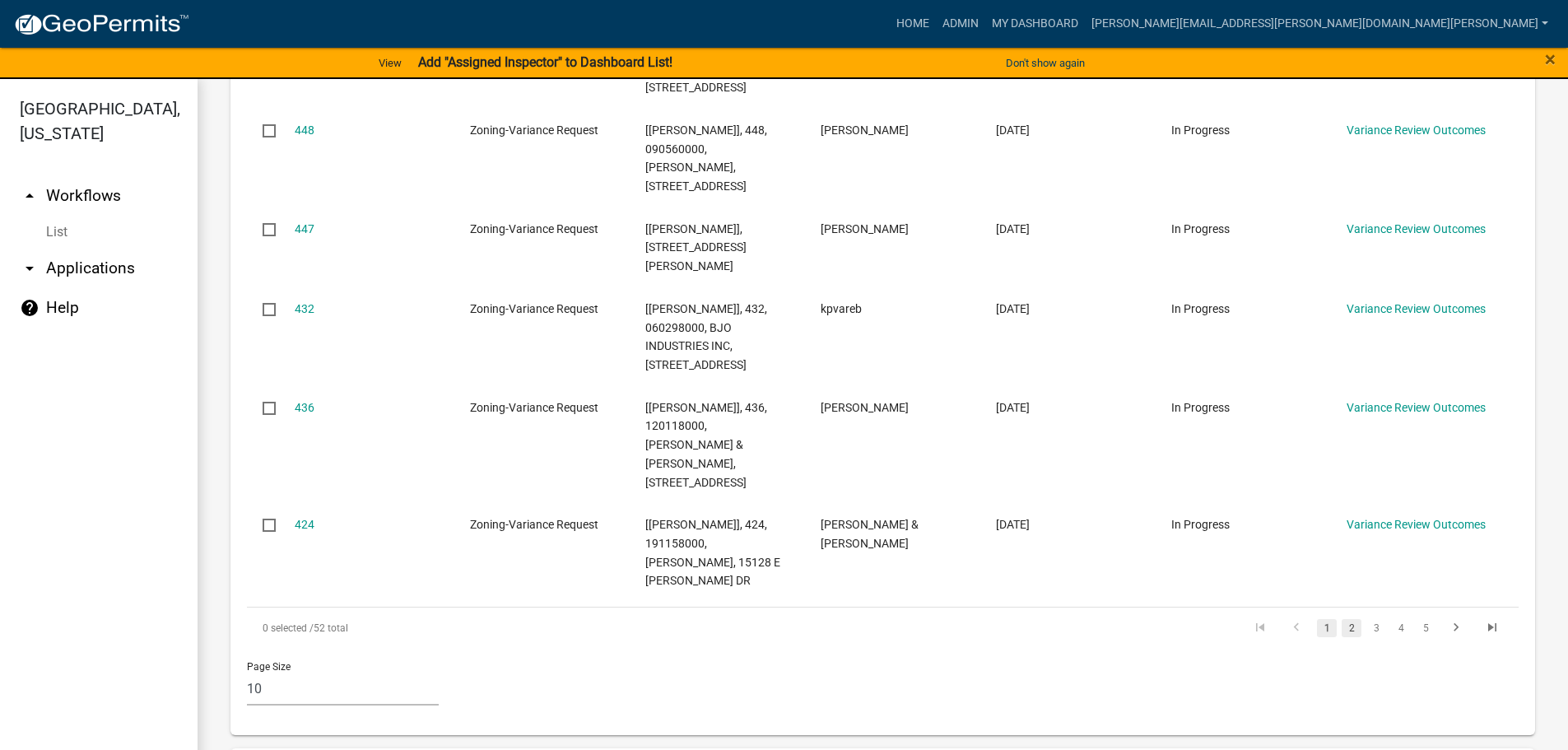
click at [1342, 637] on link "2" at bounding box center [1352, 628] width 19 height 18
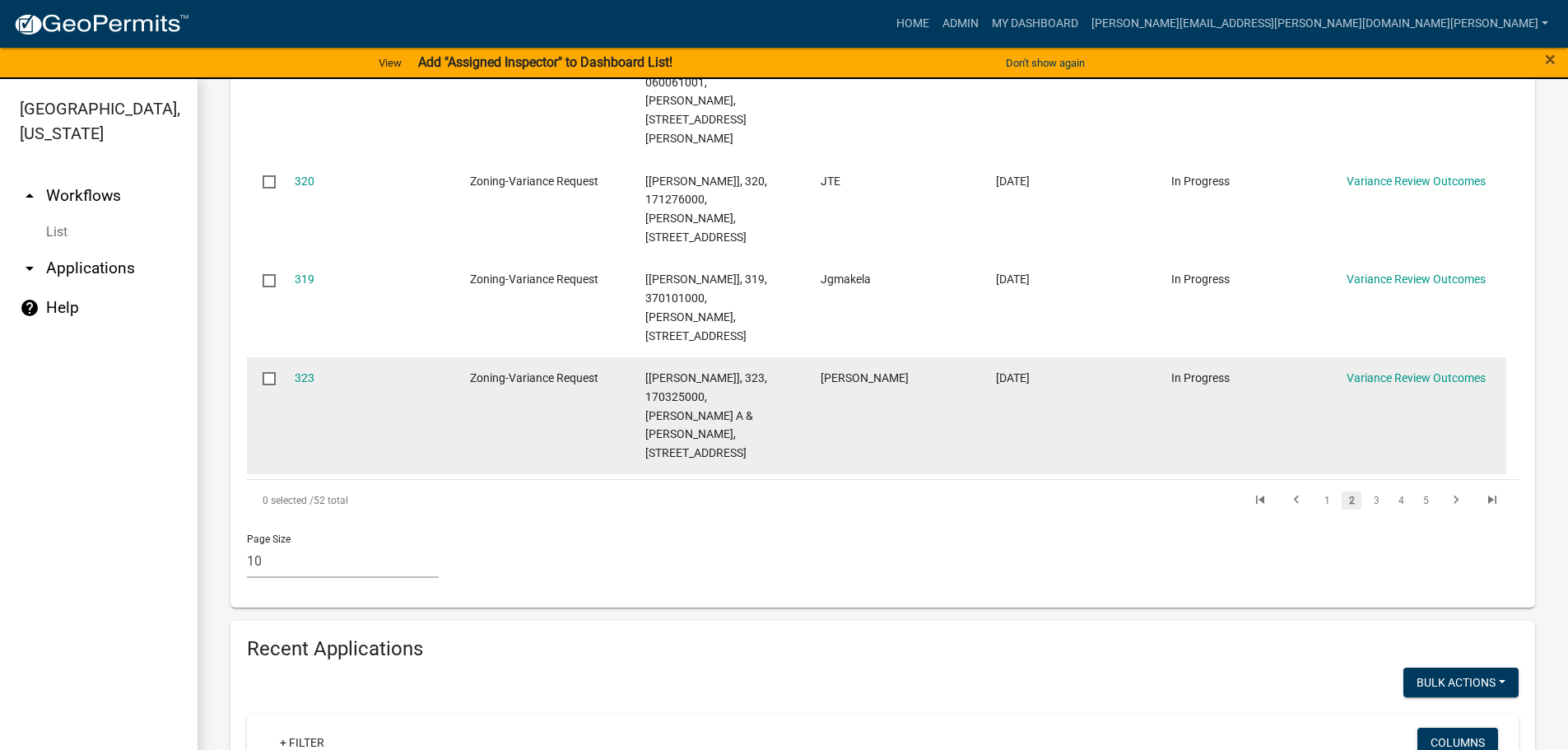
scroll to position [1620, 0]
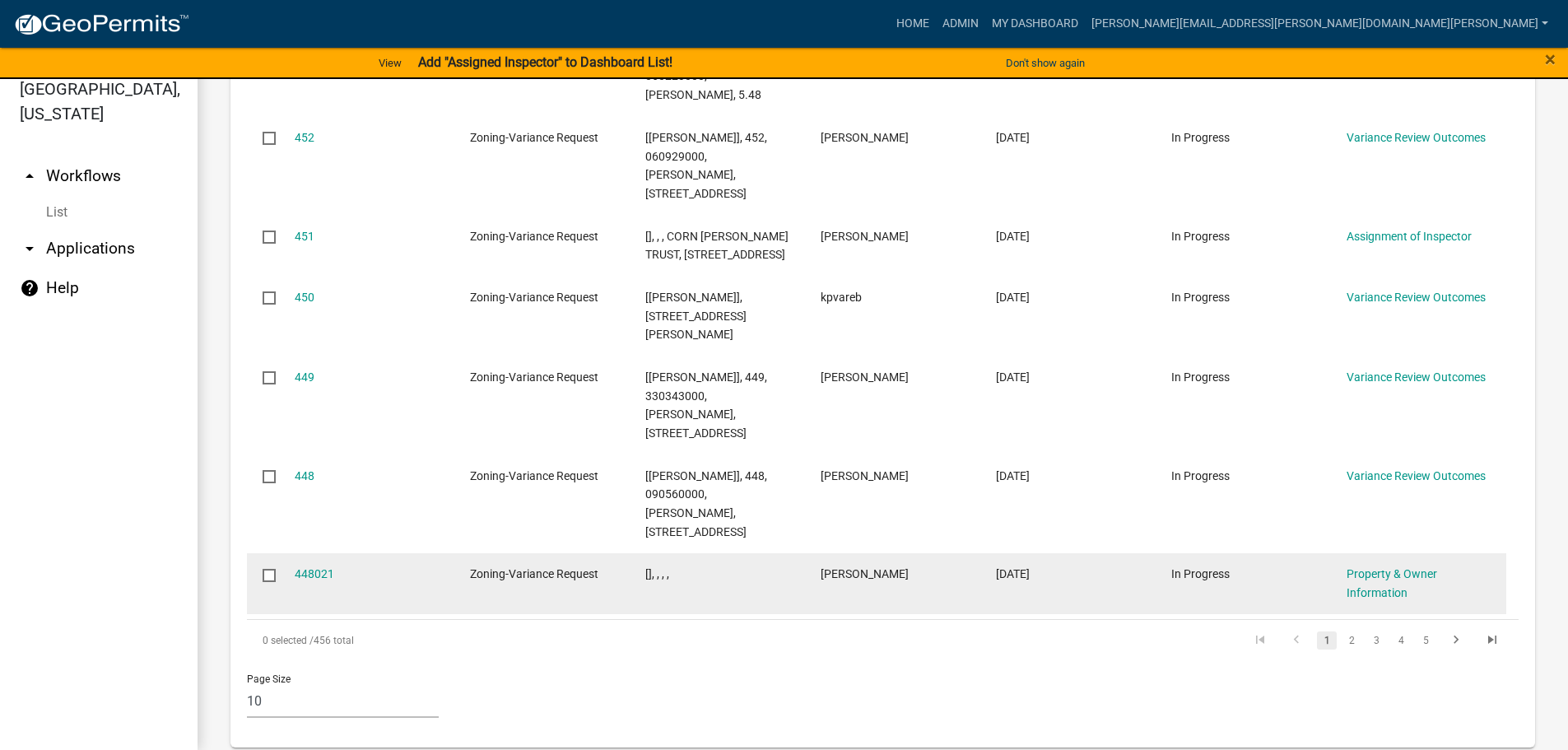
scroll to position [2218, 0]
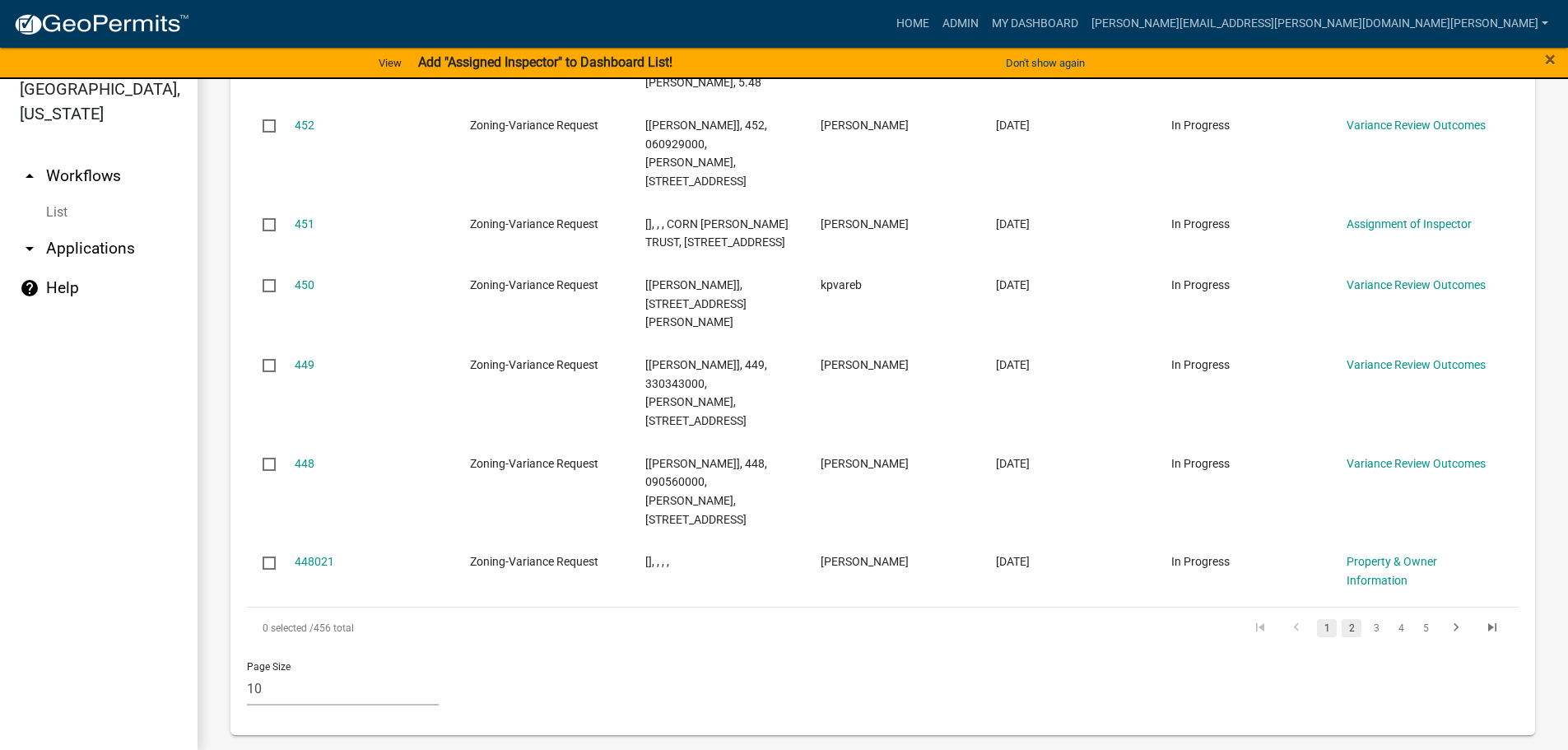
click at [1342, 619] on link "2" at bounding box center [1352, 628] width 19 height 18
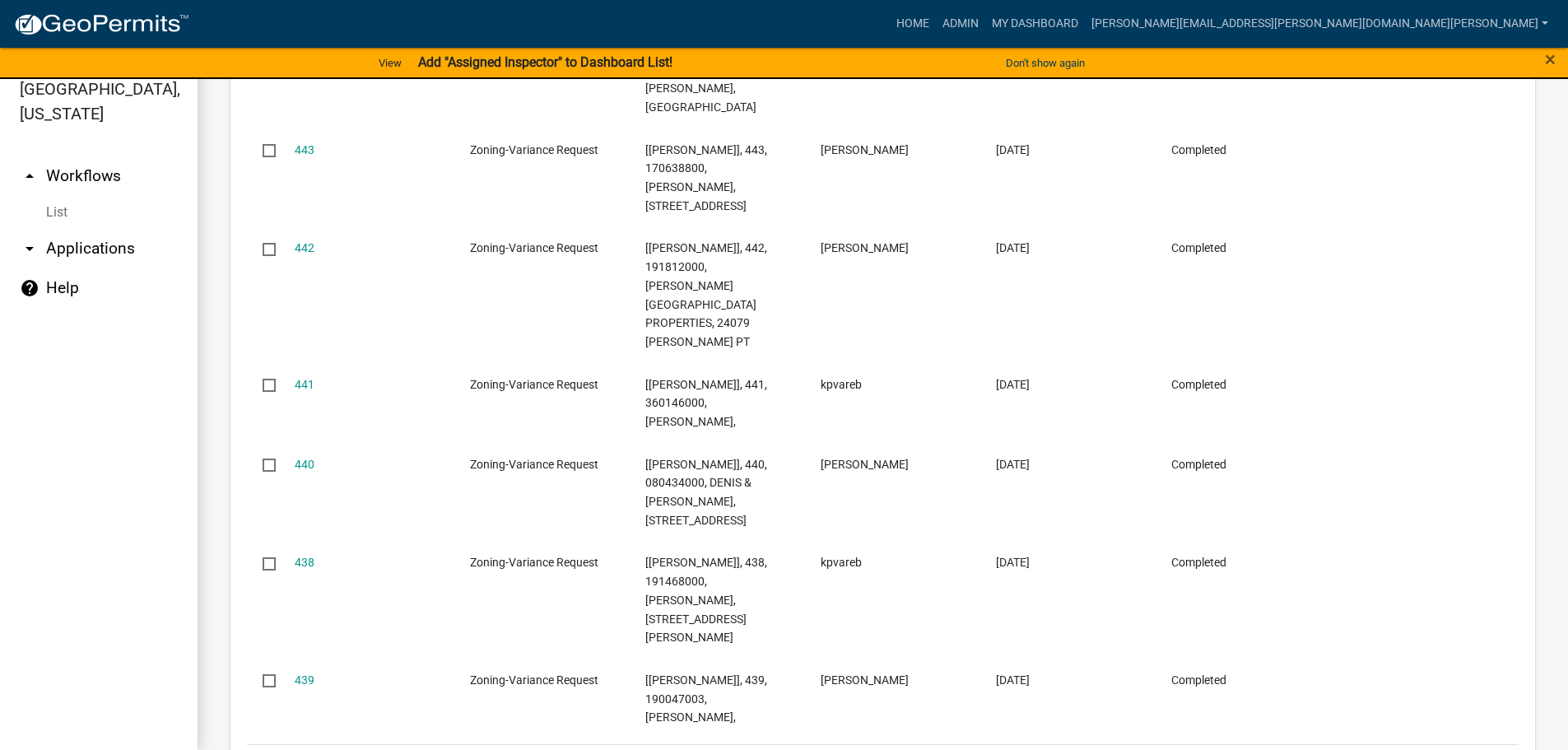
scroll to position [2293, 0]
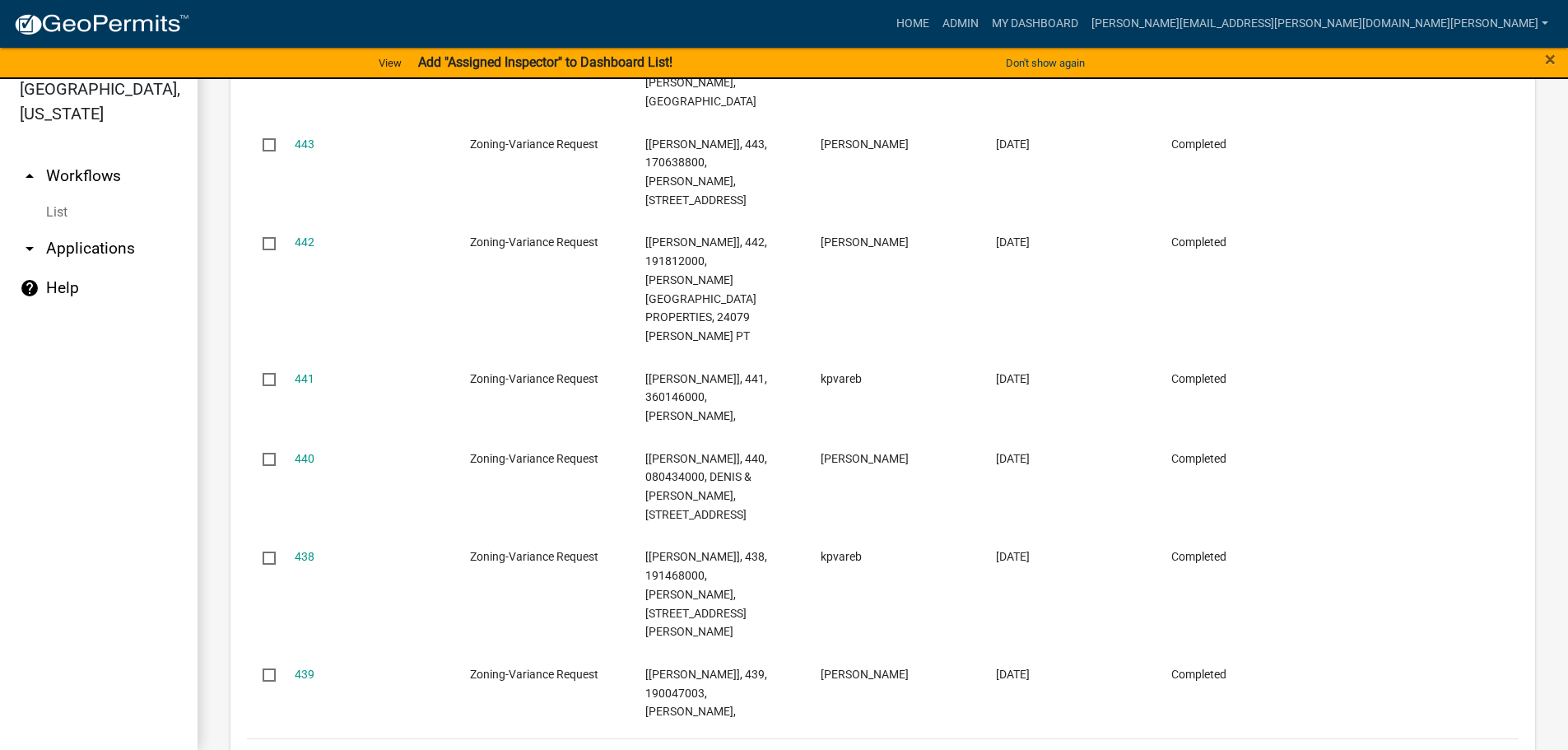
click at [1366, 749] on link "3" at bounding box center [1376, 760] width 19 height 18
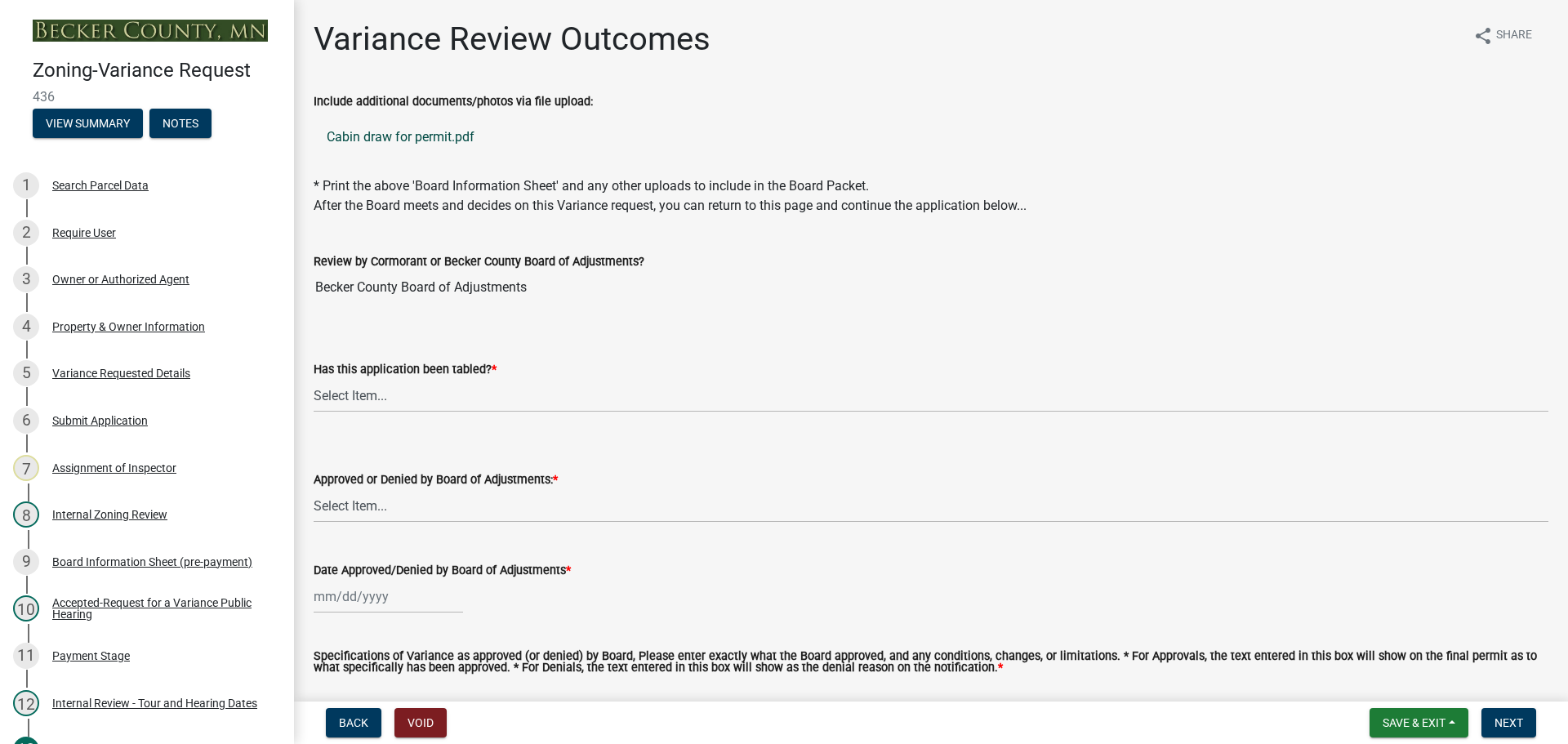
click at [415, 132] on link "Cabin draw for permit.pdf" at bounding box center [931, 137] width 1235 height 39
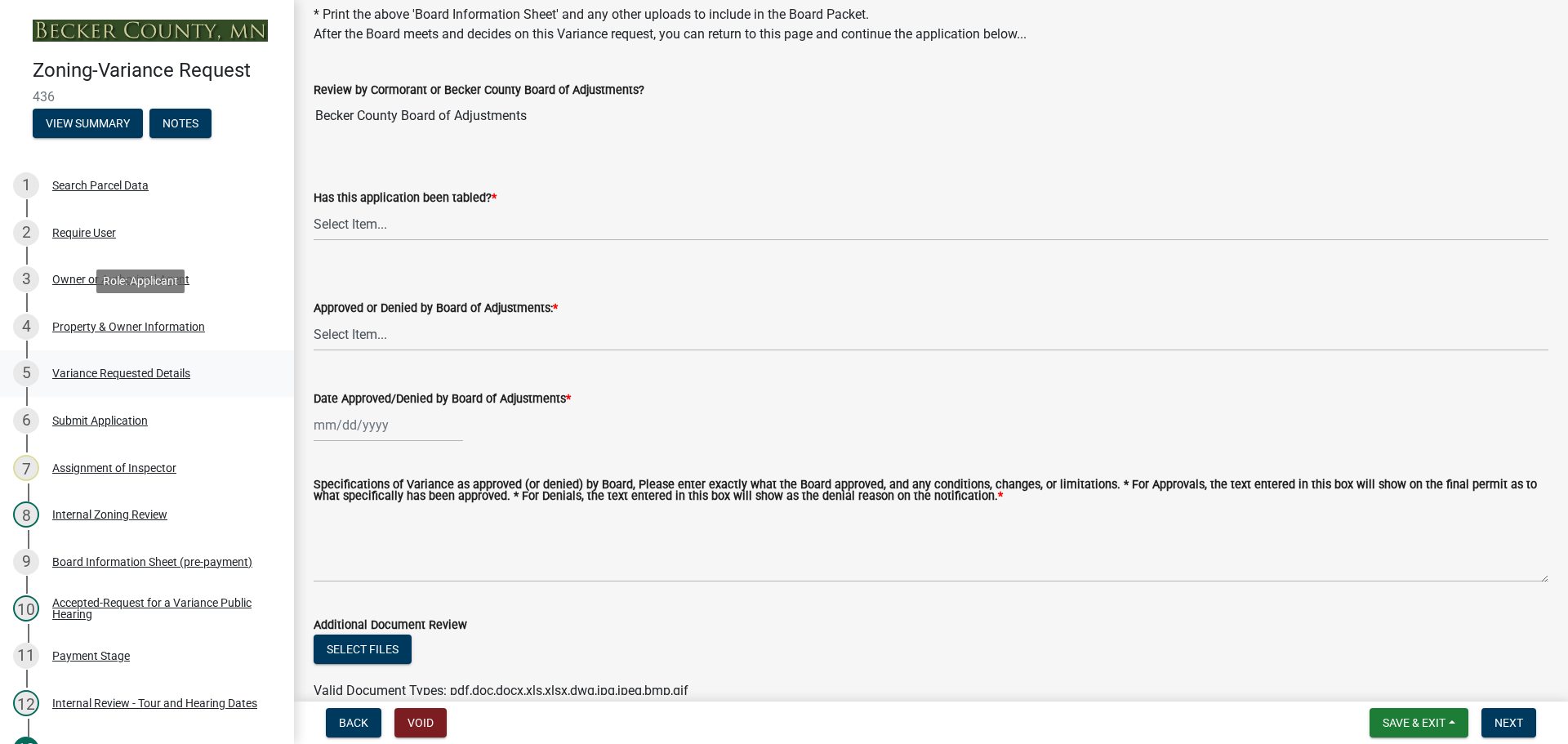
scroll to position [93, 0]
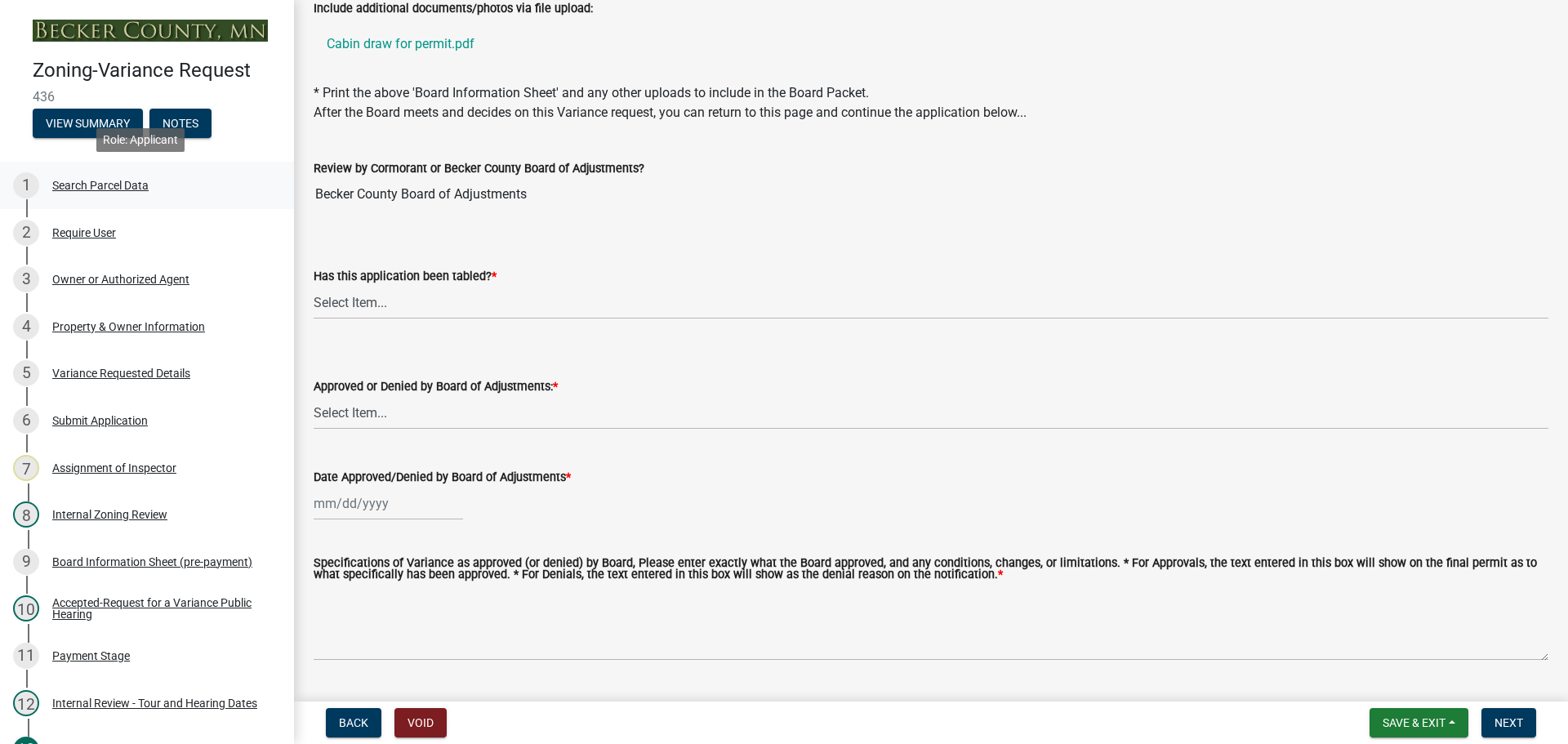
click at [124, 175] on div "1 Search Parcel Data" at bounding box center [141, 185] width 255 height 26
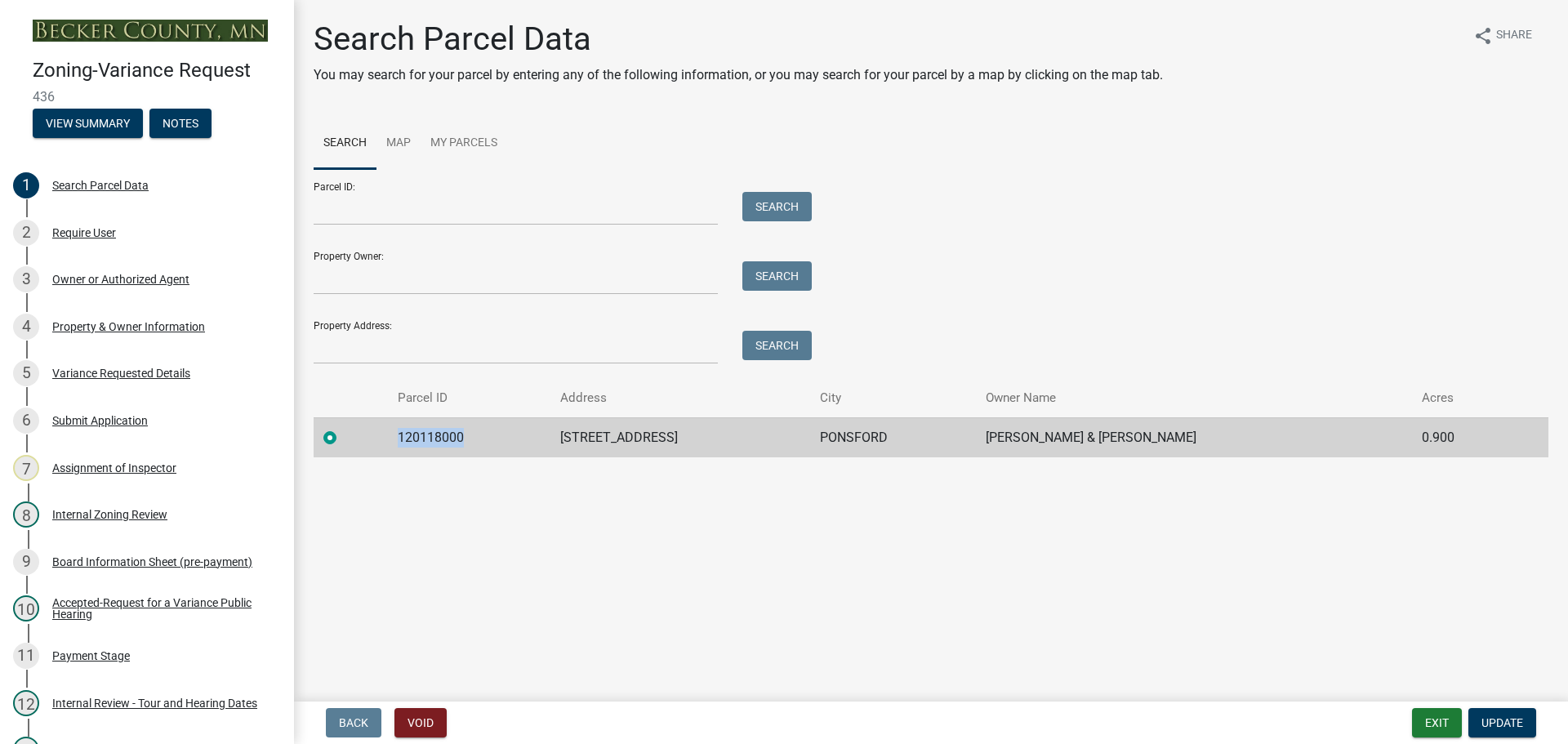
drag, startPoint x: 470, startPoint y: 433, endPoint x: 403, endPoint y: 433, distance: 67.0
click at [403, 433] on td "120118000" at bounding box center [469, 437] width 163 height 40
copy td "120118000"
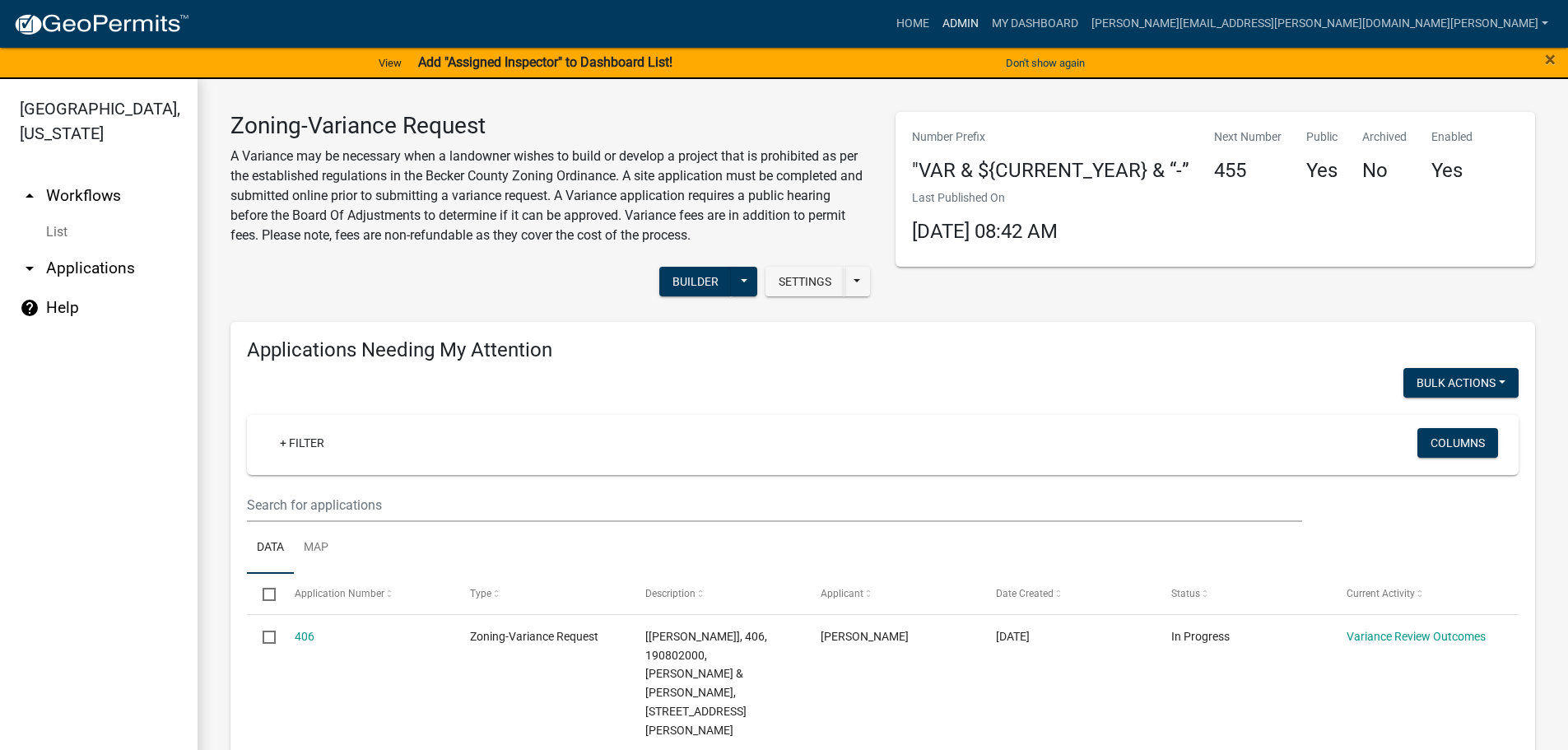
click at [985, 17] on link "Admin" at bounding box center [961, 23] width 49 height 31
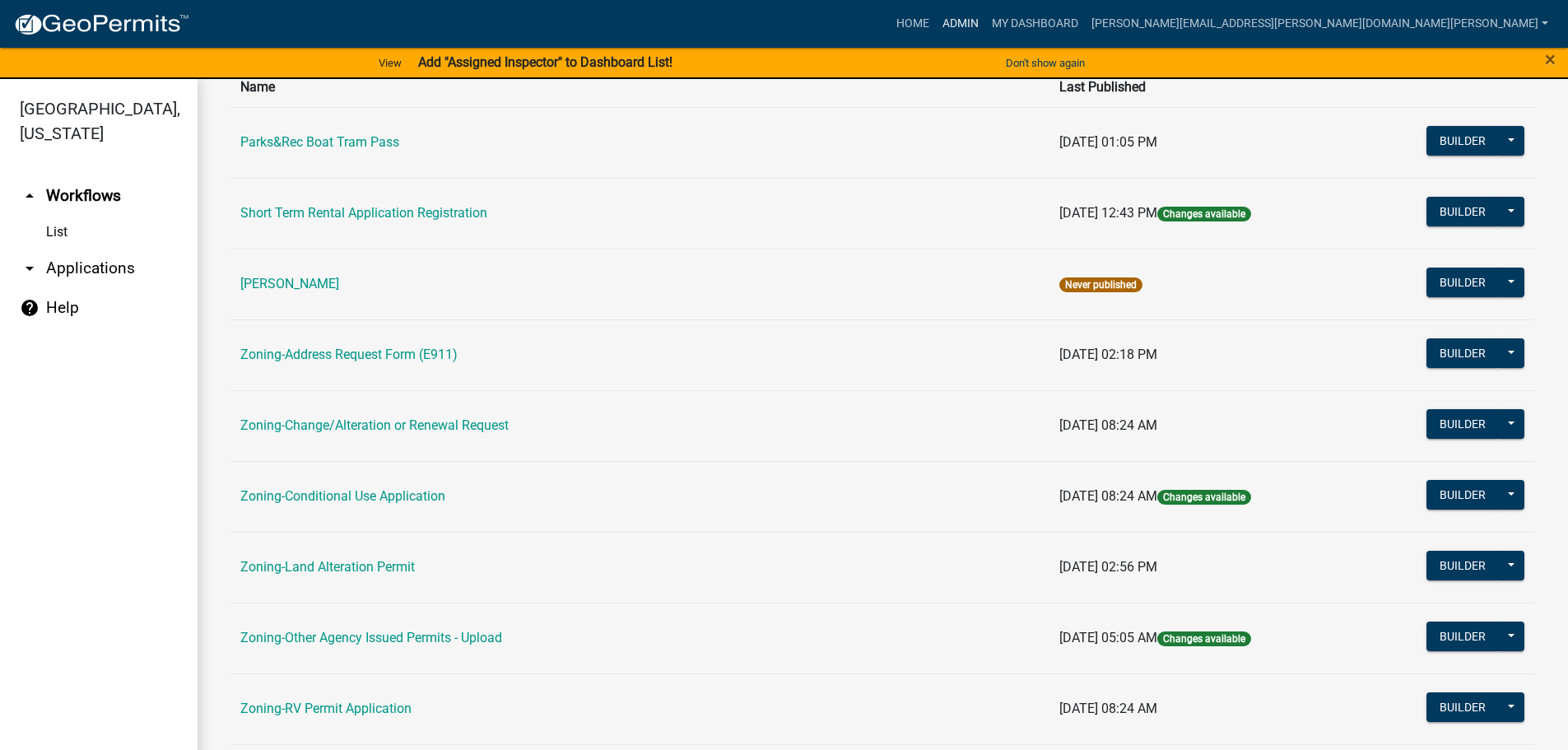
scroll to position [165, 0]
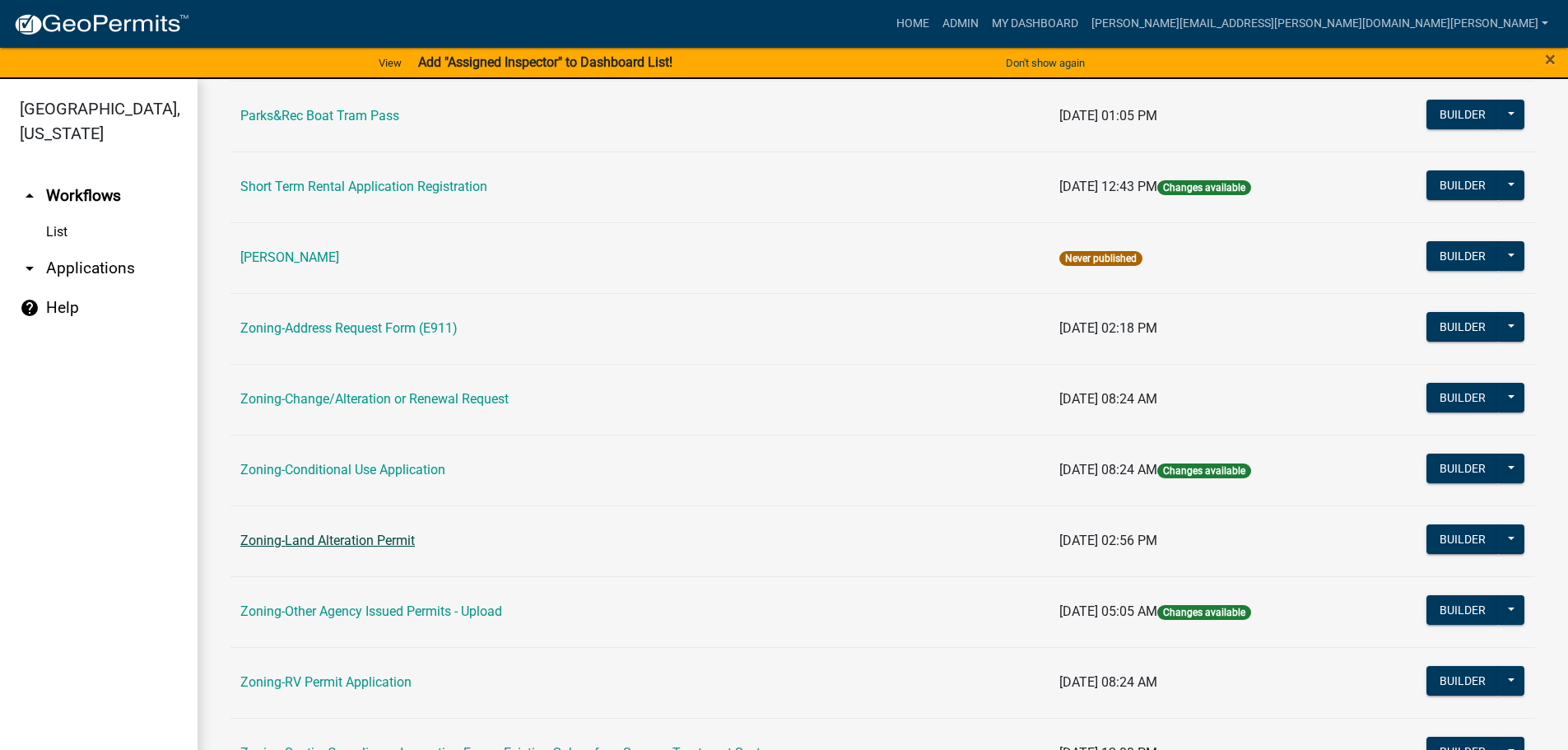
click at [393, 540] on link "Zoning-Land Alteration Permit" at bounding box center [328, 540] width 175 height 16
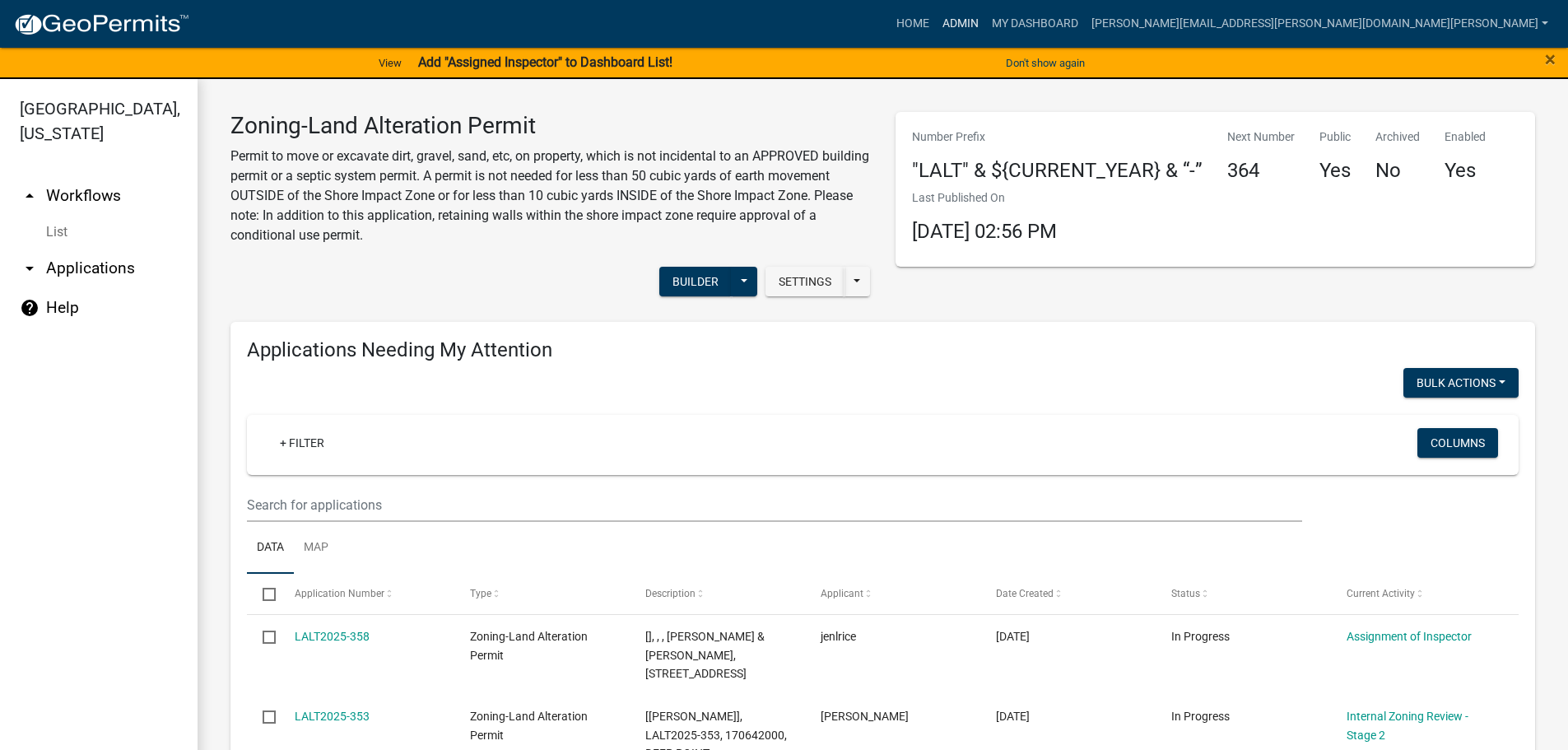
click at [985, 19] on link "Admin" at bounding box center [961, 23] width 49 height 31
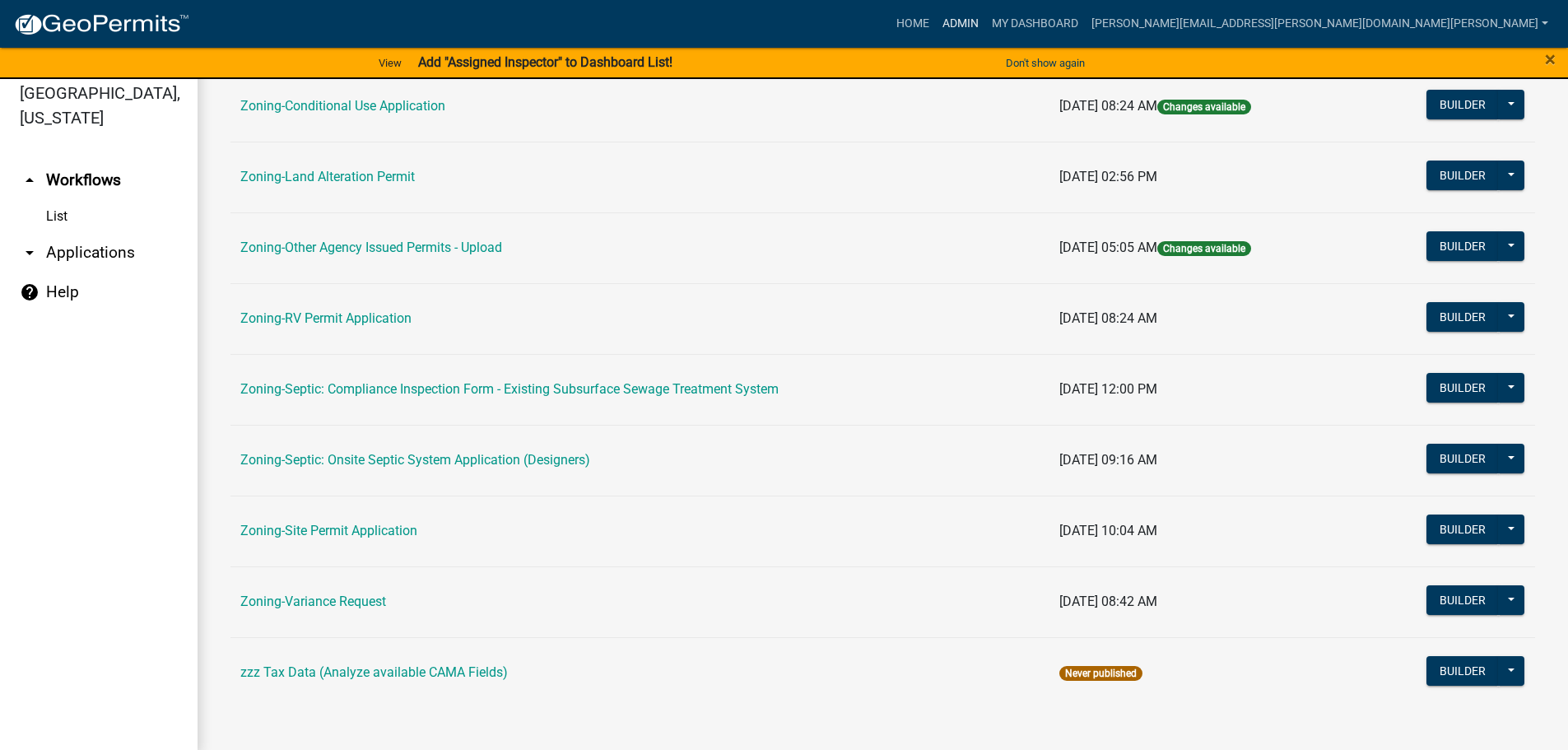
scroll to position [19, 0]
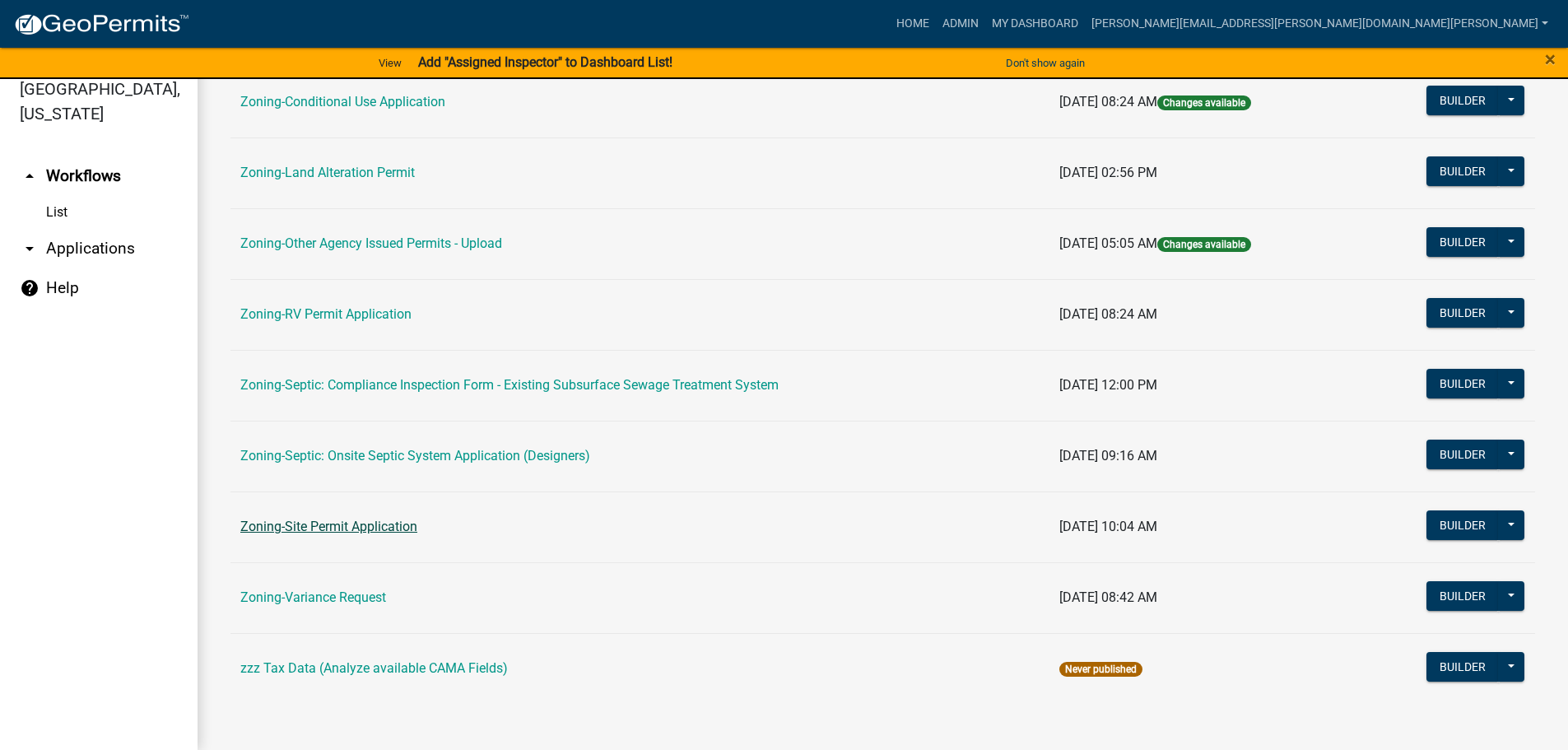
click at [328, 523] on link "Zoning-Site Permit Application" at bounding box center [329, 526] width 177 height 16
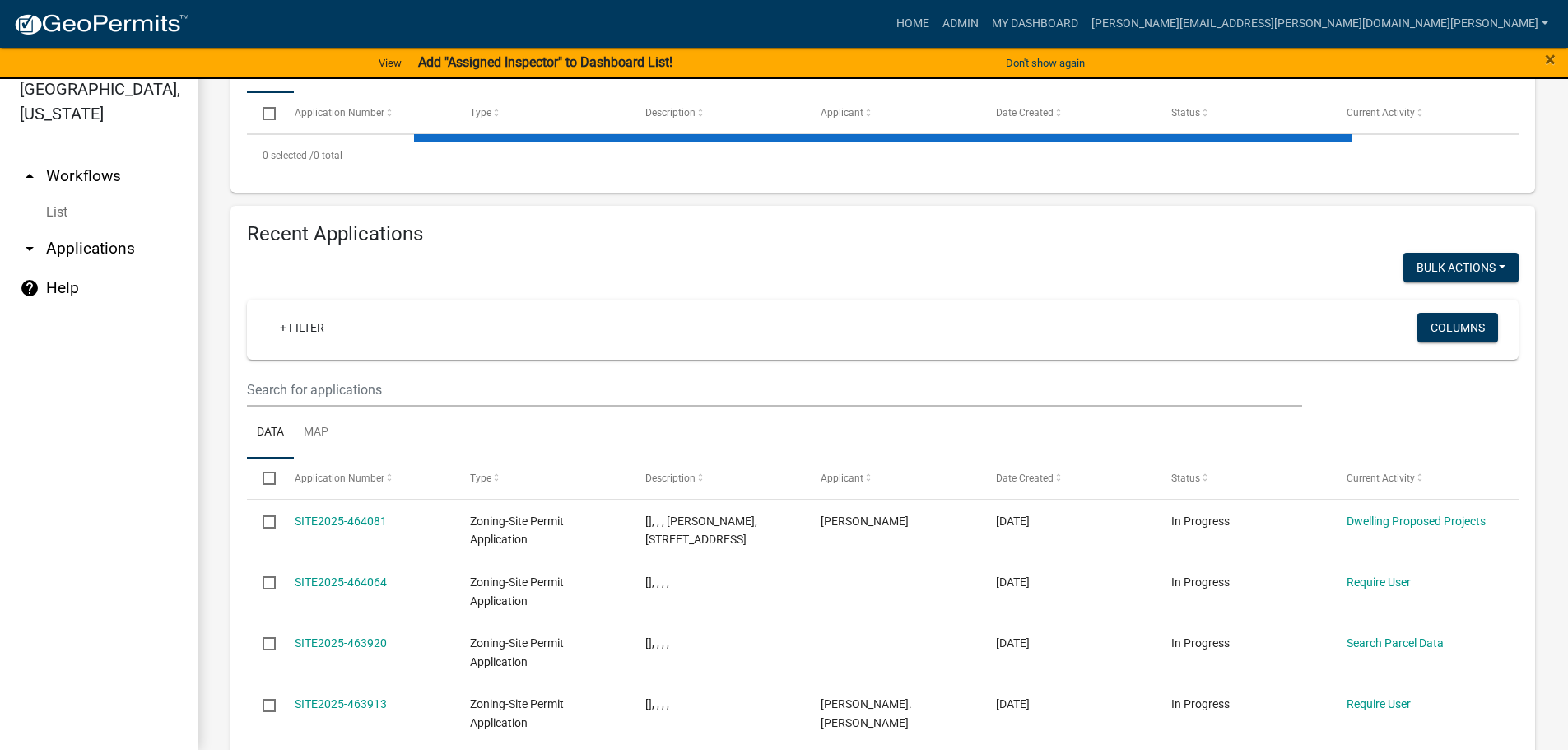
scroll to position [447, 0]
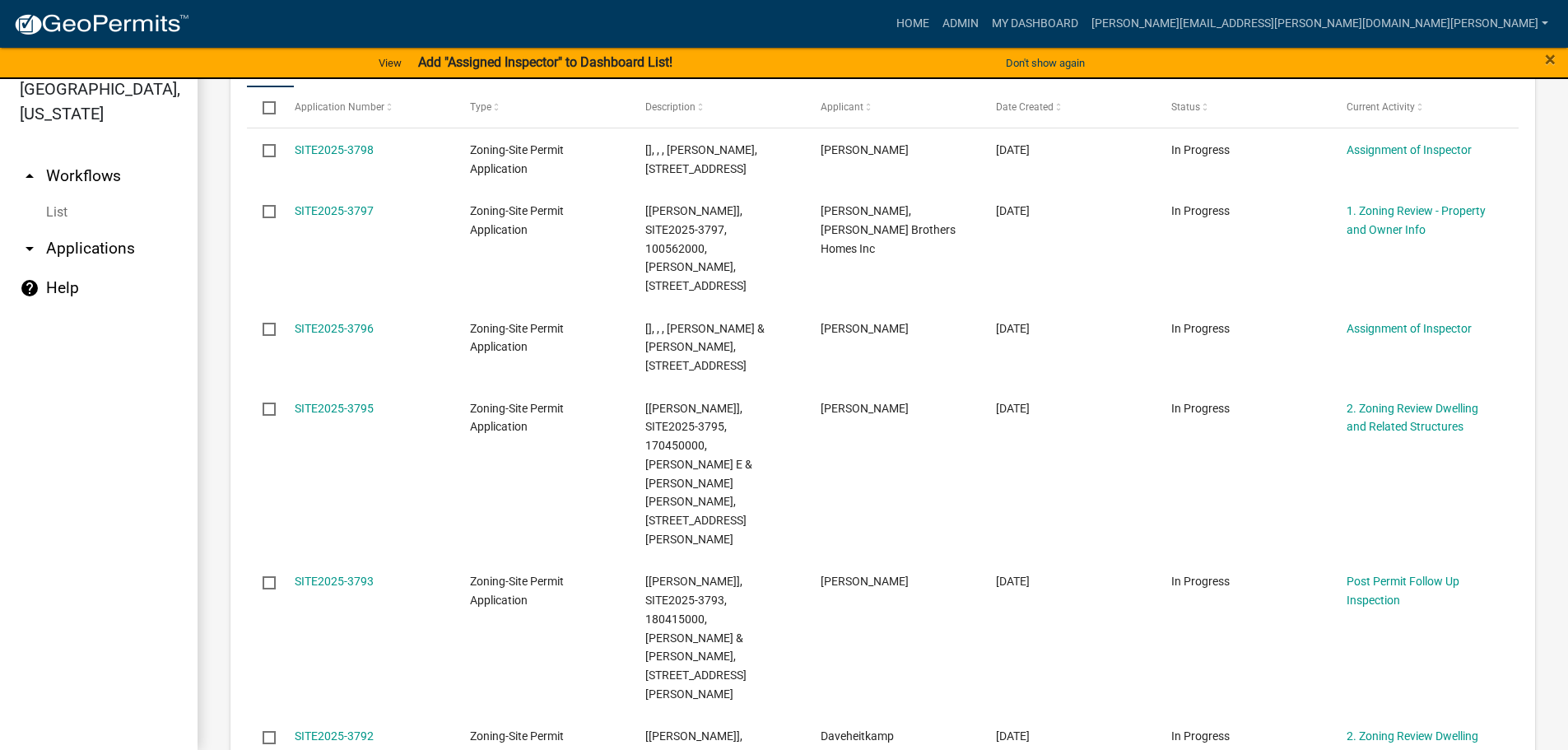
click at [459, 387] on datatable-body-cell "Zoning-Site Permit Application" at bounding box center [540, 346] width 176 height 80
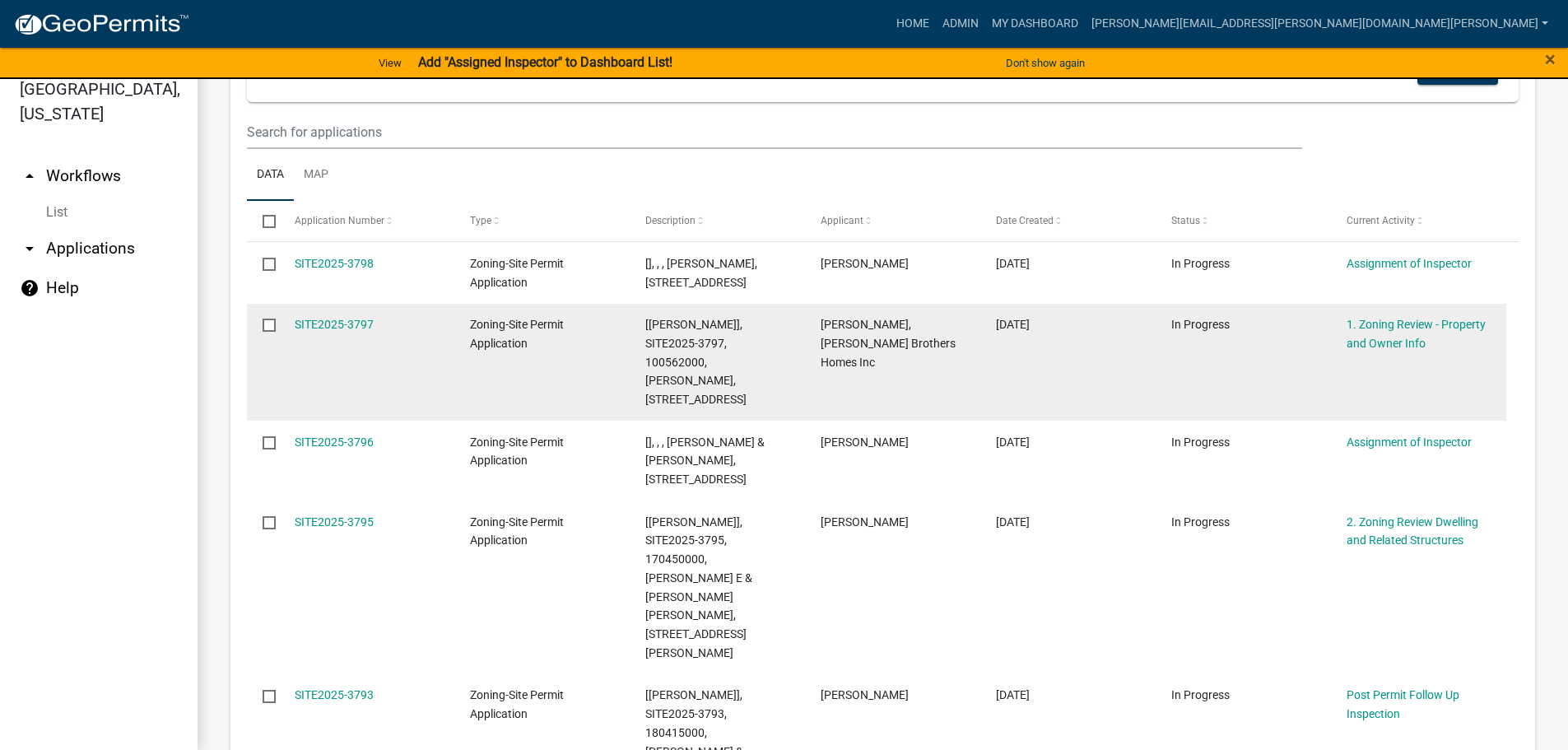
scroll to position [282, 0]
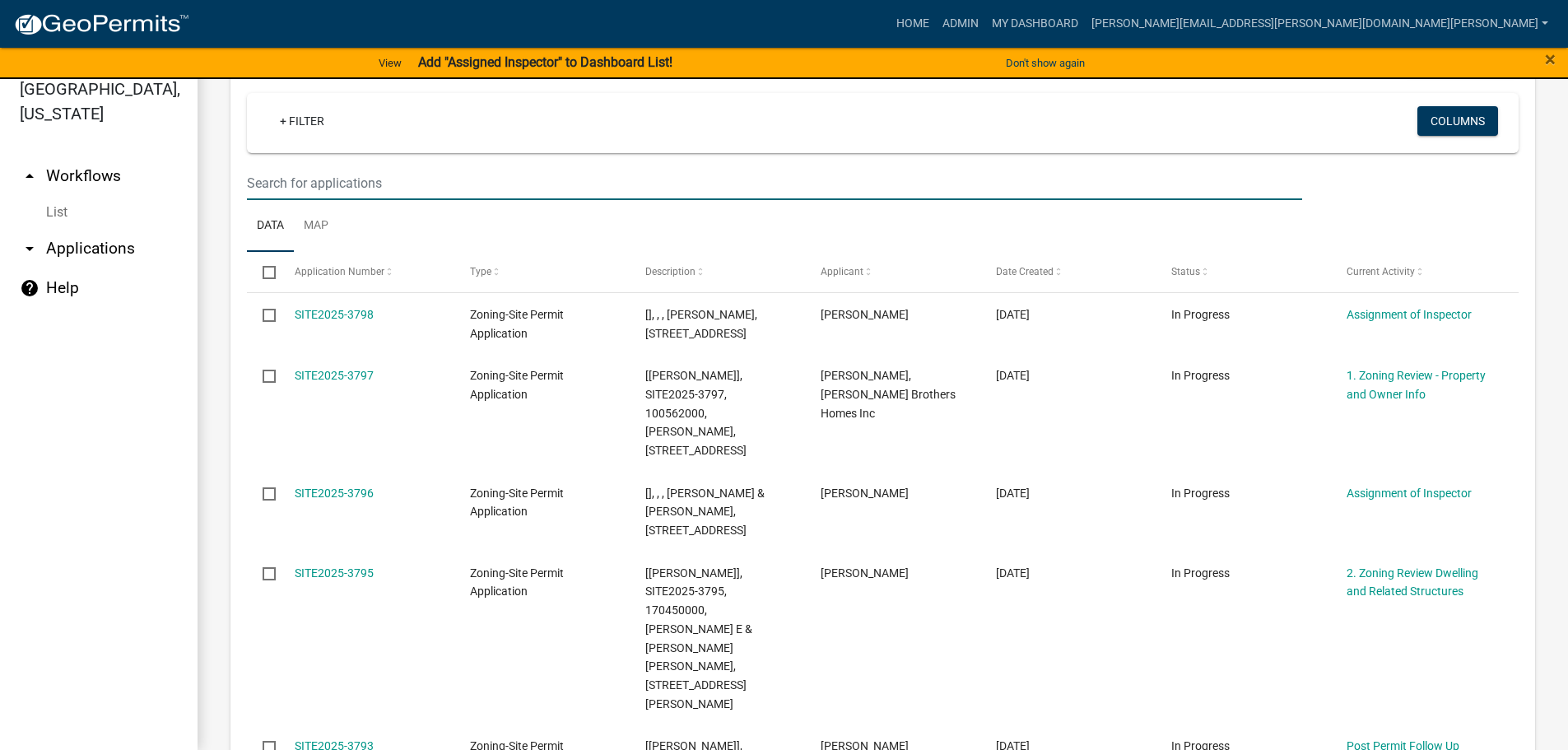
click at [439, 177] on input "text" at bounding box center [774, 182] width 1056 height 34
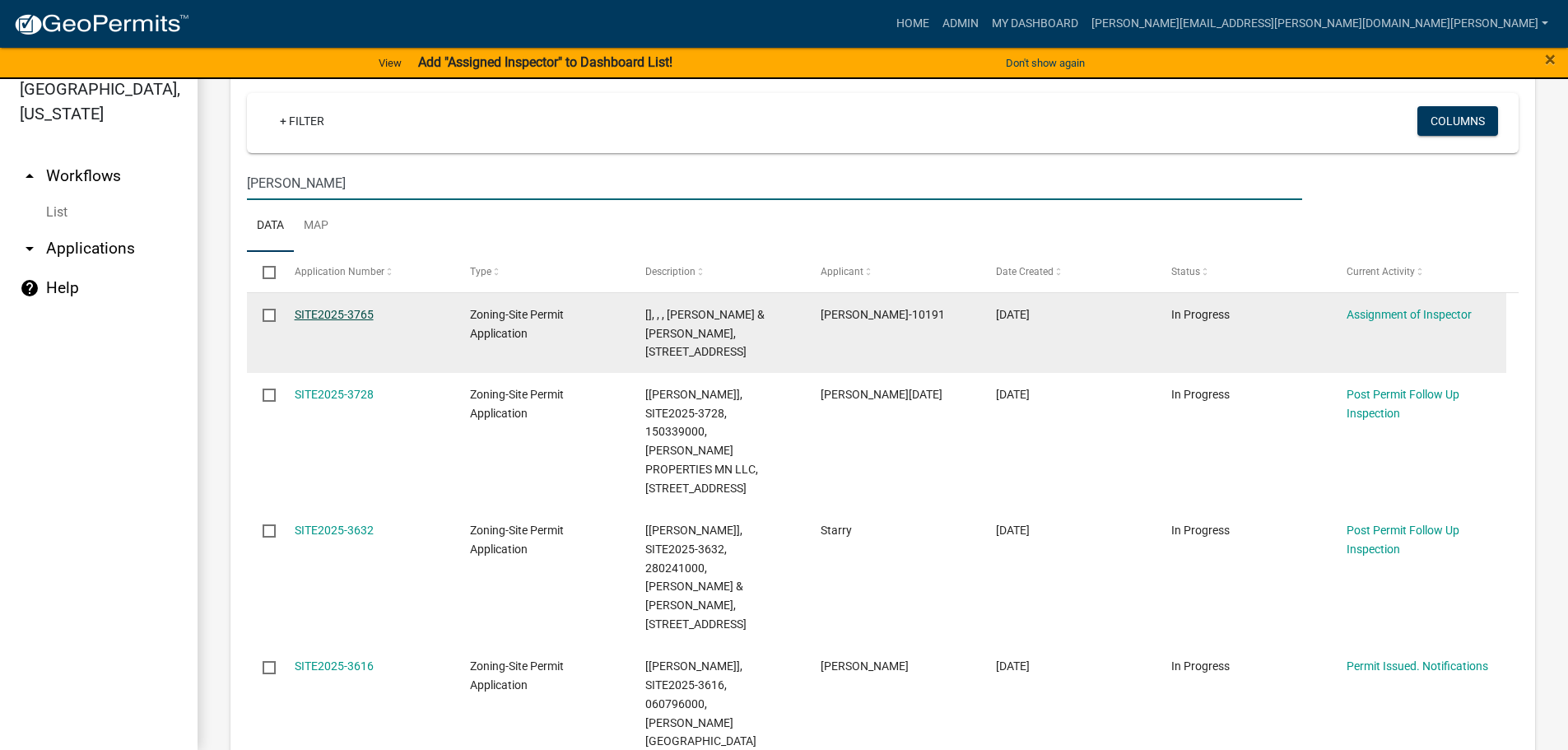
type input "[PERSON_NAME]"
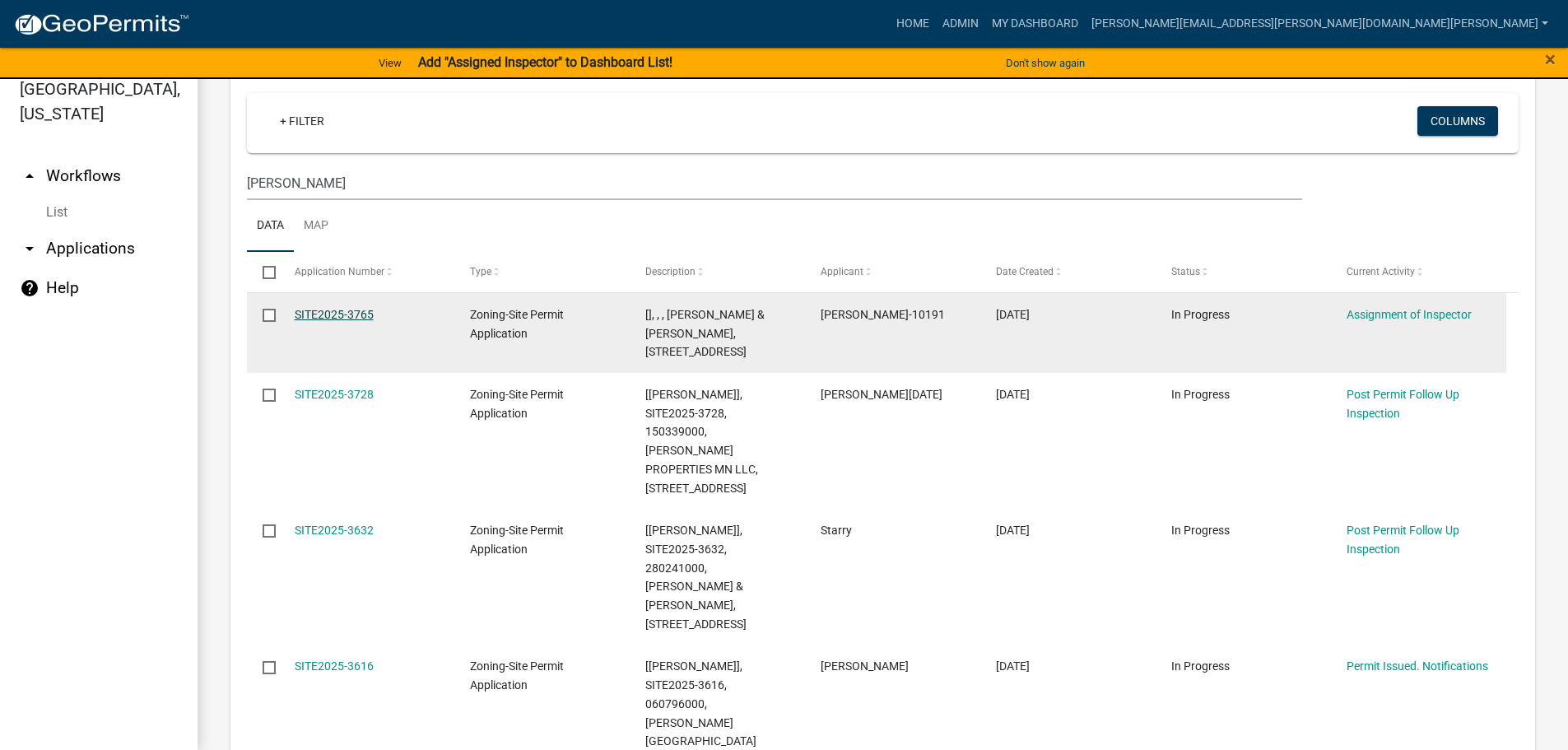
click at [342, 310] on link "SITE2025-3765" at bounding box center [334, 314] width 79 height 14
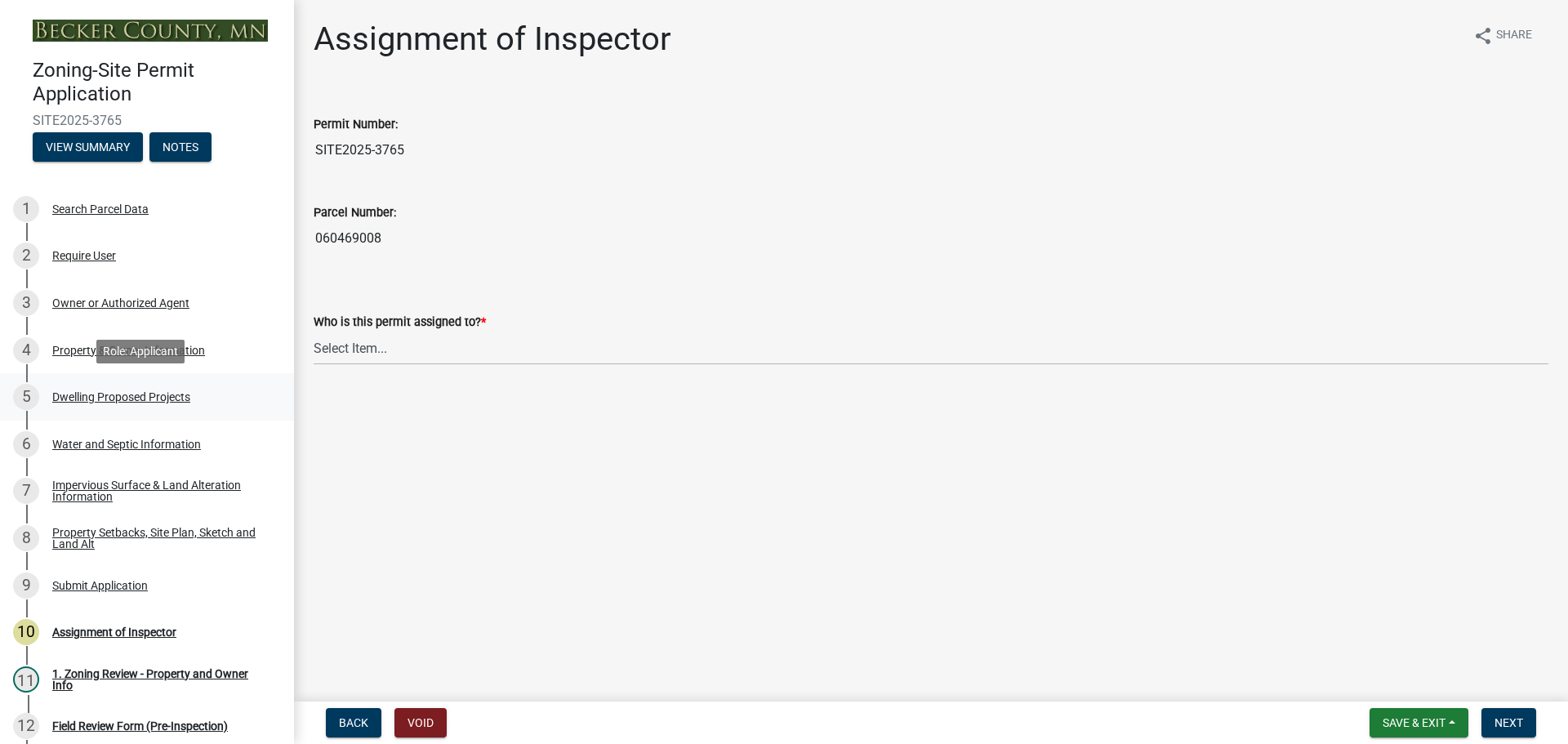
click at [174, 391] on div "Dwelling Proposed Projects" at bounding box center [120, 397] width 138 height 12
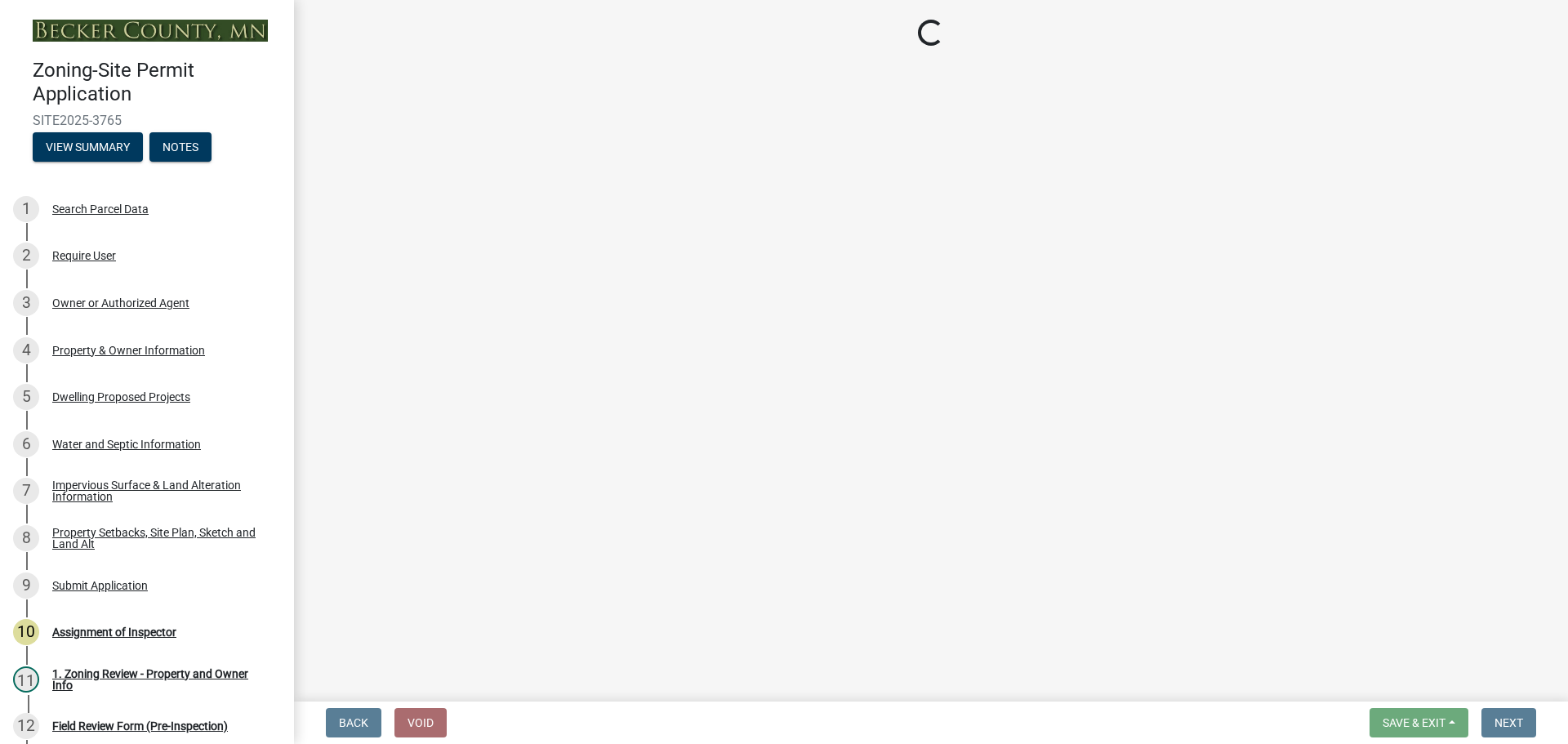
select select "5b8abcc6-67f7-49fb-8f25-c295ccc2b339"
select select "566f81cc-4b3f-4ecb-9f16-a2b313352c61"
select select "03c1fec4-1fbe-4331-bc18-34e24145556f"
select select "4f5e2784-8c40-49a3-b0e9-8f1a3cbab4f4"
select select "744d8552-d7ef-4cf1-b465-42901748f06c"
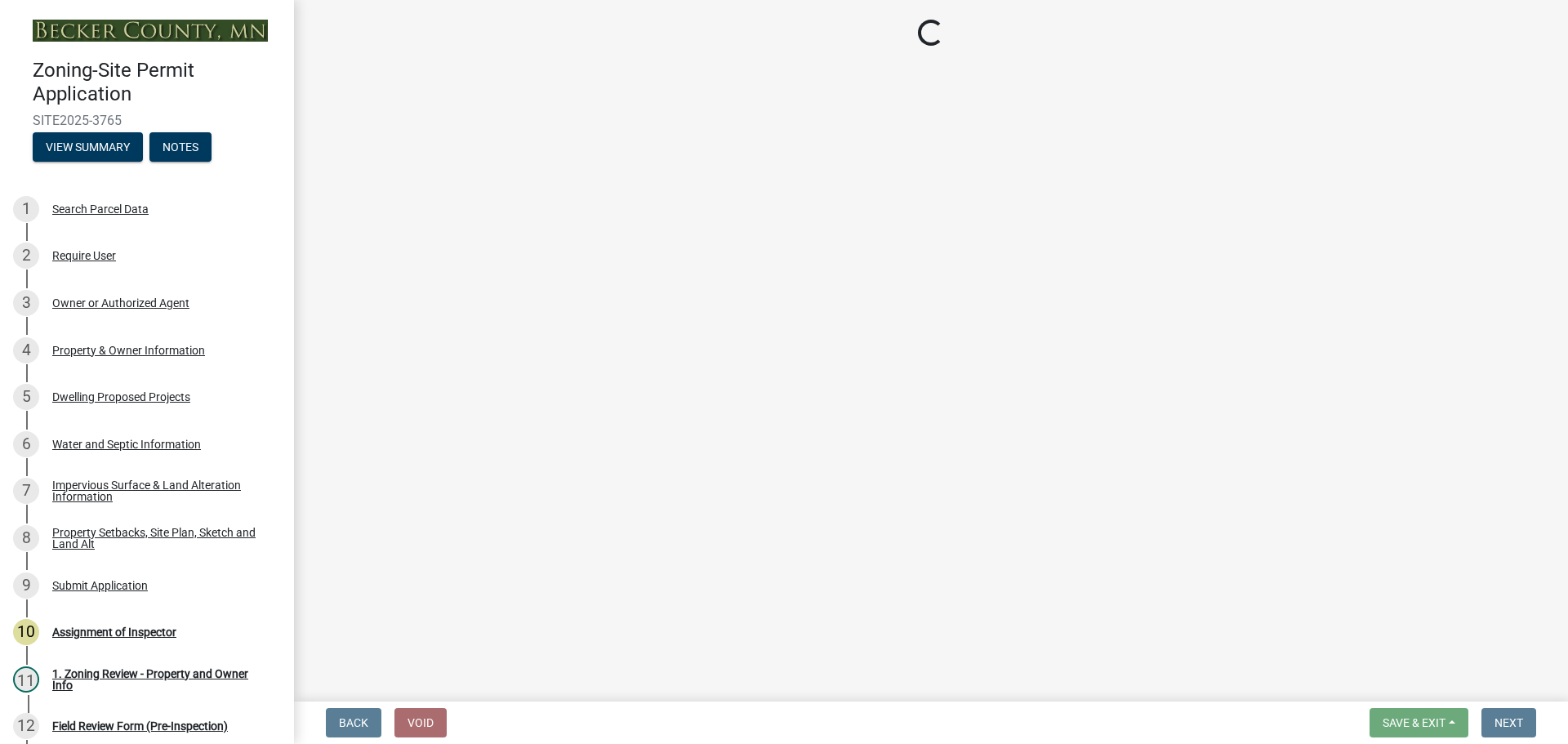
select select "b63d75fc-5f3c-4949-bc5e-b7a1b42903a6"
select select "11c1c089-3b44-43c0-9549-3c9eeea2451f"
select select "0ceb8b90-6e92-4b1f-be25-acba4c819eff"
select select "f1d8ab9f-3049-45ab-b225-68f6b4f5b1c8"
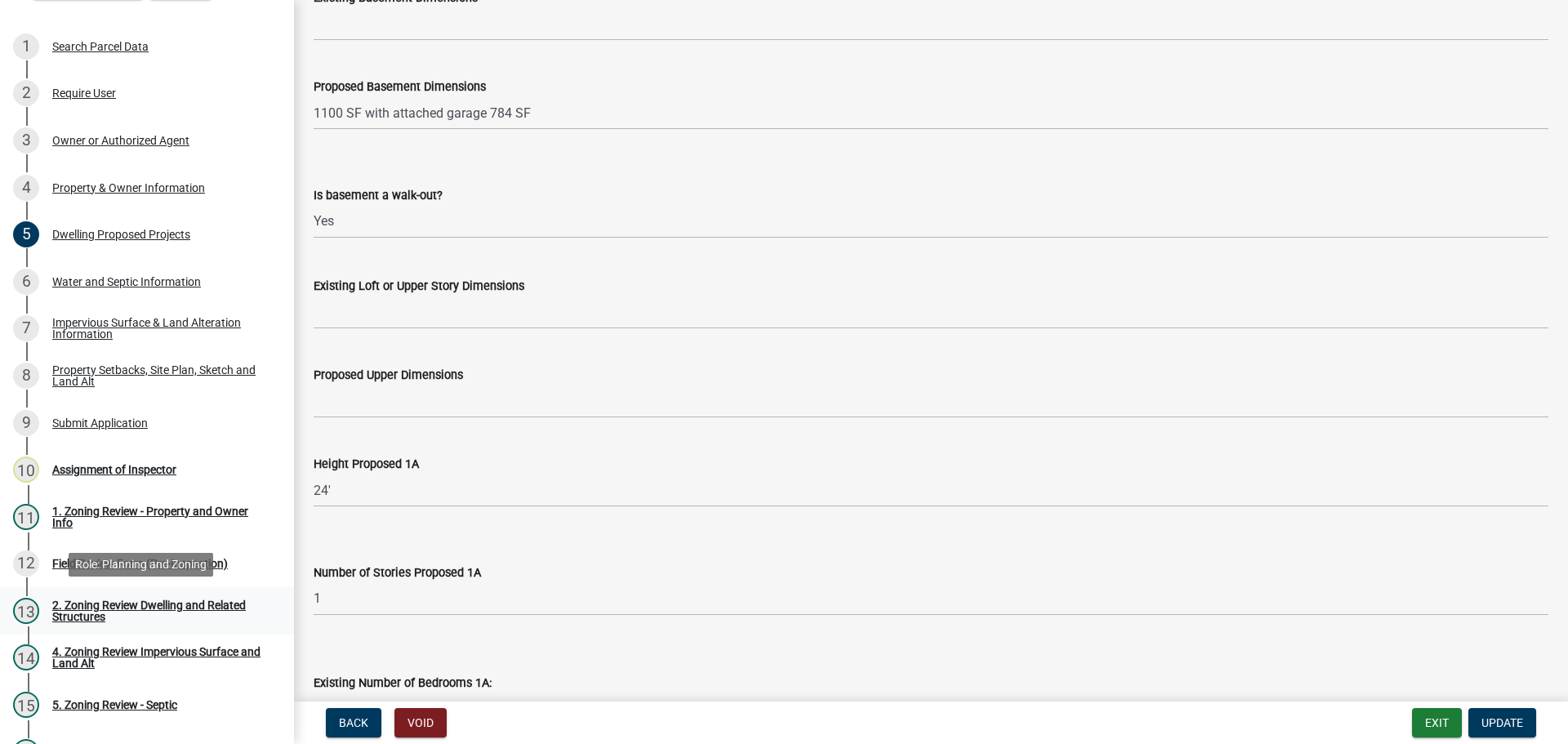
scroll to position [164, 0]
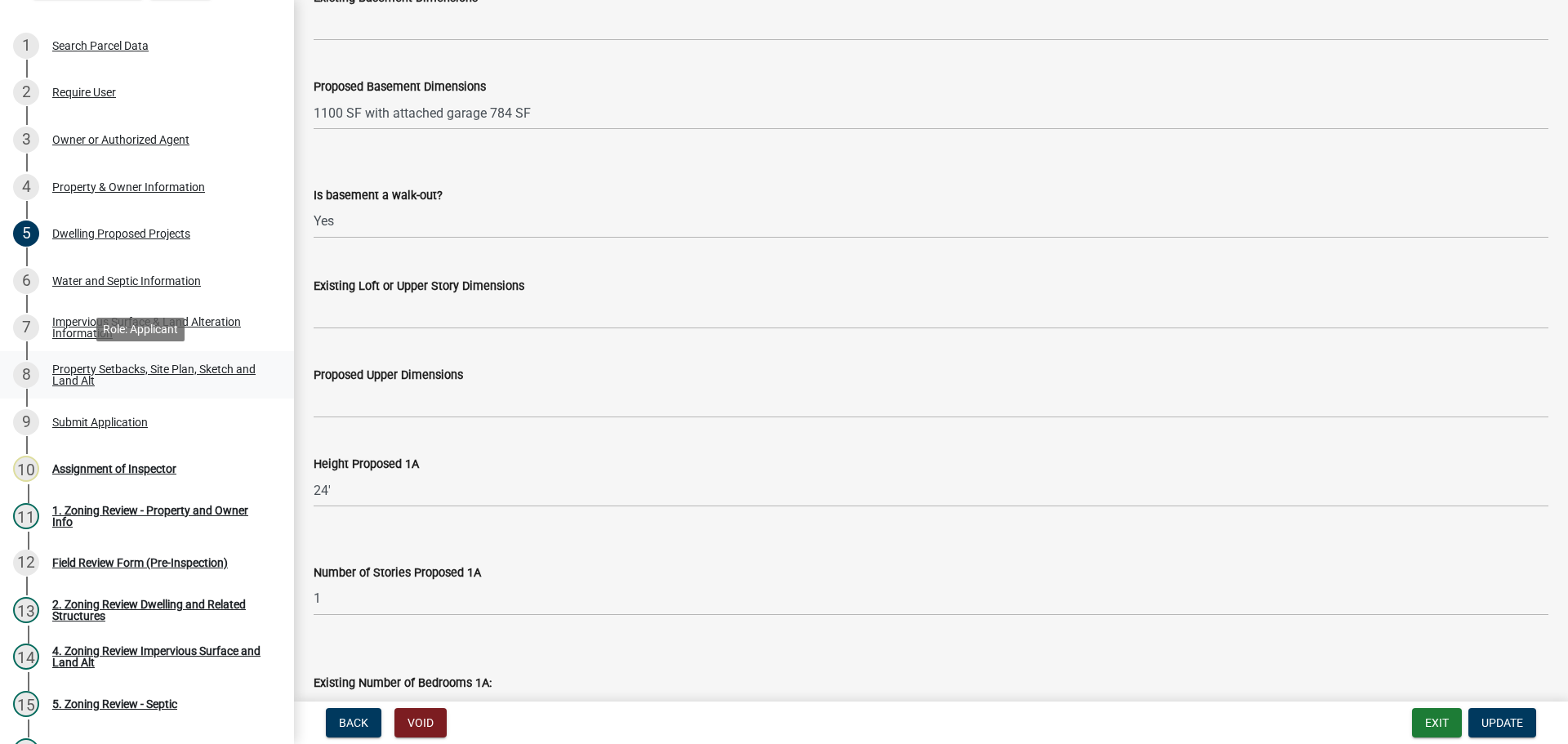
click at [153, 369] on div "Property Setbacks, Site Plan, Sketch and Land Alt" at bounding box center [160, 374] width 216 height 23
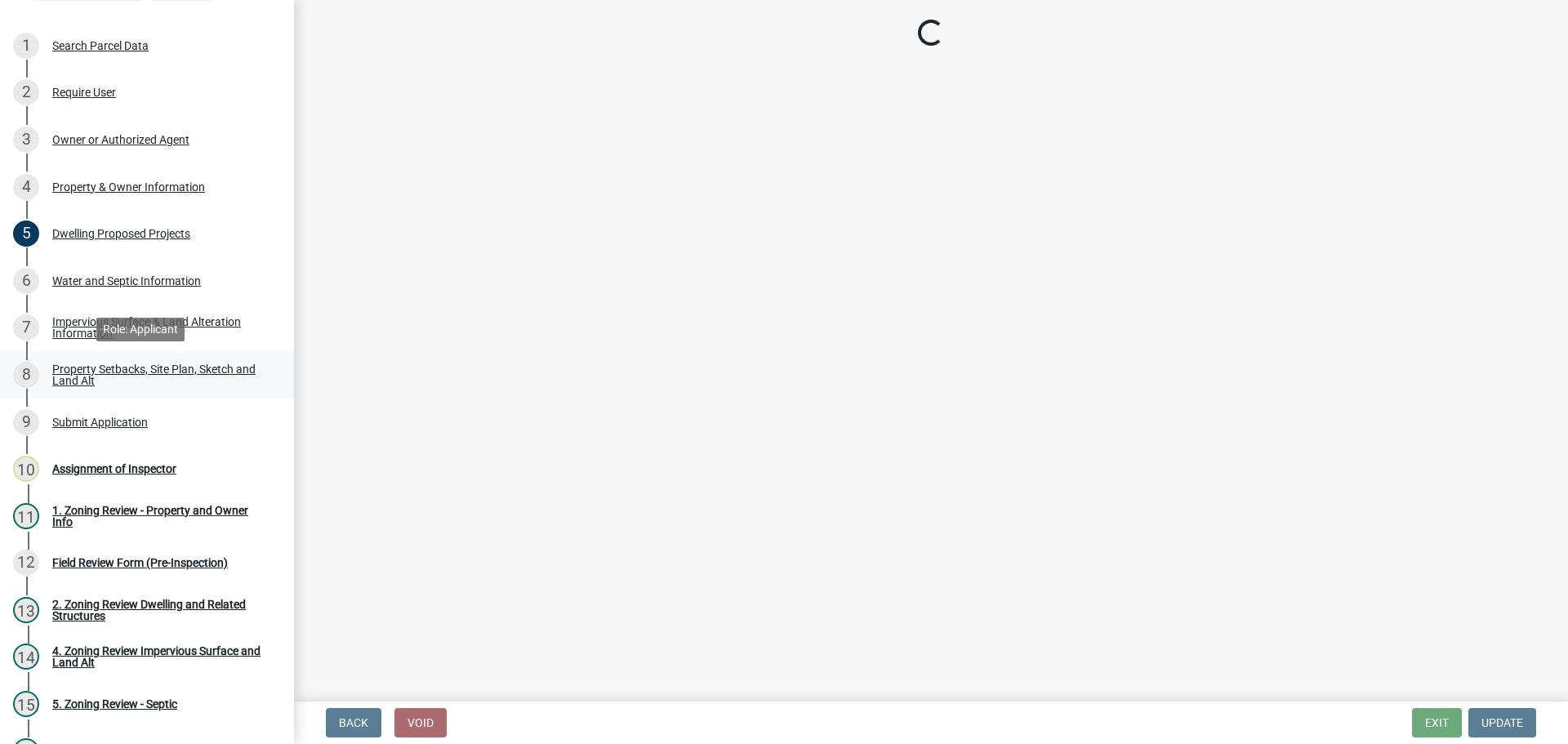
scroll to position [0, 0]
select select "7b13c63f-e699-4112-b373-98fbd28ec536"
select select "1b108c74-7388-45a4-b924-e1116e66e0ab"
select select "fd58f24c-a096-4195-863e-b494ea1fd324"
select select "12f785fb-c378-4b18-841c-21c73dc99083"
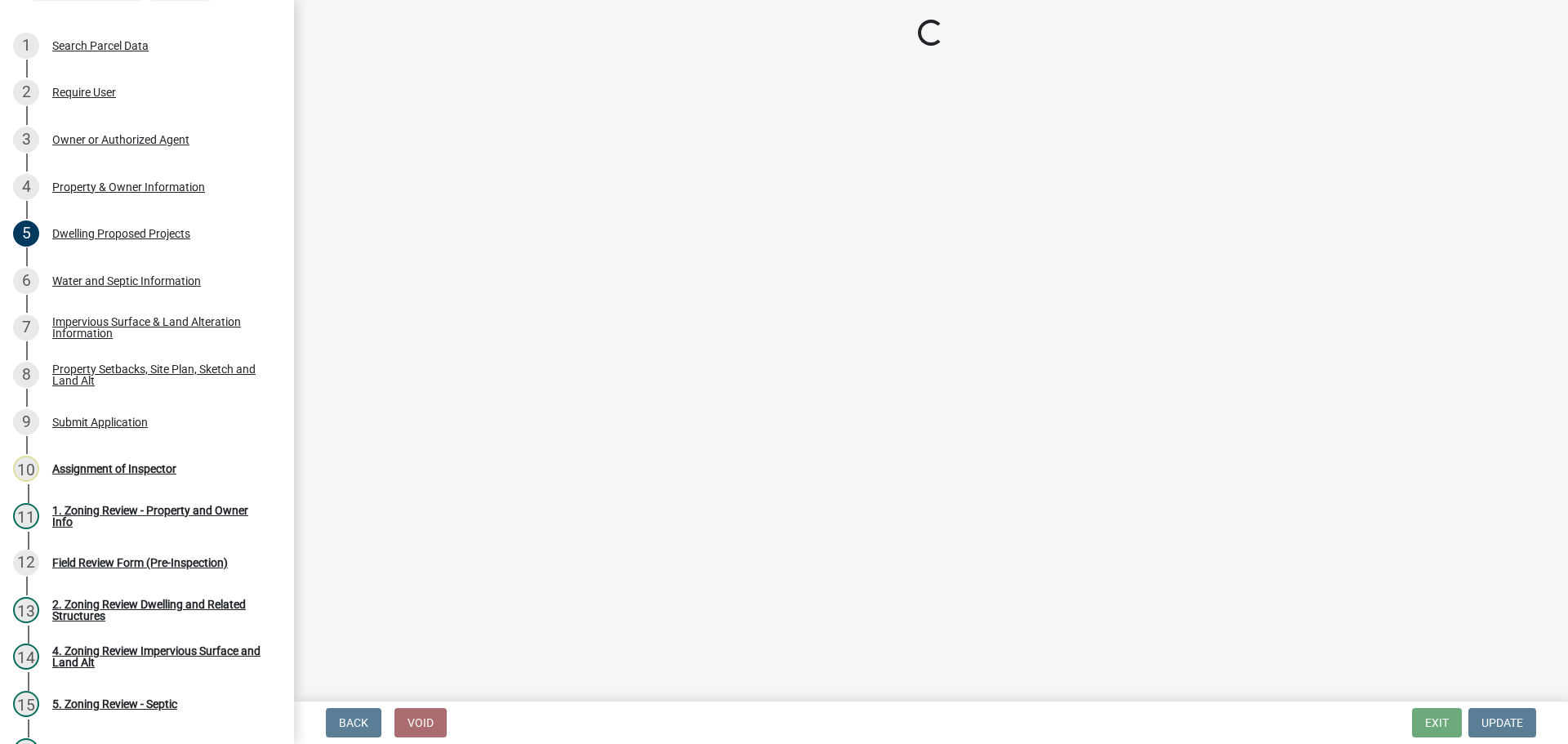
select select "e8ab2dc3-aa3f-46f3-9b4a-37eb25ad84af"
select select "27b2a8b4-abf6-463e-8c0c-7c5d2b4fe26f"
select select "5ad4ab64-b44e-481c-9000-9e5907aa74e1"
select select "a96800da-4e88-4c62-b1ff-2cd17f9e3346"
select select "c8b8ea71-7088-4e87-a493-7bc88cc2835b"
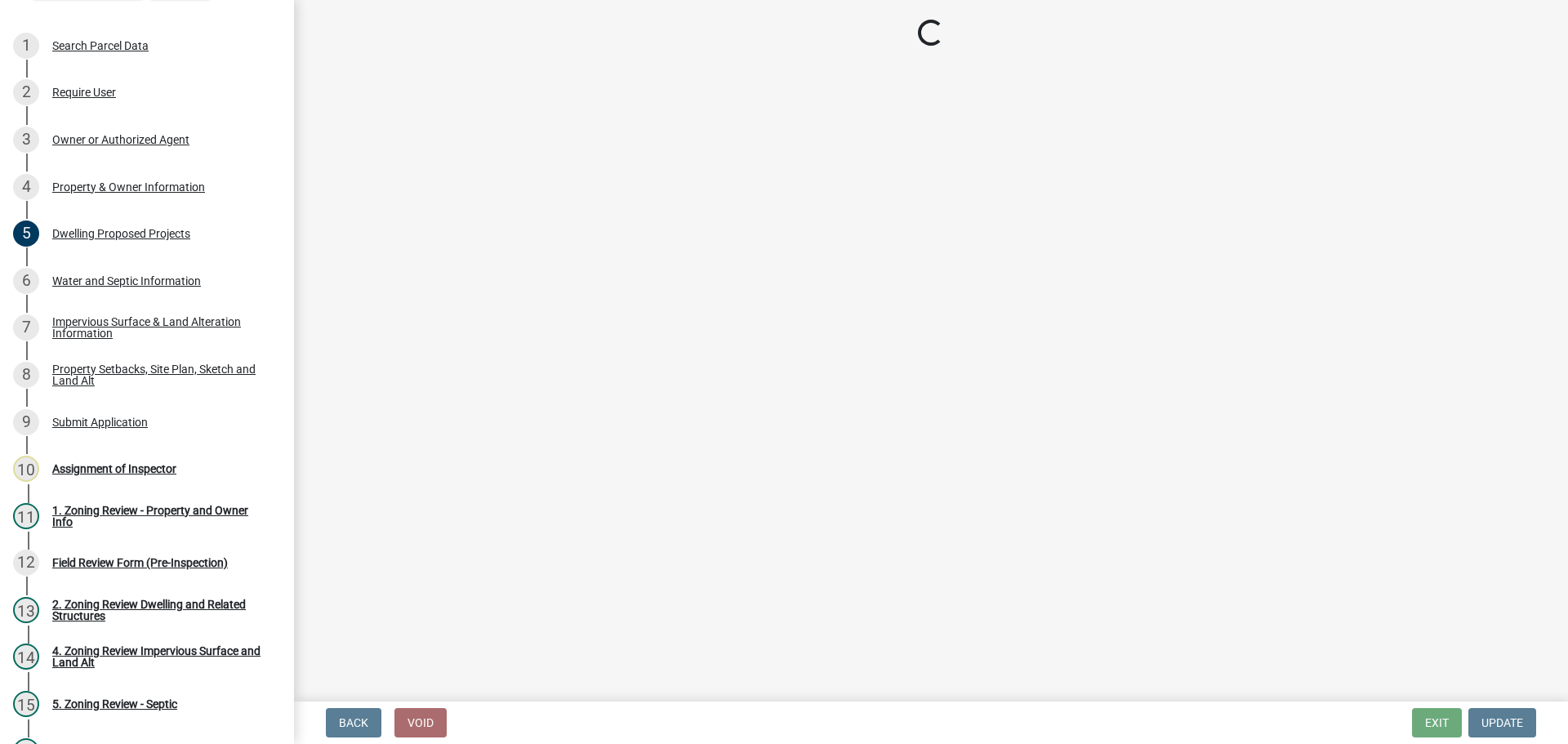
select select "133211ff-91ce-4a0a-9235-b48a7e2069a0"
select select "19d13e65-c93d-443e-910a-7a17299544cc"
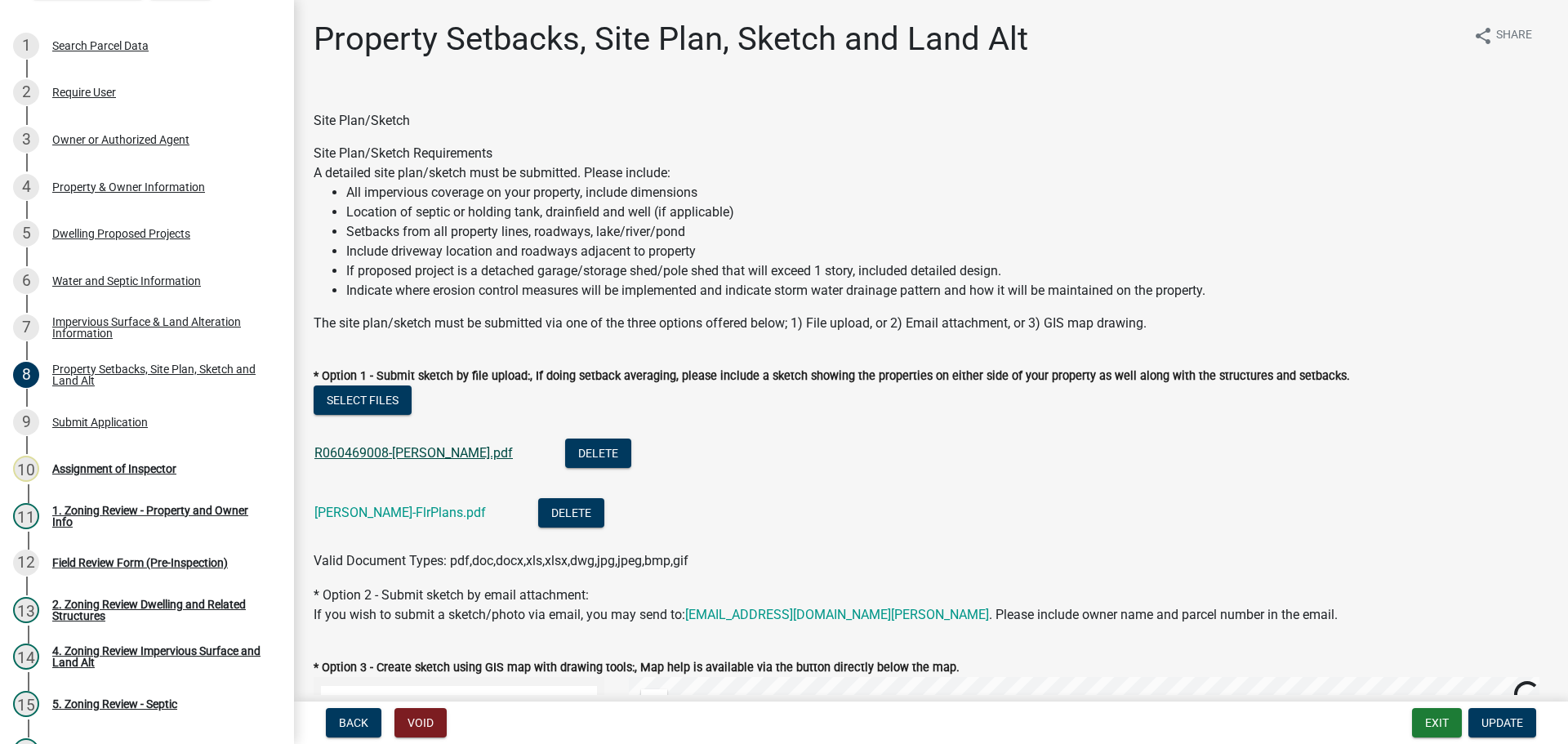
click at [370, 449] on link "R060469008-[PERSON_NAME].pdf" at bounding box center [414, 452] width 198 height 15
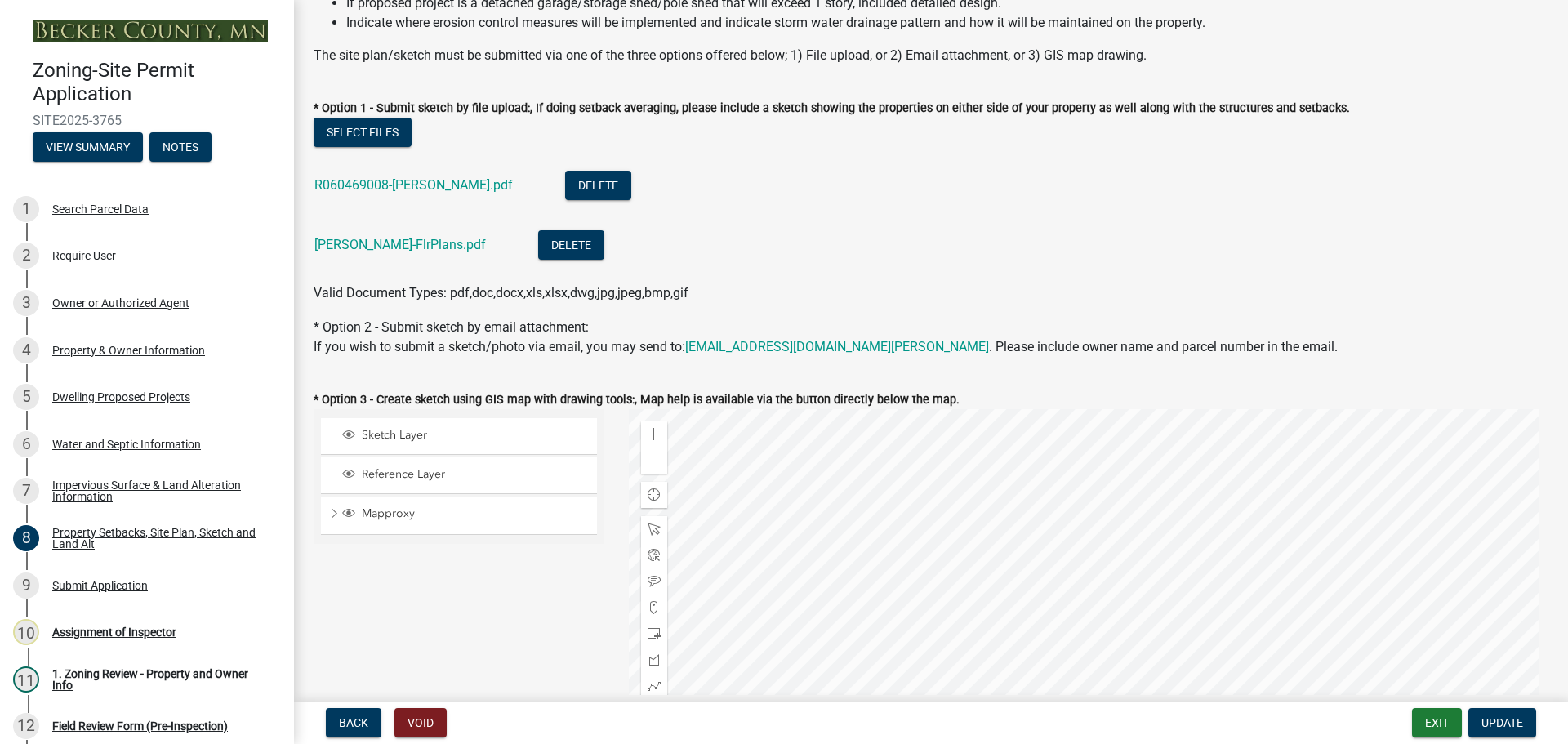
scroll to position [408, 0]
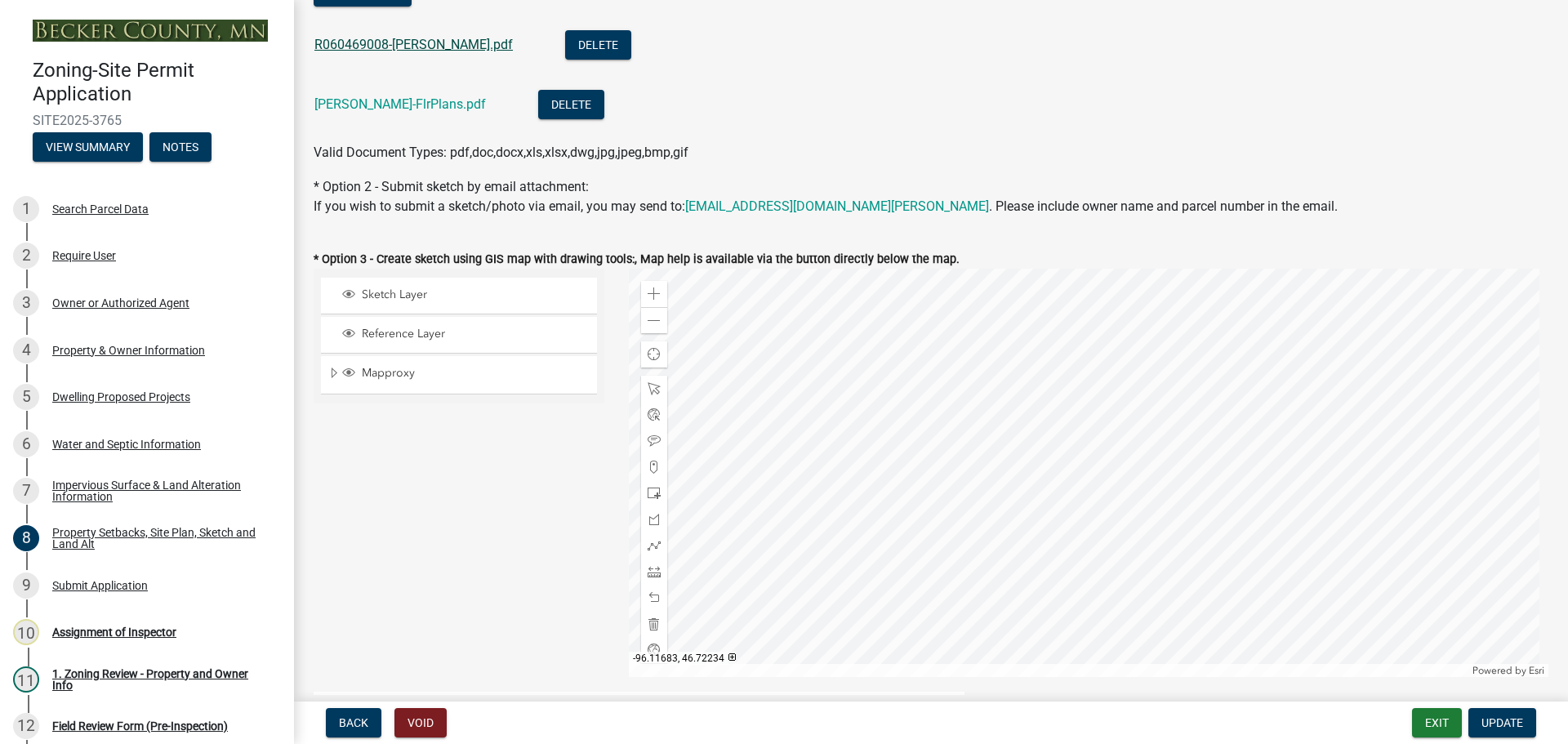
click at [363, 45] on link "R060469008-[PERSON_NAME].pdf" at bounding box center [414, 44] width 198 height 15
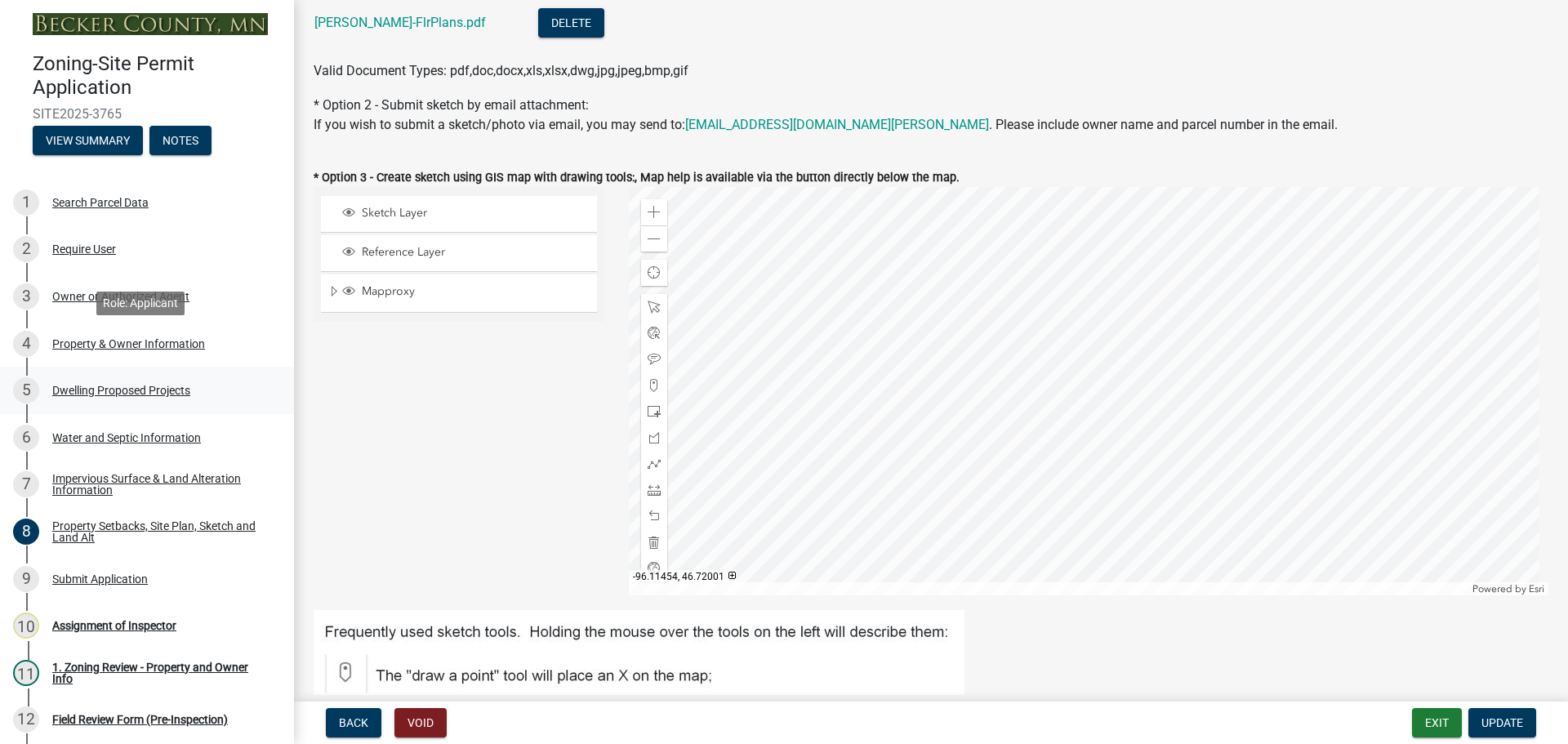
scroll to position [0, 0]
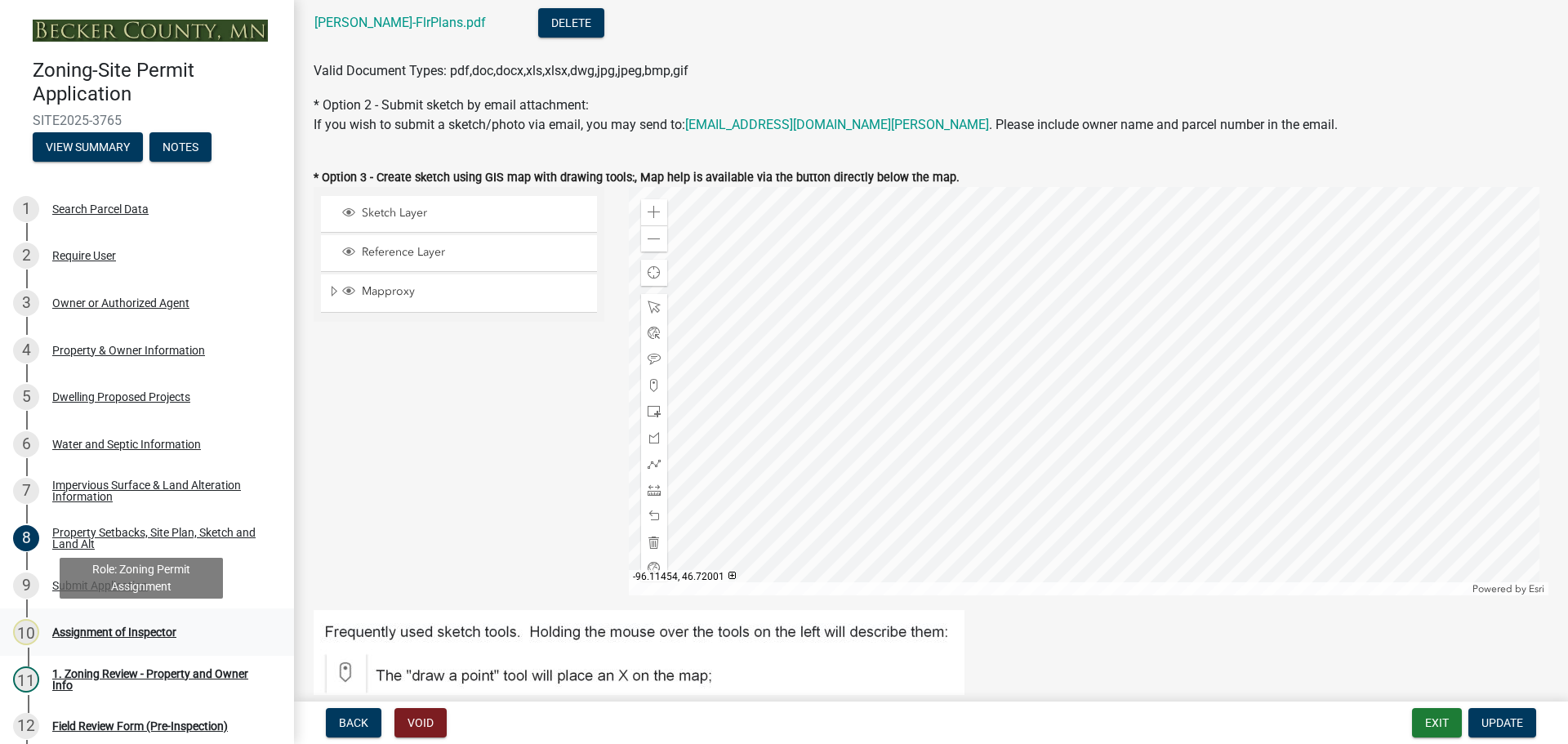
click at [142, 627] on div "Assignment of Inspector" at bounding box center [114, 632] width 124 height 12
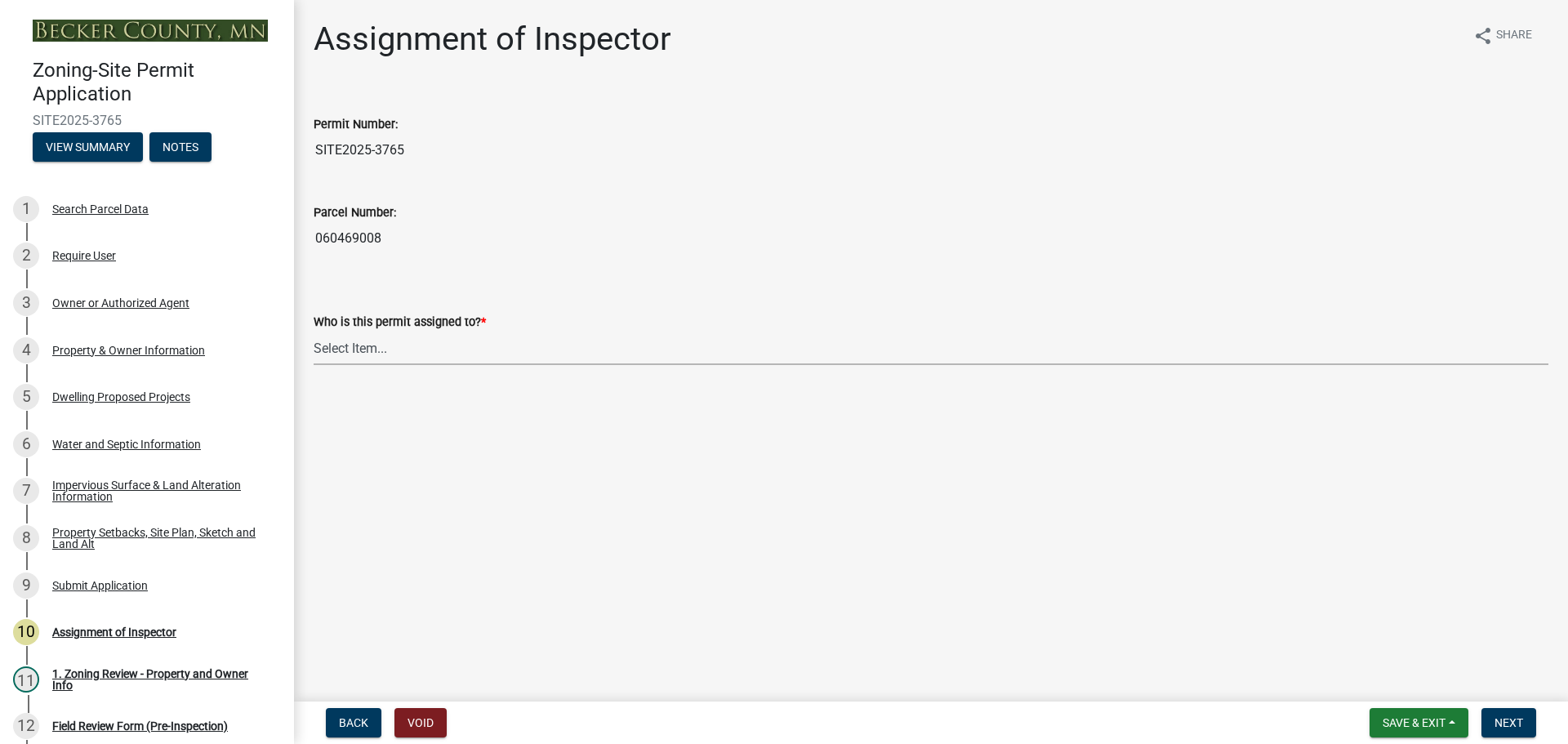
click at [352, 349] on select "Select Item... [PERSON_NAME] [PERSON_NAME] [PERSON_NAME] [PERSON_NAME] [PERSON_…" at bounding box center [931, 347] width 1235 height 34
click at [314, 331] on select "Select Item... [PERSON_NAME] [PERSON_NAME] [PERSON_NAME] [PERSON_NAME] [PERSON_…" at bounding box center [931, 347] width 1235 height 34
select select "ebd8400e-d8d5-49f8-911f-e671eb76408a"
click at [1510, 723] on span "Next" at bounding box center [1508, 723] width 29 height 13
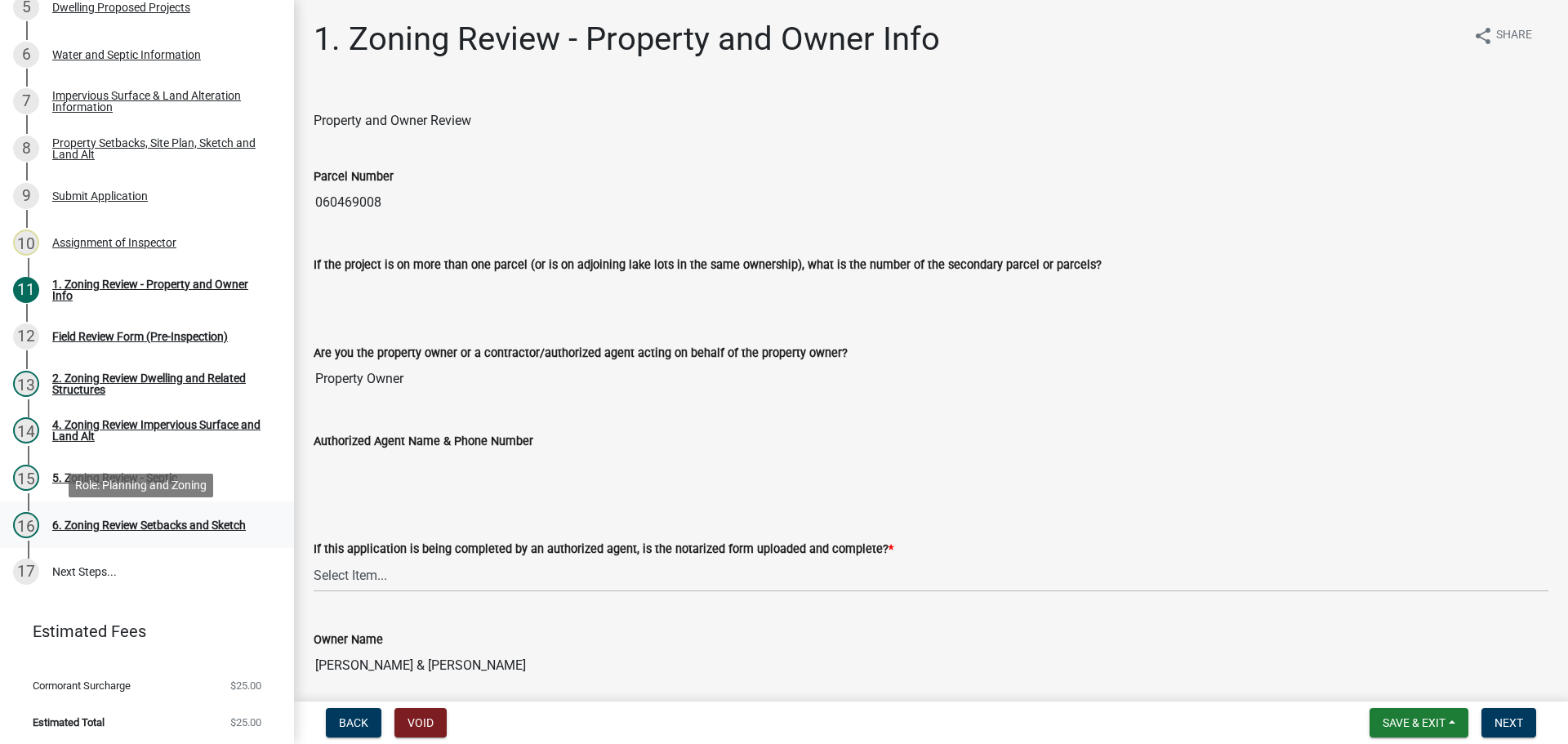
scroll to position [393, 0]
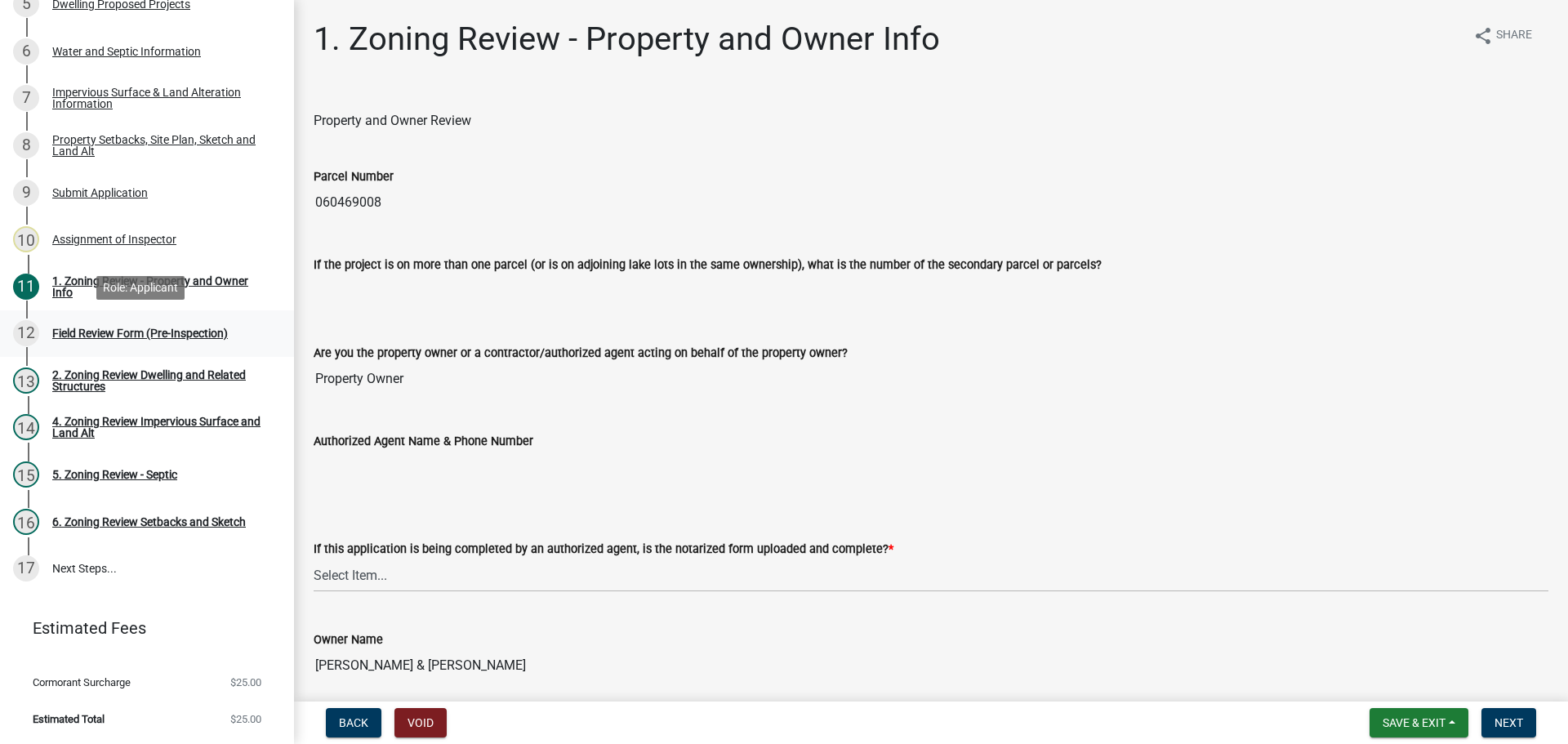
click at [121, 332] on div "Field Review Form (Pre-Inspection)" at bounding box center [140, 333] width 175 height 12
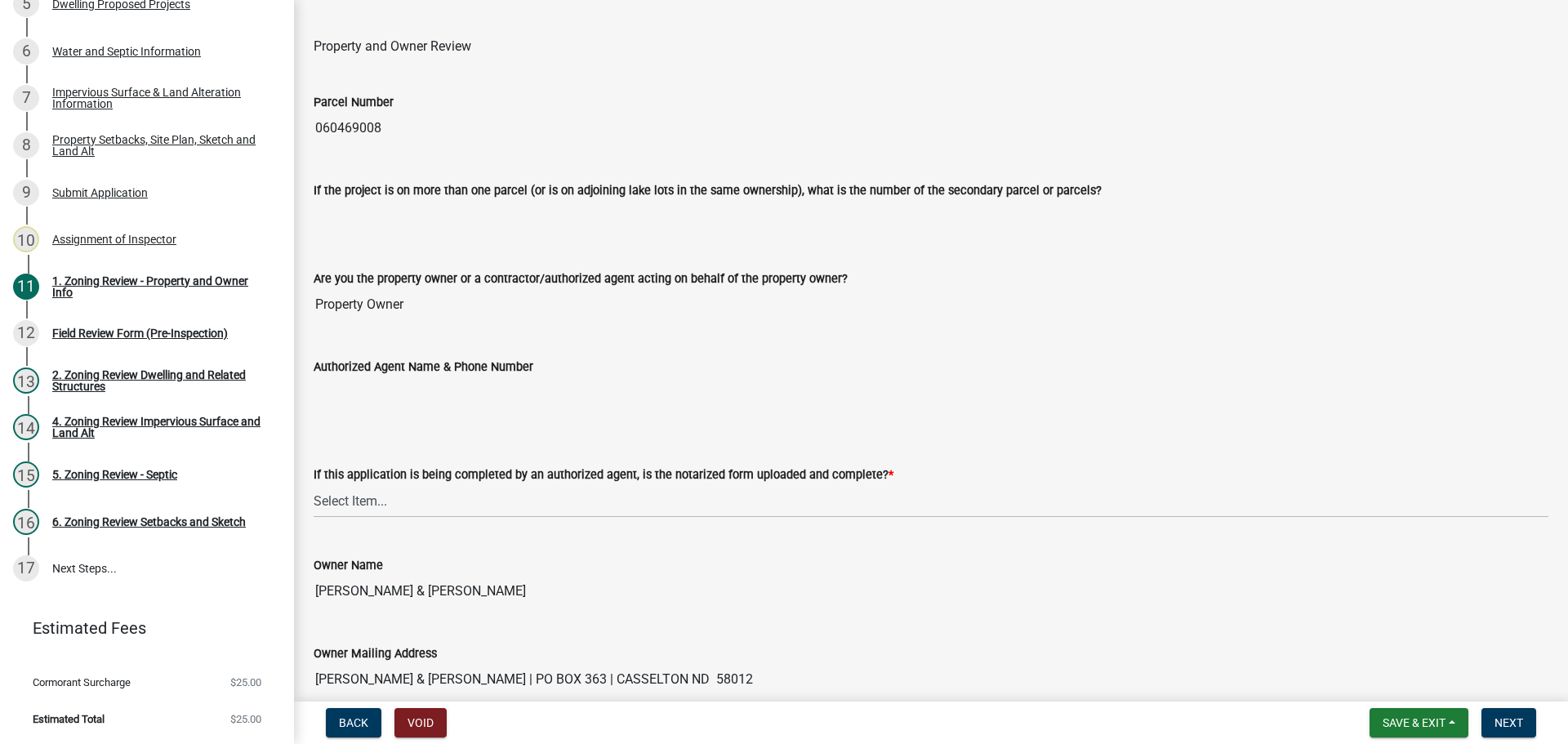
scroll to position [82, 0]
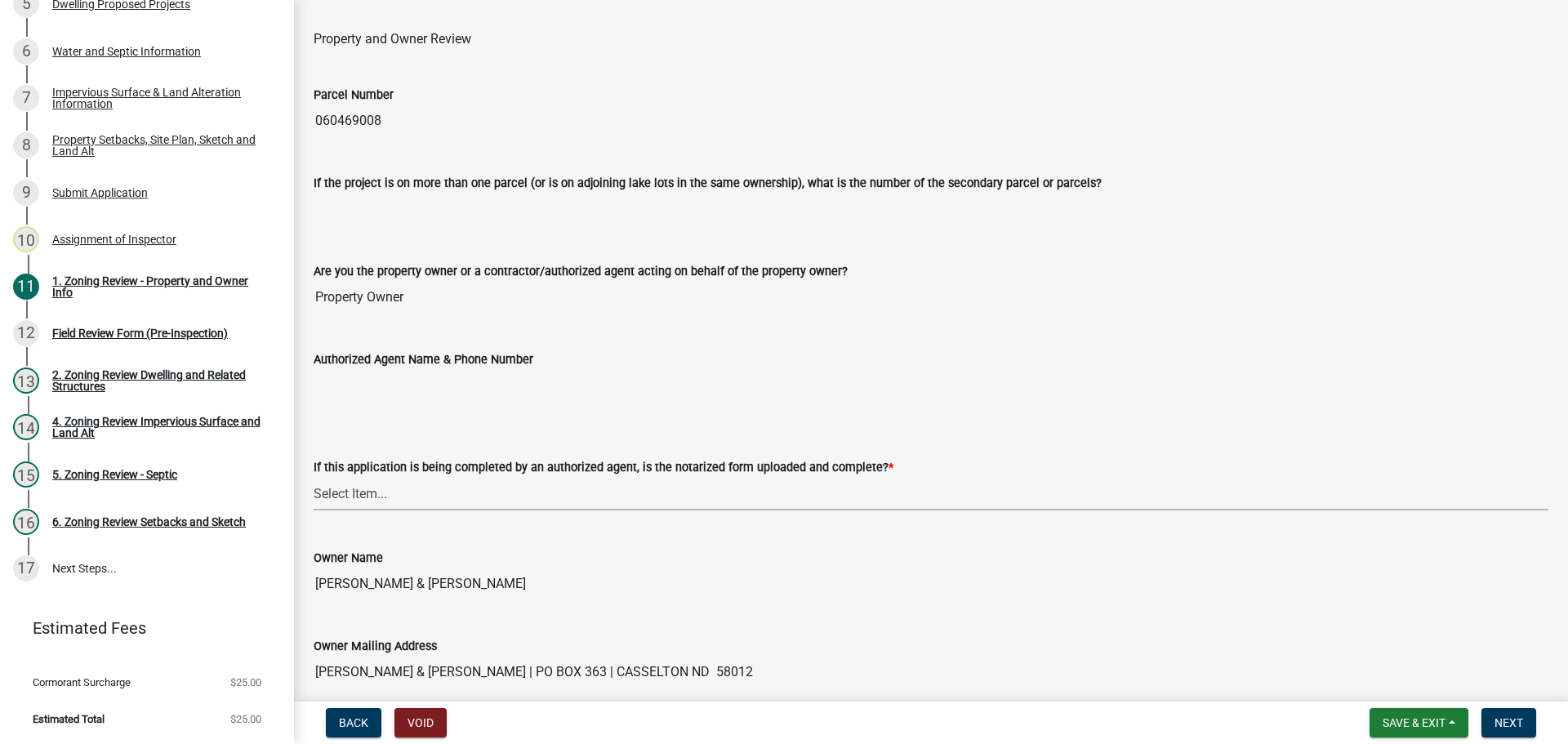
click at [357, 483] on select "Select Item... Yes No N/A" at bounding box center [931, 493] width 1235 height 34
click at [314, 476] on select "Select Item... Yes No N/A" at bounding box center [931, 493] width 1235 height 34
select select "b7a4e2f0-1e07-4bdc-bedd-b8d1ce513ae9"
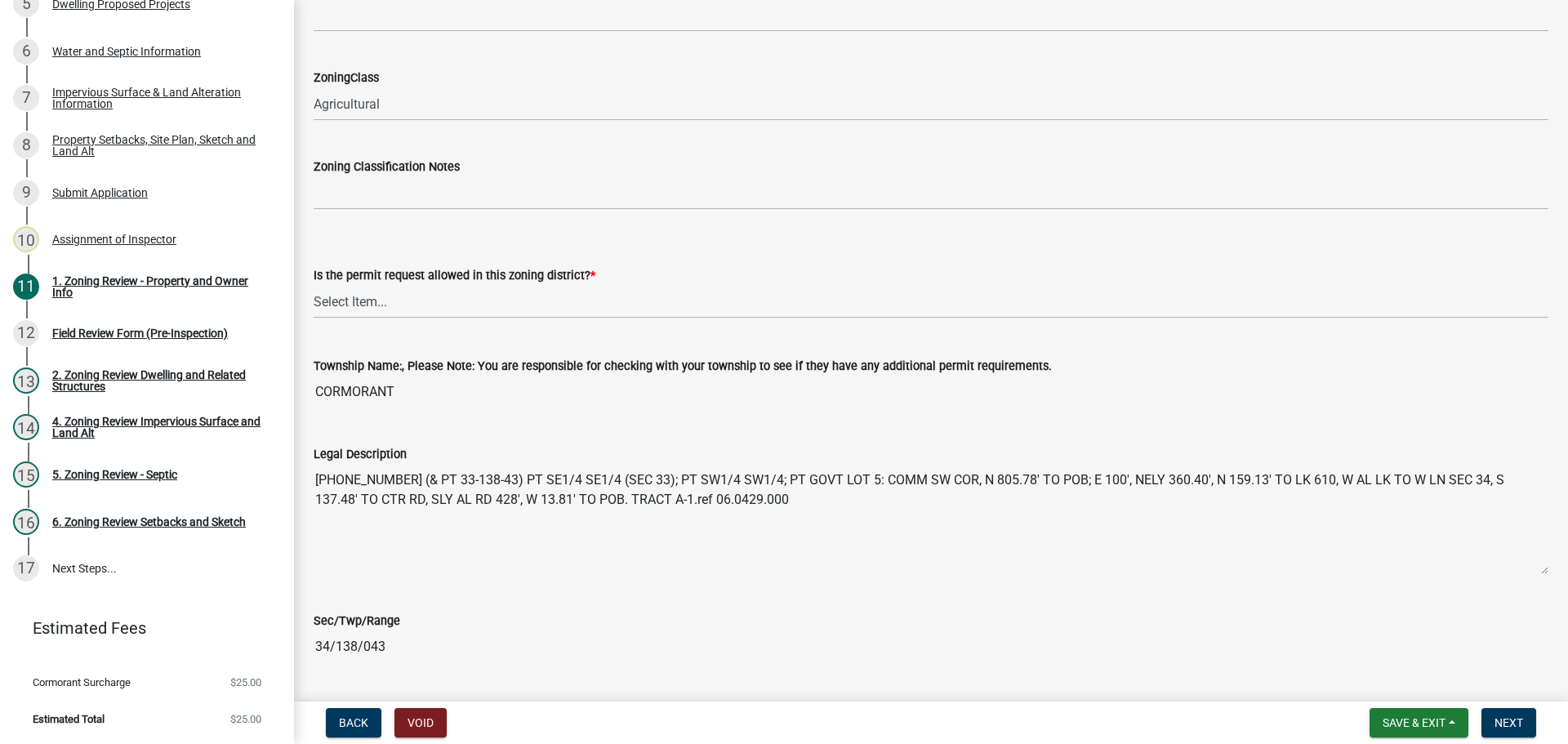
scroll to position [1062, 0]
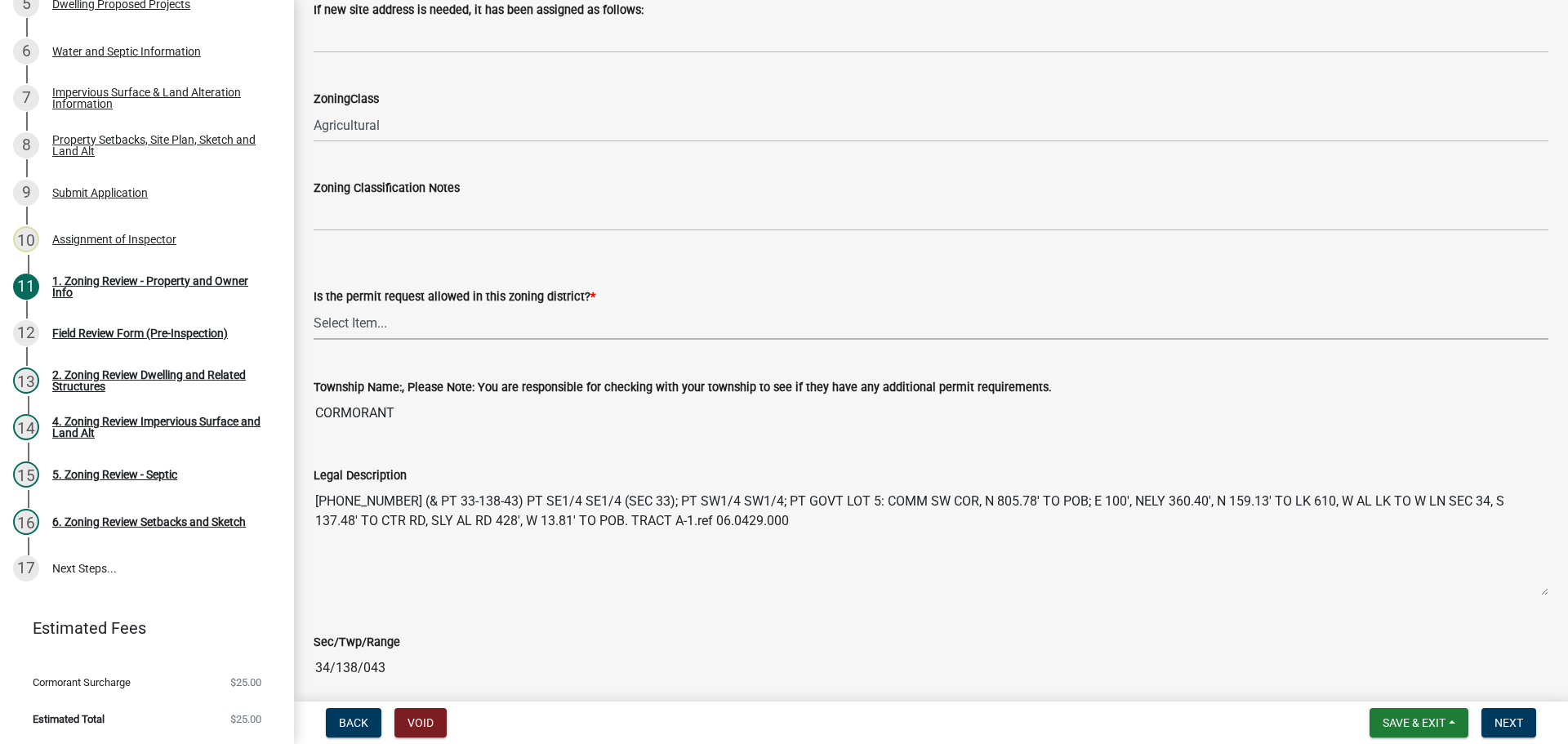
click at [344, 316] on select "Select Item... Yes No" at bounding box center [931, 322] width 1235 height 34
click at [314, 306] on select "Select Item... Yes No" at bounding box center [931, 322] width 1235 height 34
select select "b4f32c46-6248-4748-b47c-fa4933858724"
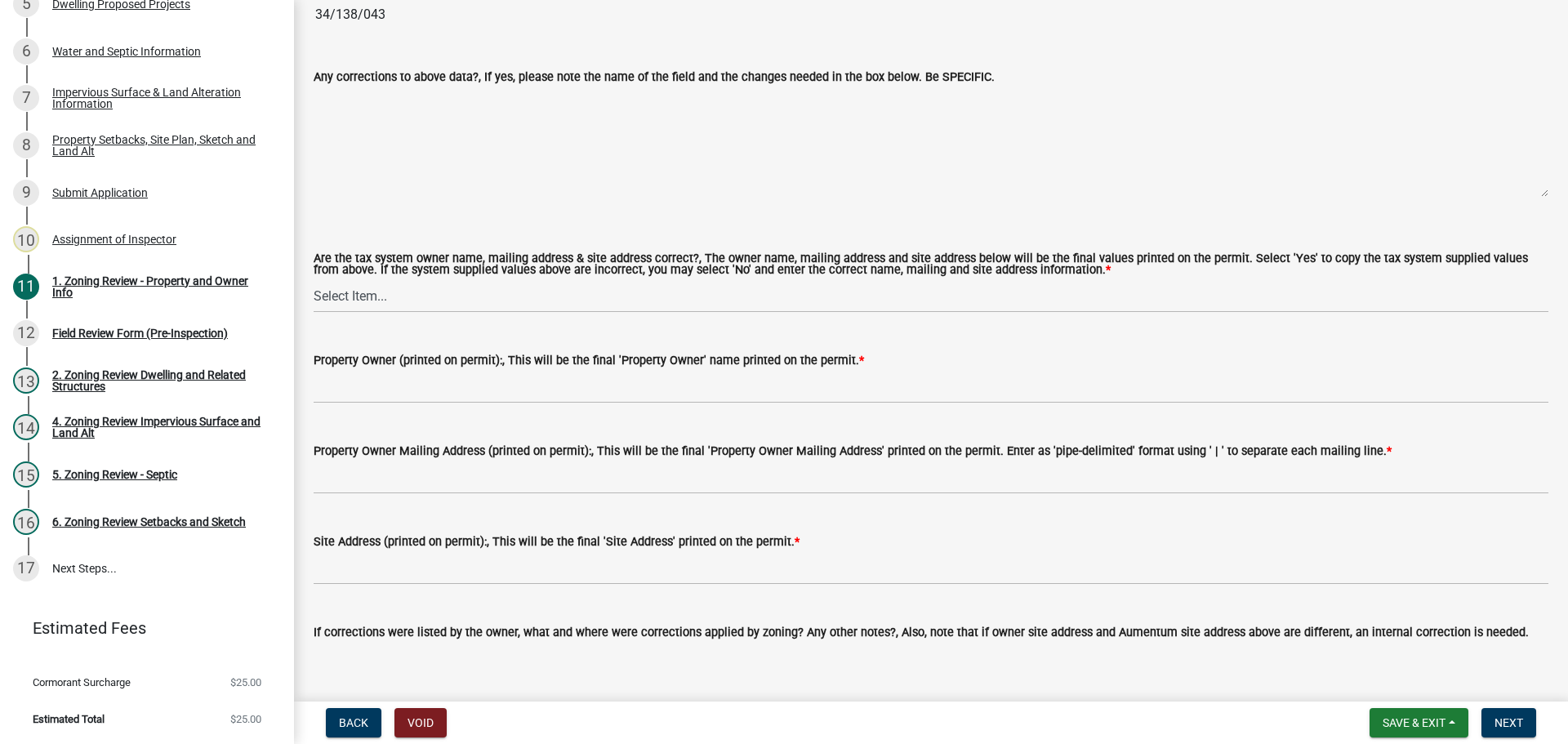
scroll to position [1796, 0]
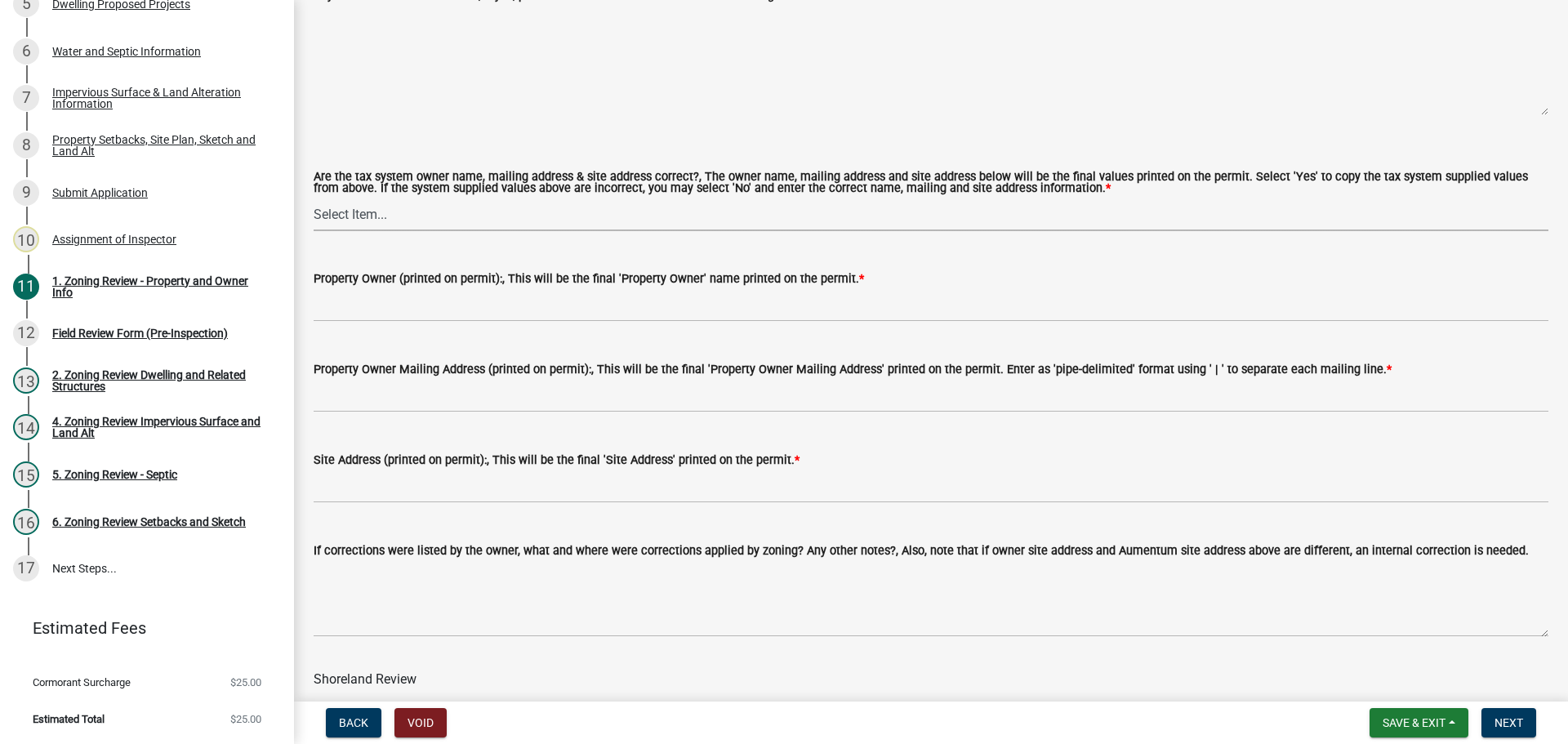
click at [354, 223] on select "Select Item... Yes No" at bounding box center [931, 214] width 1235 height 34
click at [370, 219] on select "Select Item... Yes No" at bounding box center [931, 214] width 1235 height 34
click at [370, 214] on select "Select Item... Yes No" at bounding box center [931, 214] width 1235 height 34
click at [384, 215] on select "Select Item... Yes No" at bounding box center [931, 214] width 1235 height 34
click at [373, 212] on select "Select Item... Yes No" at bounding box center [931, 214] width 1235 height 34
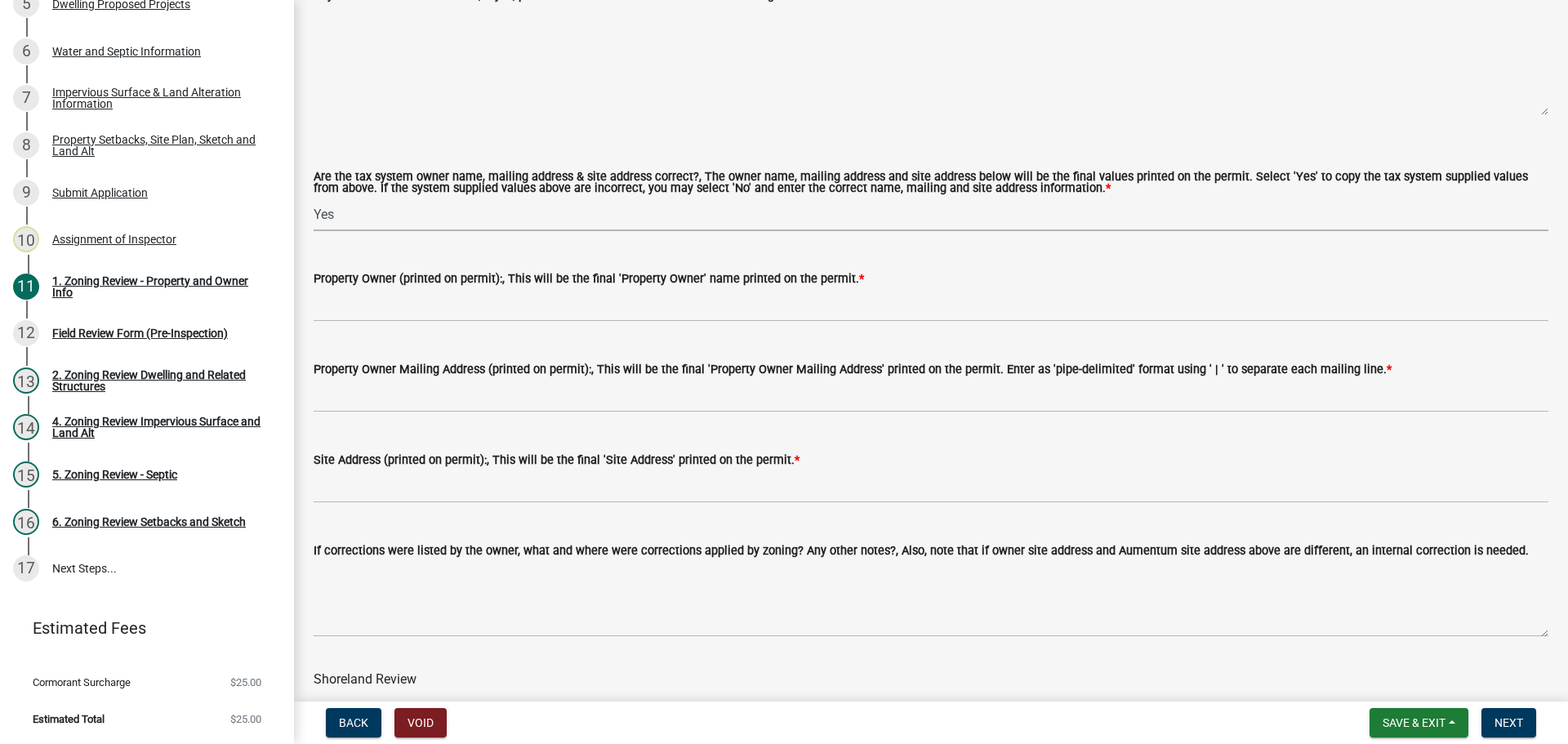
click at [314, 198] on select "Select Item... Yes No" at bounding box center [931, 214] width 1235 height 34
select select "ab6c2257-4786-48e5-86d0-1194833f57c8"
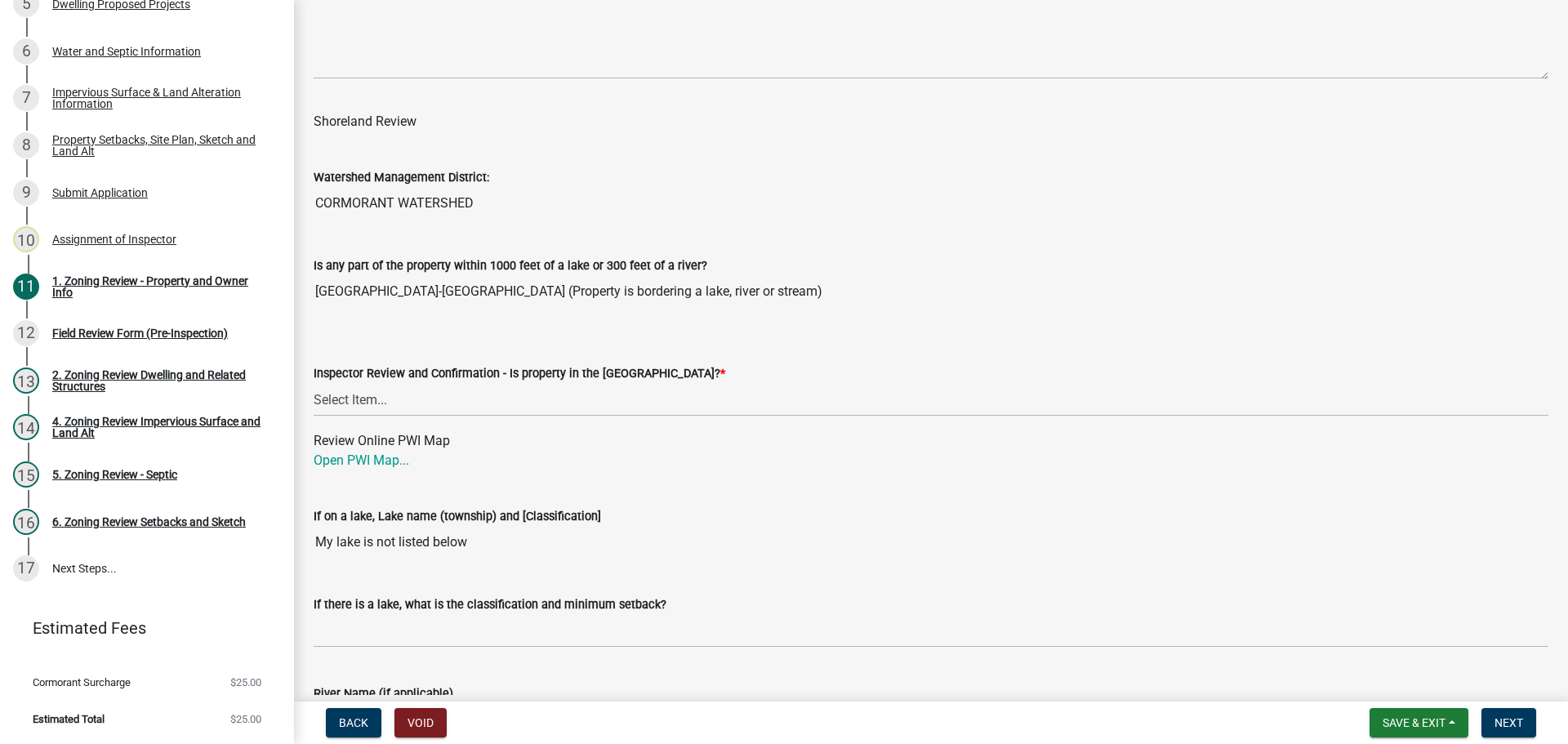
scroll to position [2531, 0]
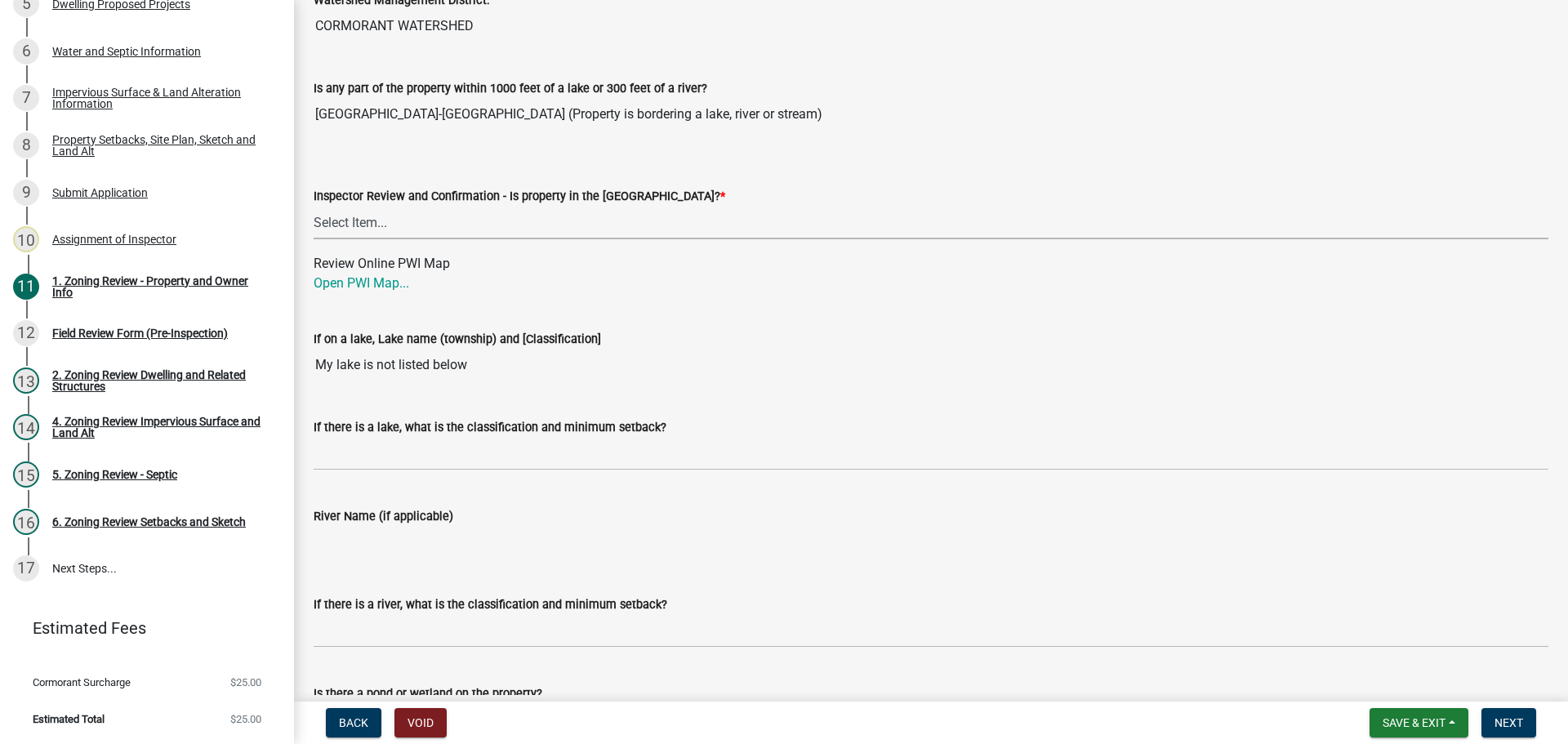
click at [380, 218] on select "Select Item... Within [GEOGRAPHIC_DATA] (SD) Not in [GEOGRAPHIC_DATA] (NOTSL)" at bounding box center [931, 222] width 1235 height 34
click at [314, 207] on select "Select Item... Within [GEOGRAPHIC_DATA] (SD) Not in [GEOGRAPHIC_DATA] (NOTSL)" at bounding box center [931, 222] width 1235 height 34
select select "de99b201-fb85-4000-88f5-6f49f4ff2101"
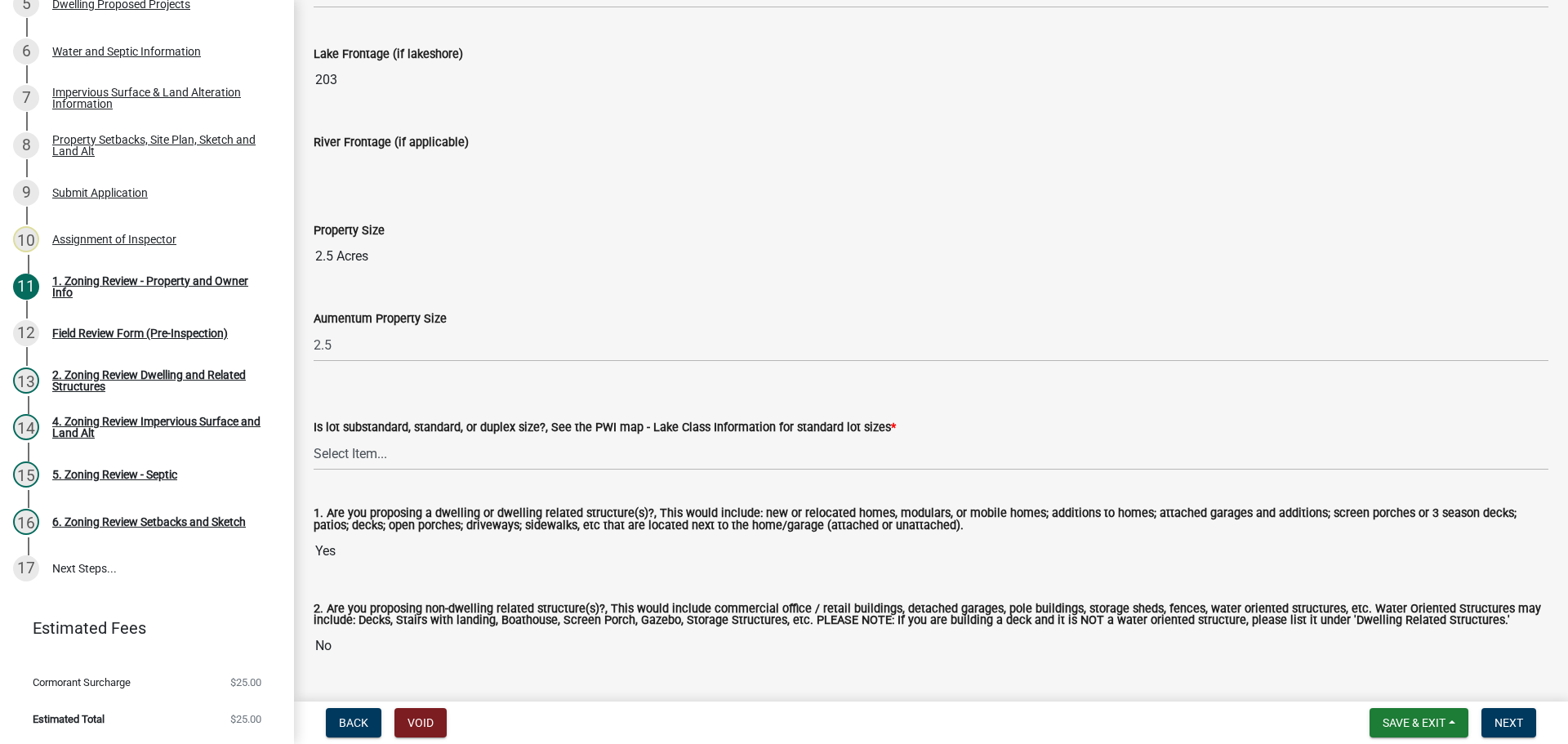
scroll to position [3394, 0]
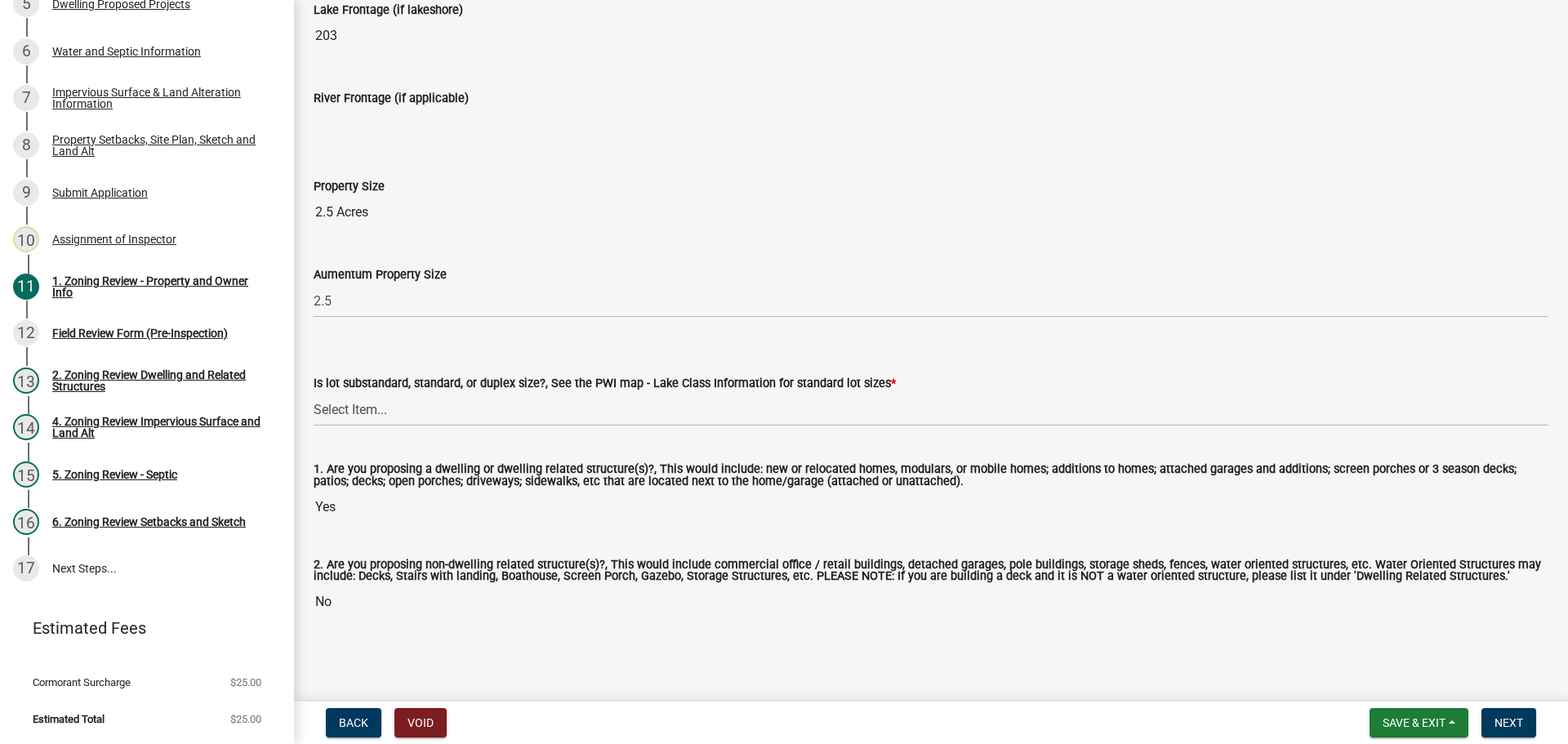
click at [312, 401] on div "Is lot substandard, standard, or duplex size?, See the PWI map - Lake Class Inf…" at bounding box center [931, 378] width 1259 height 95
click at [347, 405] on select "Select Item... Non-Riparian and not back lot Substandard Non-Riparian Backlot S…" at bounding box center [931, 409] width 1235 height 34
click at [314, 393] on select "Select Item... Non-Riparian and not back lot Substandard Non-Riparian Backlot S…" at bounding box center [931, 409] width 1235 height 34
select select "bebe3d63-d6b7-40ee-9a8d-3c7f124c1a67"
click at [1504, 712] on button "Next" at bounding box center [1508, 722] width 55 height 30
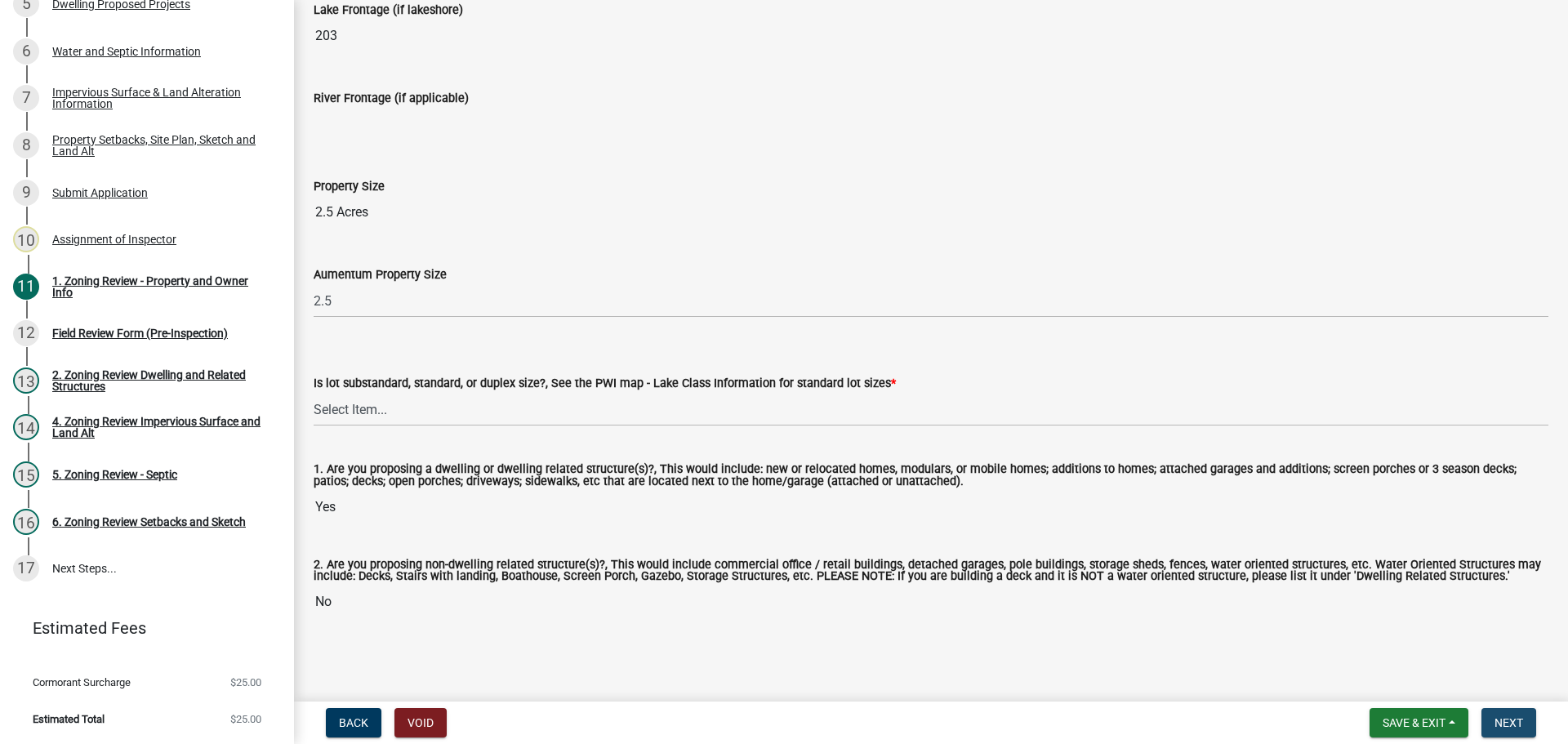
scroll to position [0, 0]
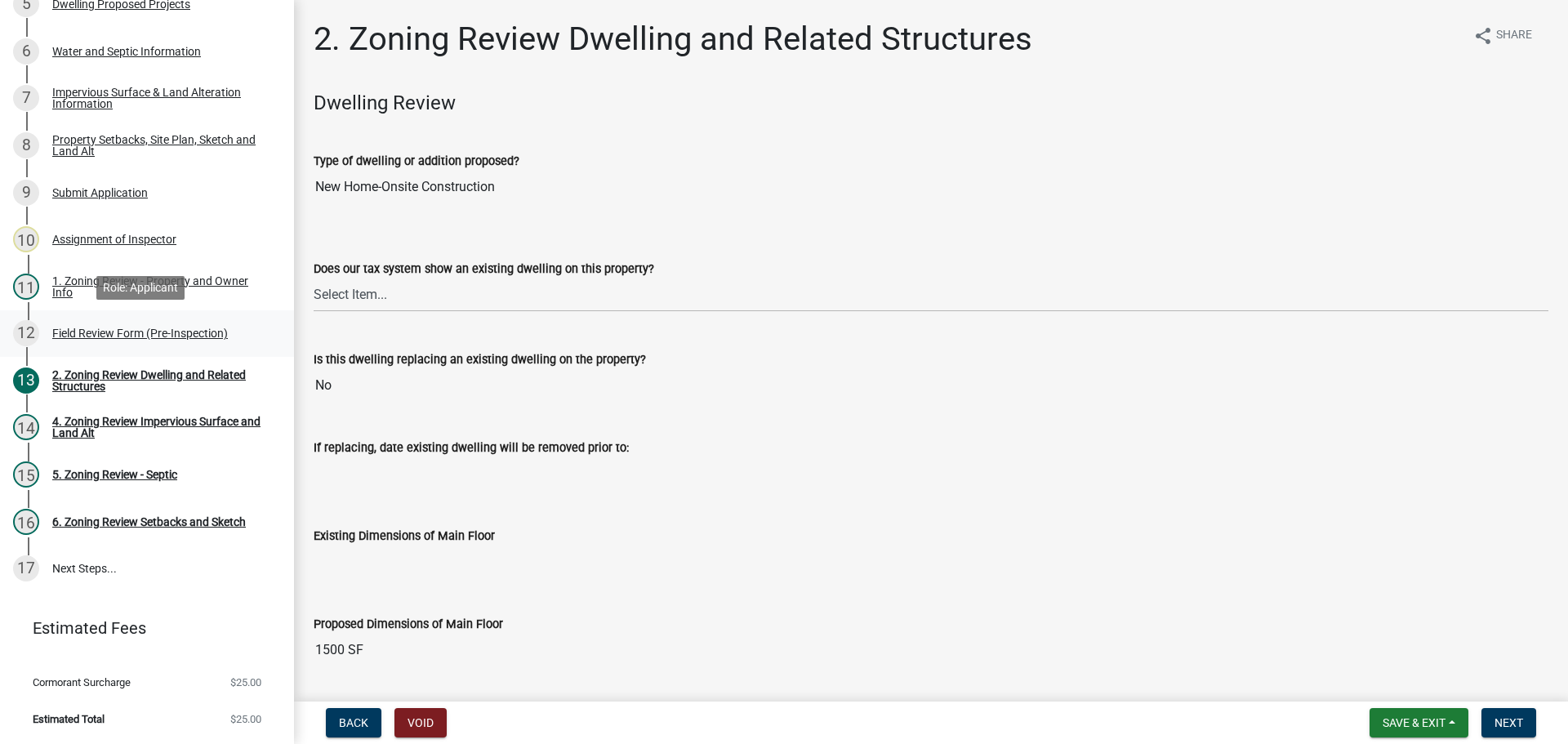
click at [99, 327] on div "Field Review Form (Pre-Inspection)" at bounding box center [140, 333] width 175 height 12
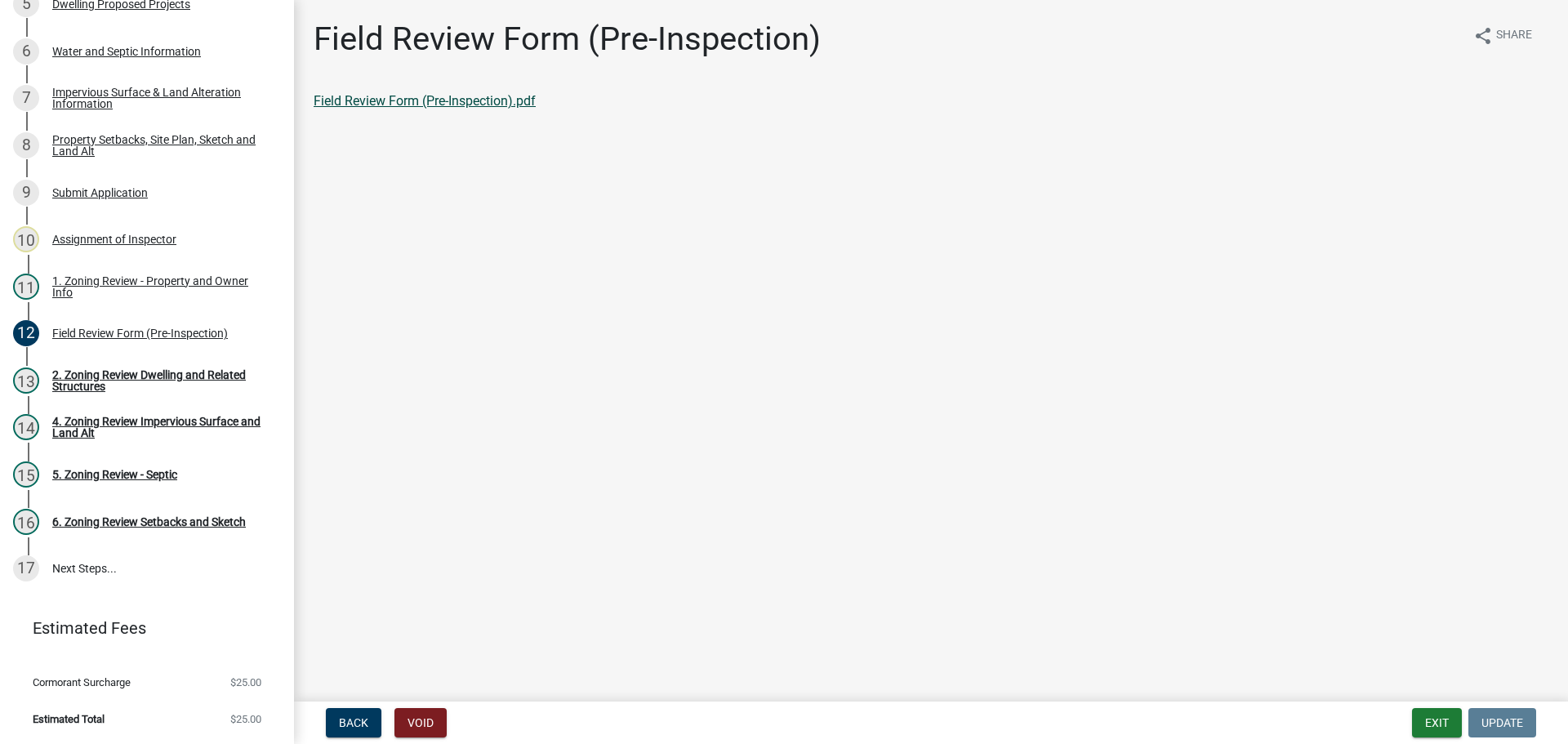
click at [385, 97] on link "Field Review Form (Pre-Inspection).pdf" at bounding box center [424, 101] width 222 height 15
click at [133, 142] on div "Property Setbacks, Site Plan, Sketch and Land Alt" at bounding box center [160, 145] width 216 height 23
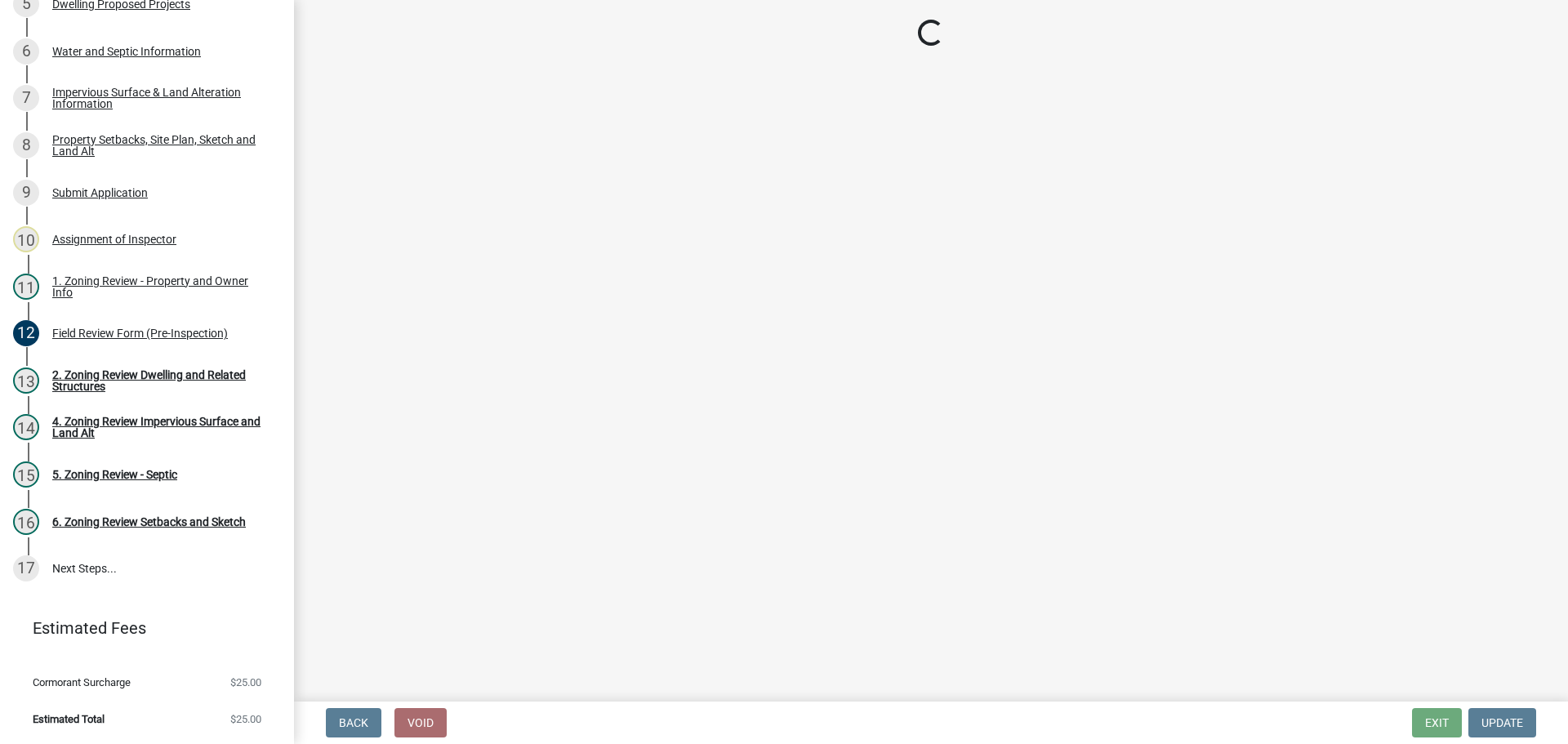
select select "7b13c63f-e699-4112-b373-98fbd28ec536"
select select "1b108c74-7388-45a4-b924-e1116e66e0ab"
select select "fd58f24c-a096-4195-863e-b494ea1fd324"
select select "12f785fb-c378-4b18-841c-21c73dc99083"
select select "e8ab2dc3-aa3f-46f3-9b4a-37eb25ad84af"
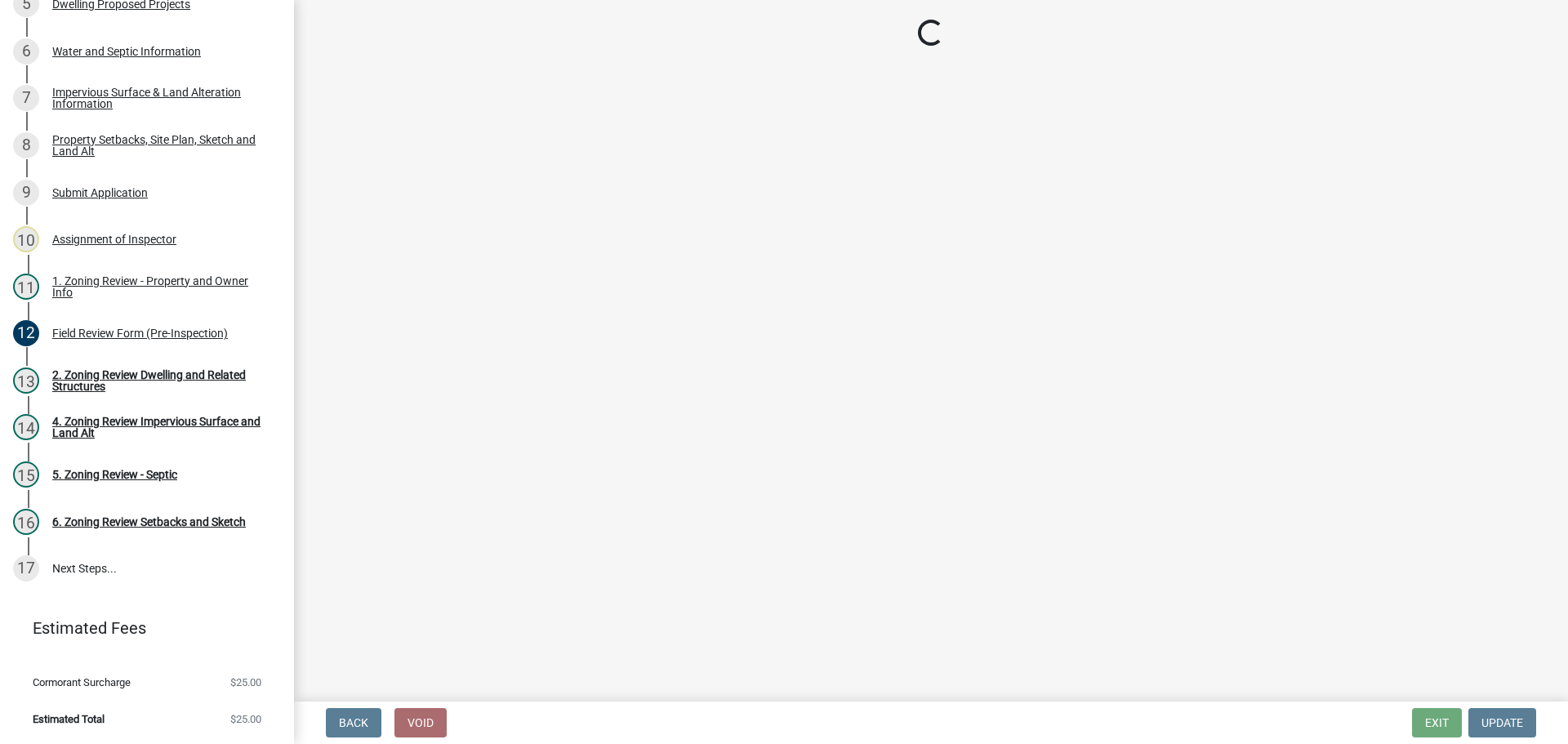
select select "27b2a8b4-abf6-463e-8c0c-7c5d2b4fe26f"
select select "5ad4ab64-b44e-481c-9000-9e5907aa74e1"
select select "a96800da-4e88-4c62-b1ff-2cd17f9e3346"
select select "c8b8ea71-7088-4e87-a493-7bc88cc2835b"
select select "133211ff-91ce-4a0a-9235-b48a7e2069a0"
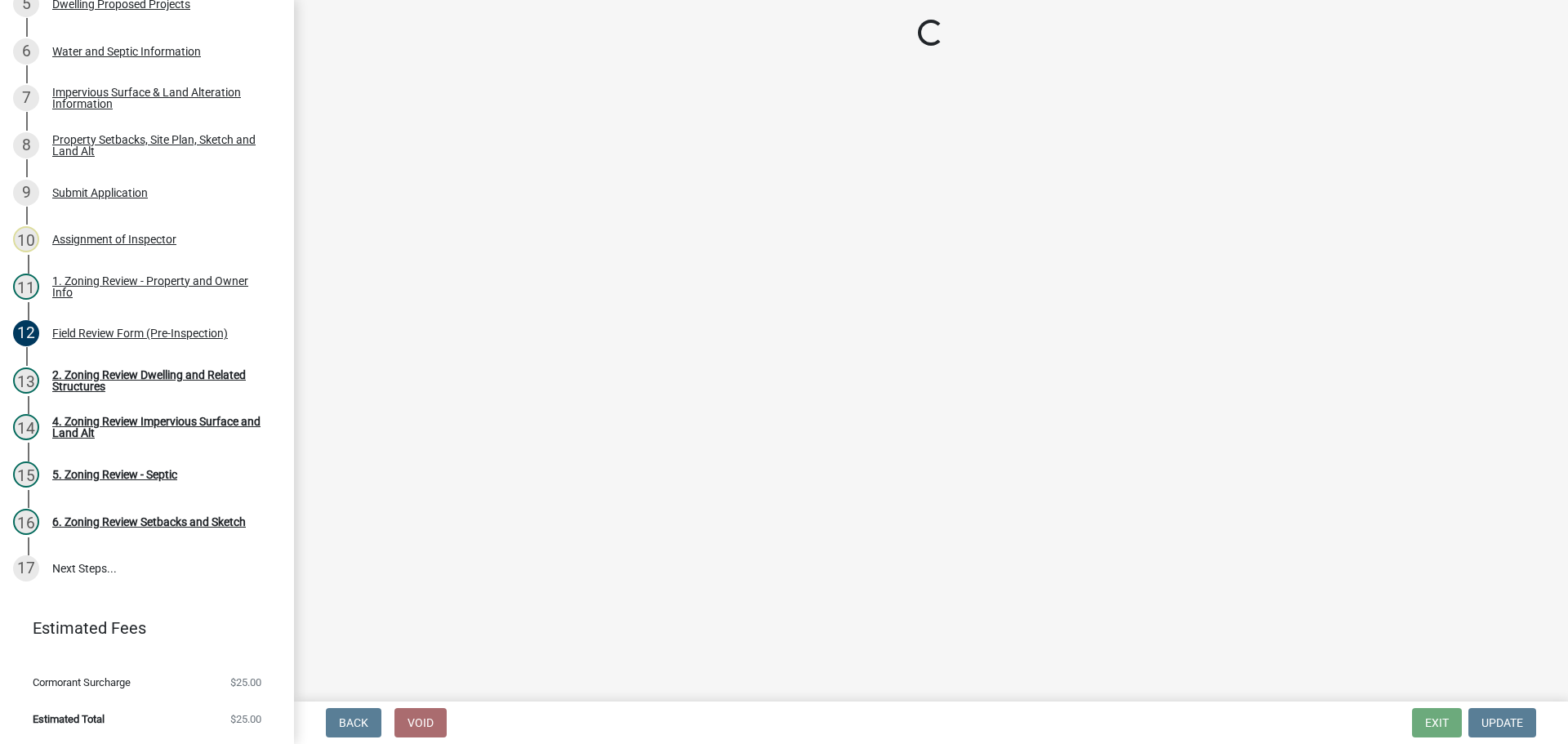
select select "19d13e65-c93d-443e-910a-7a17299544cc"
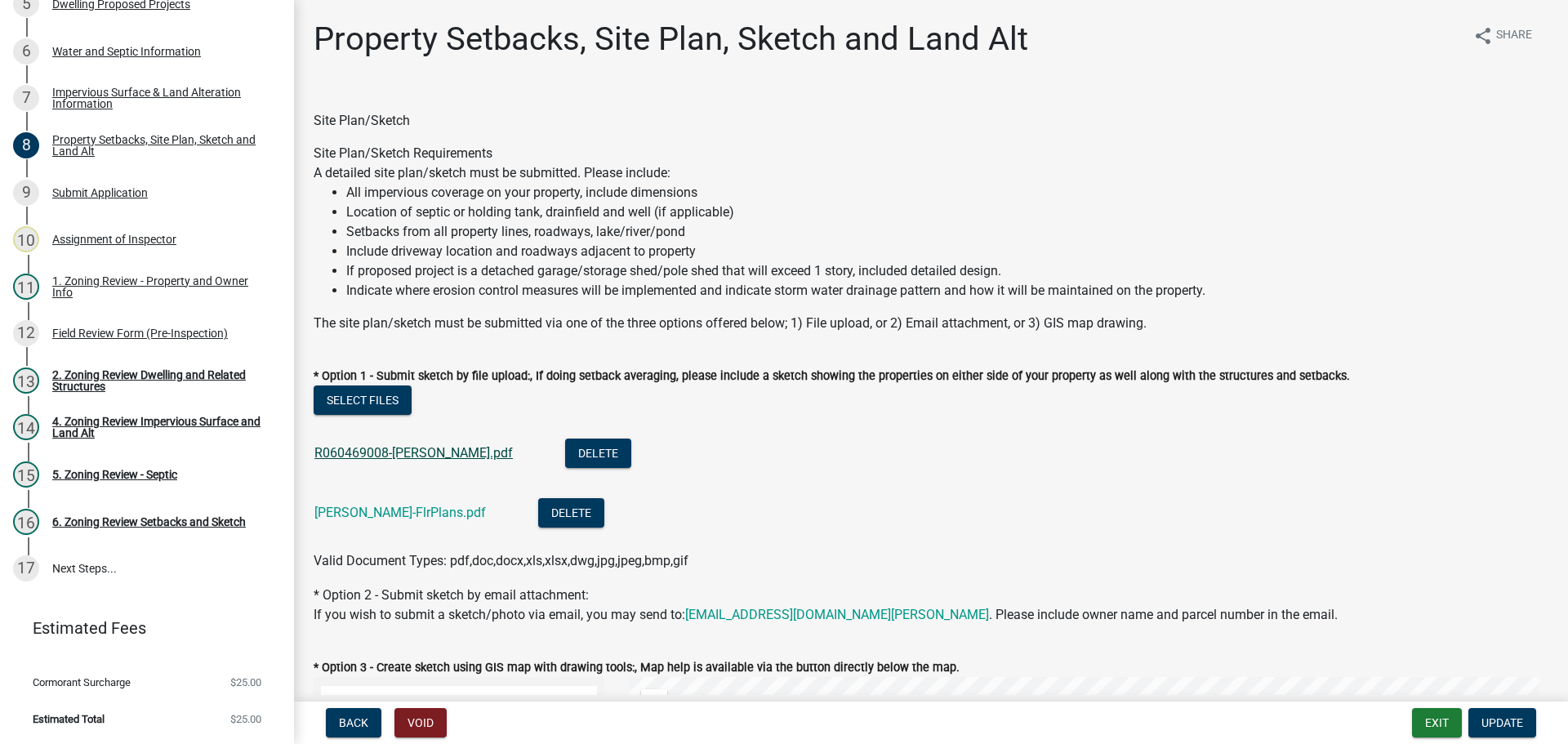
click at [347, 455] on link "R060469008-[PERSON_NAME].pdf" at bounding box center [414, 452] width 198 height 15
click at [355, 508] on link "[PERSON_NAME]-FlrPlans.pdf" at bounding box center [400, 512] width 171 height 15
